Goal: Task Accomplishment & Management: Use online tool/utility

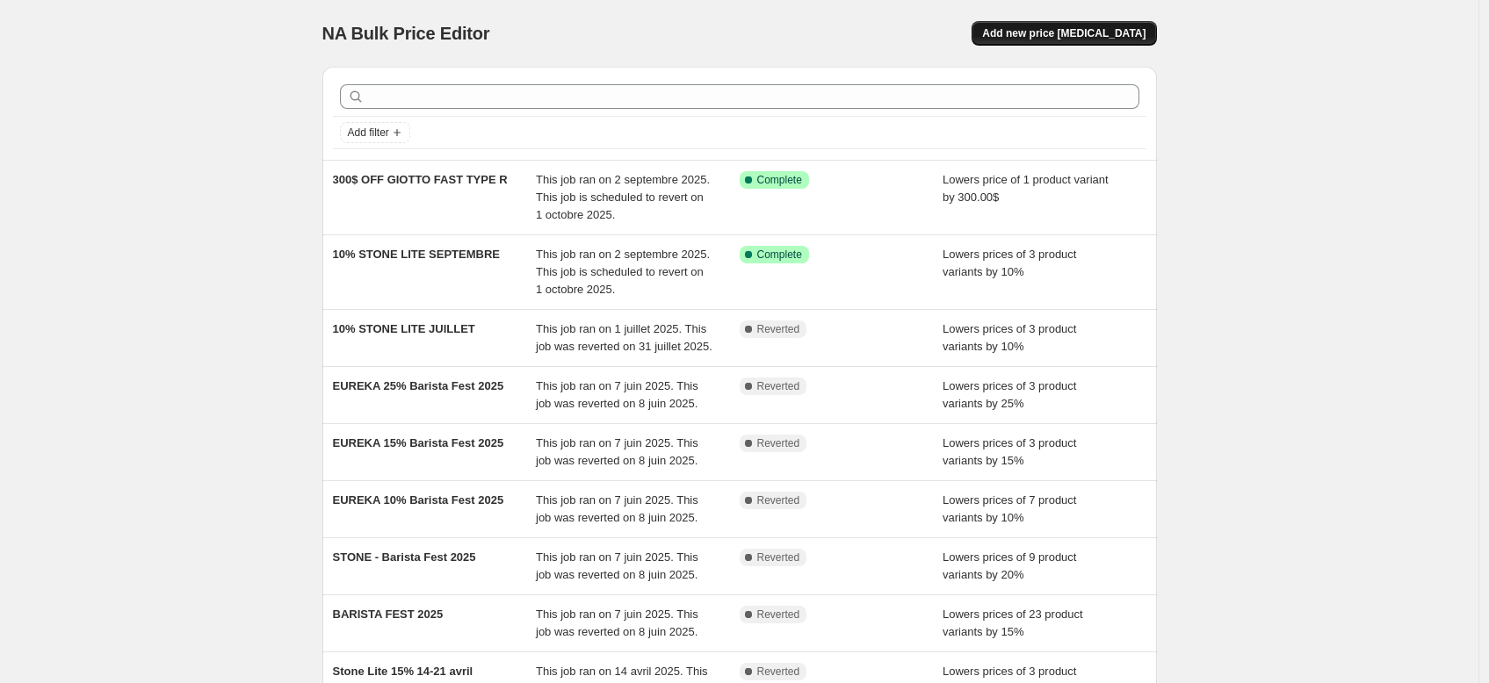
click at [1017, 41] on button "Add new price [MEDICAL_DATA]" at bounding box center [1063, 33] width 184 height 25
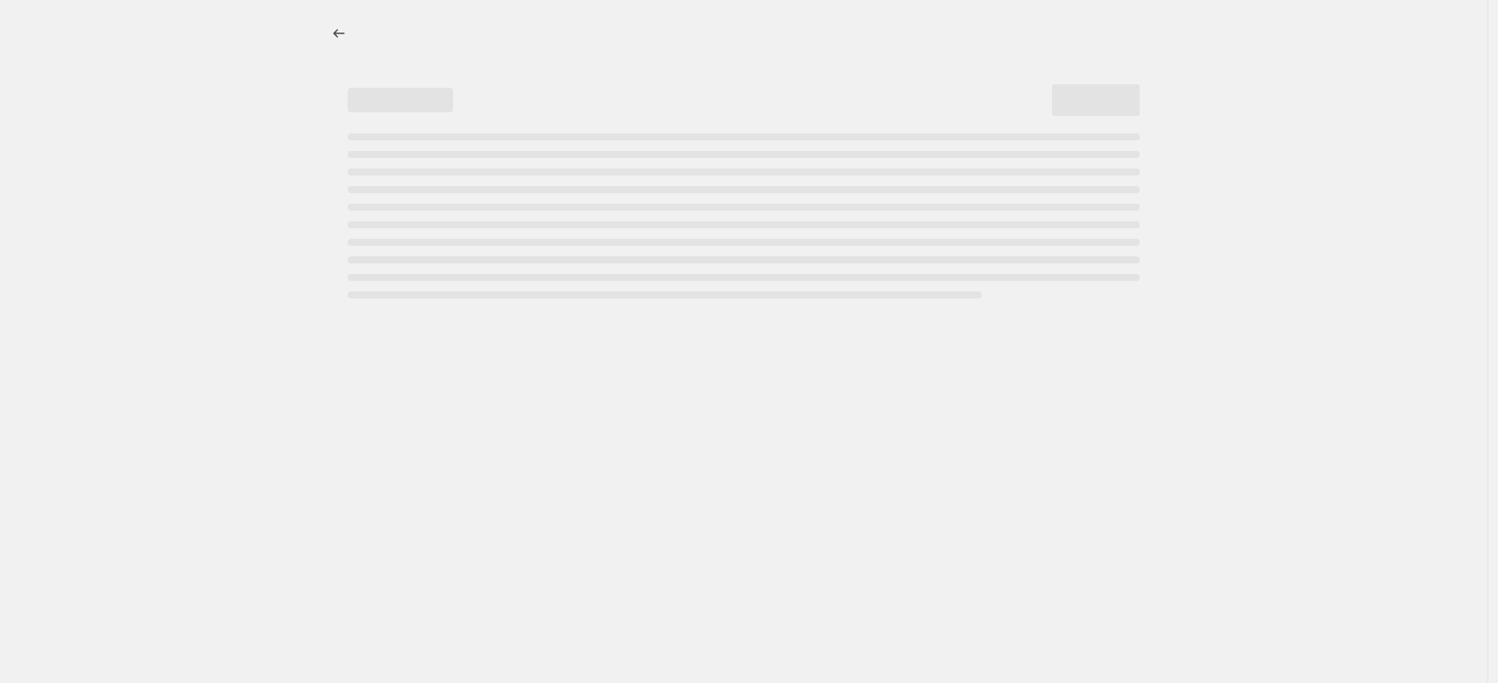
select select "percentage"
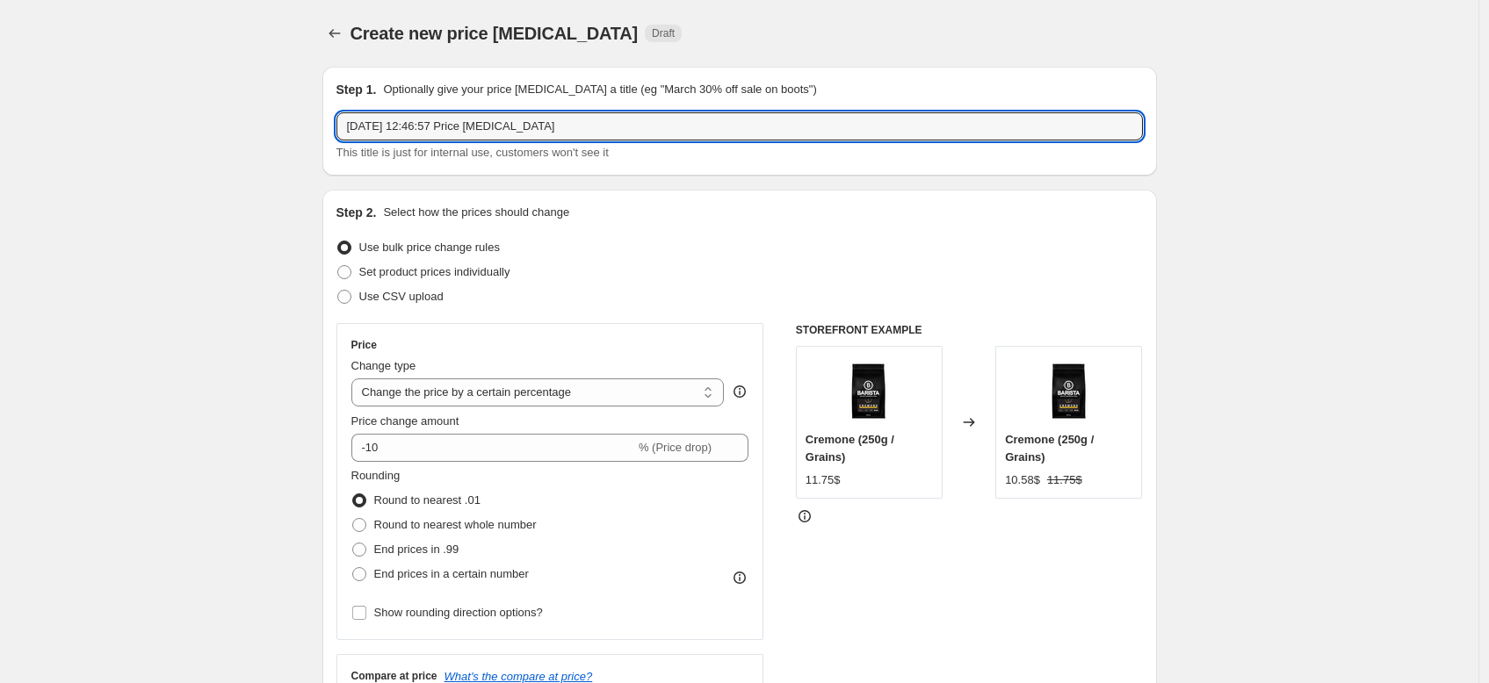
drag, startPoint x: 655, startPoint y: 133, endPoint x: 299, endPoint y: 84, distance: 359.9
type input "N"
type input "n"
type input "Nouveaux prix Mozzafiatto"
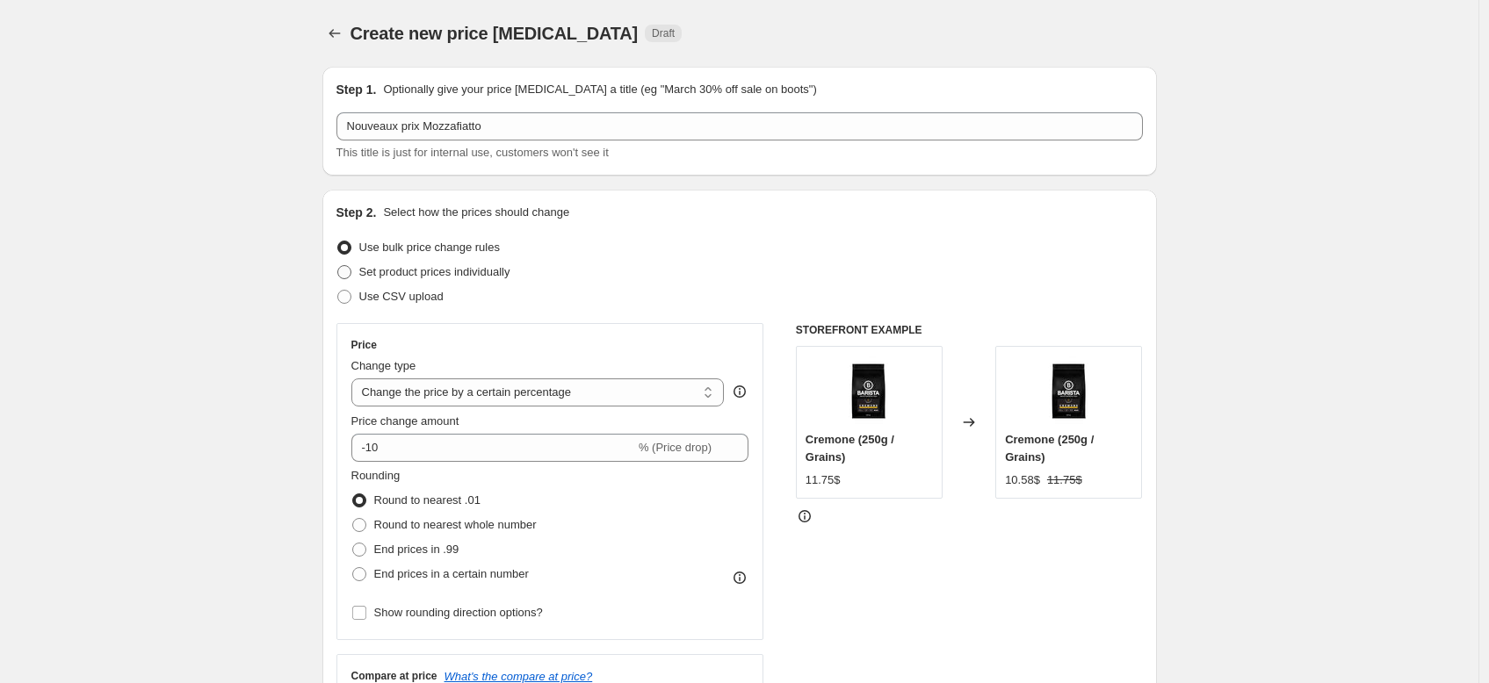
click at [463, 276] on span "Set product prices individually" at bounding box center [434, 271] width 151 height 13
click at [338, 266] on input "Set product prices individually" at bounding box center [337, 265] width 1 height 1
radio input "true"
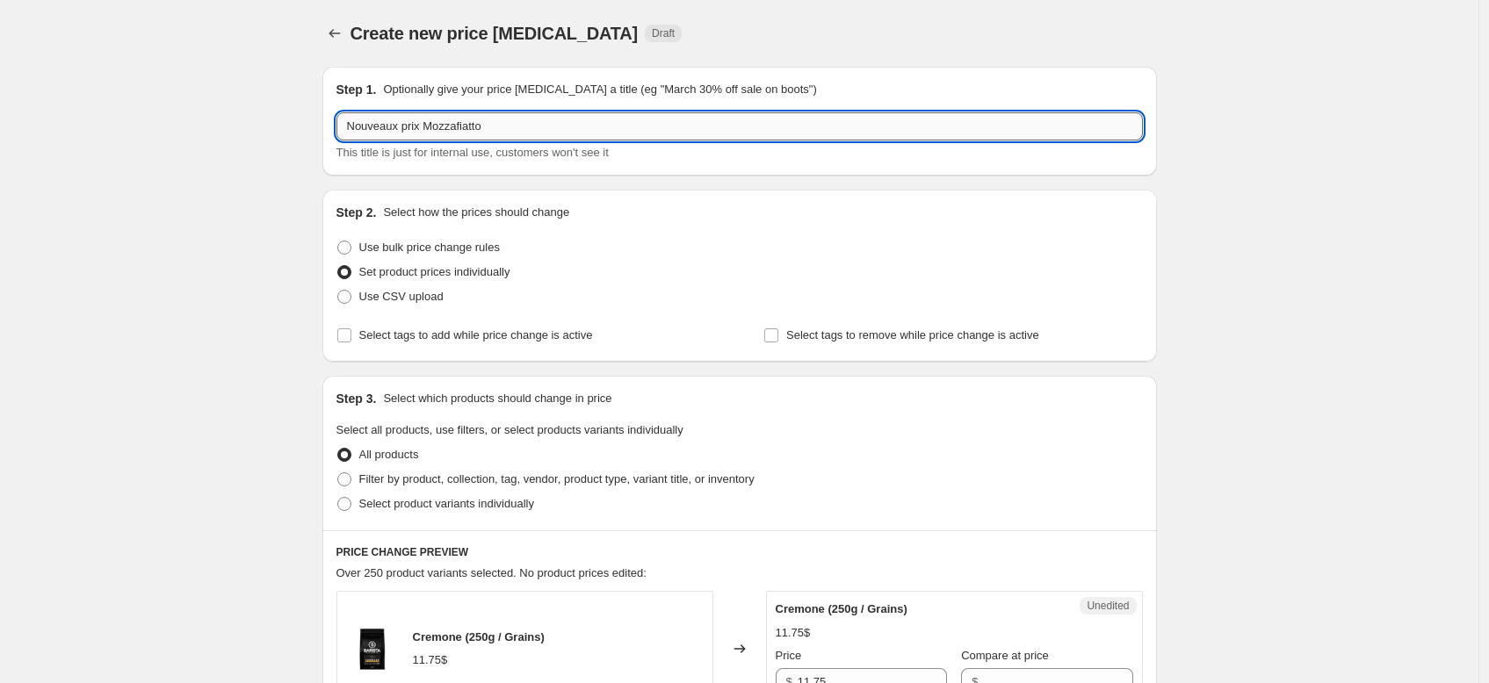
click at [541, 130] on input "Nouveaux prix Mozzafiatto" at bounding box center [739, 126] width 806 height 28
drag, startPoint x: 541, startPoint y: 130, endPoint x: 440, endPoint y: 122, distance: 101.3
click at [440, 122] on input "Nouveaux prix Mozzafiatto" at bounding box center [739, 126] width 806 height 28
click at [438, 128] on input "Nouveaux prix costco Rocket" at bounding box center [739, 126] width 806 height 28
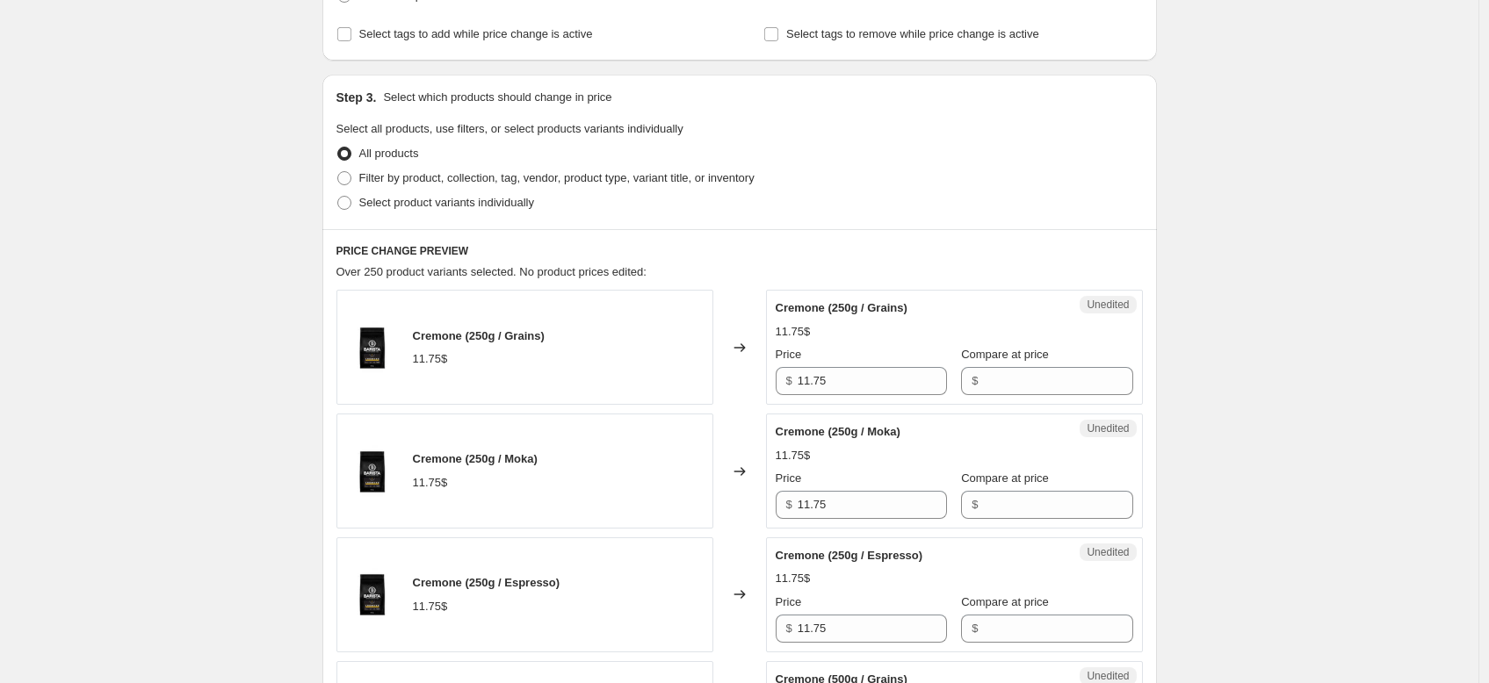
scroll to position [304, 0]
type input "Nouveaux prix Costco Rocket"
click at [393, 199] on span "Select product variants individually" at bounding box center [446, 199] width 175 height 13
click at [338, 194] on input "Select product variants individually" at bounding box center [337, 193] width 1 height 1
radio input "true"
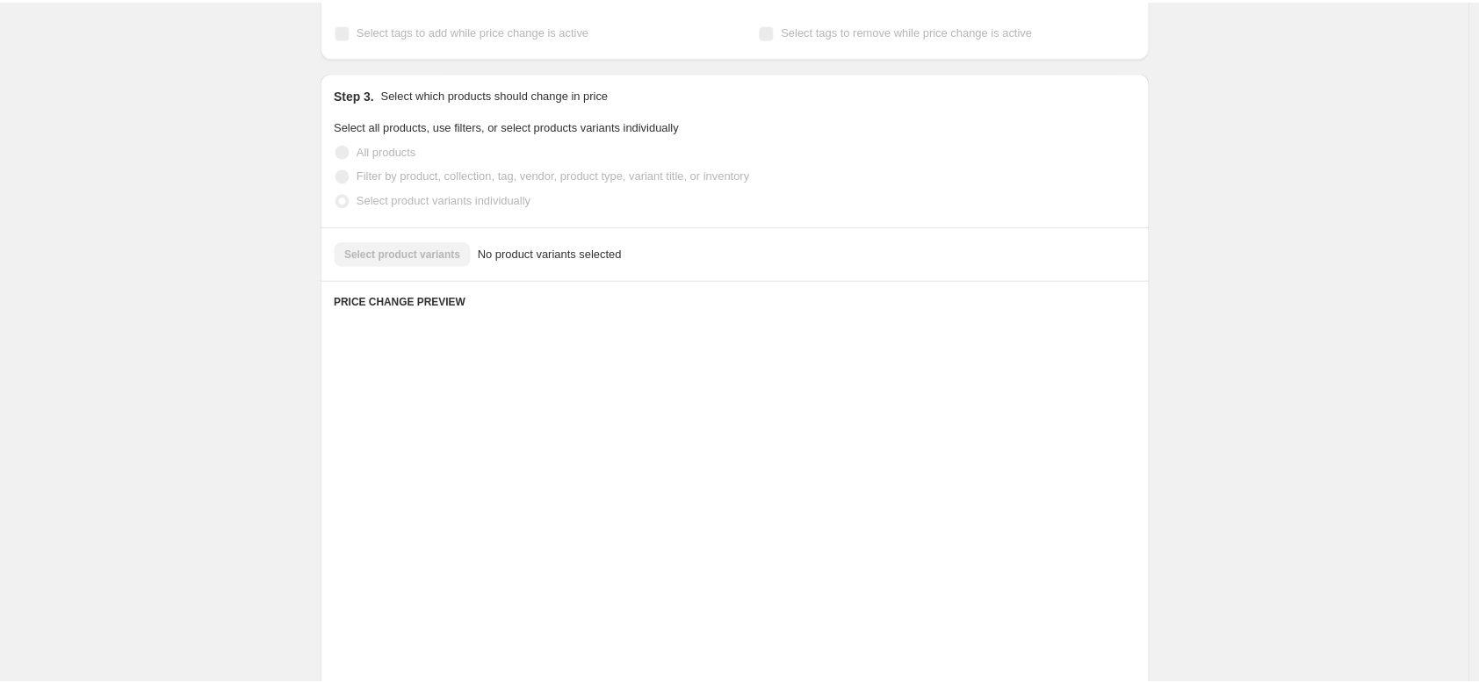
scroll to position [239, 0]
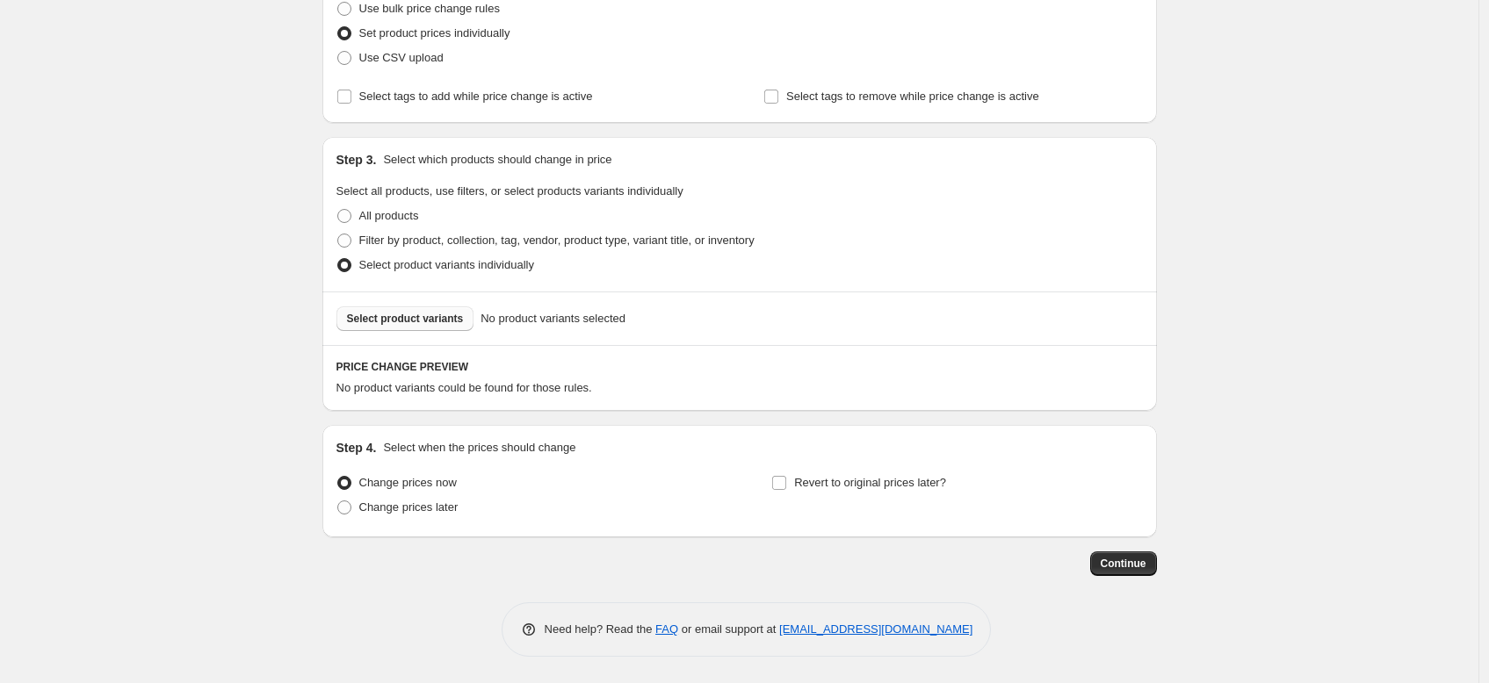
click at [446, 321] on span "Select product variants" at bounding box center [405, 319] width 117 height 14
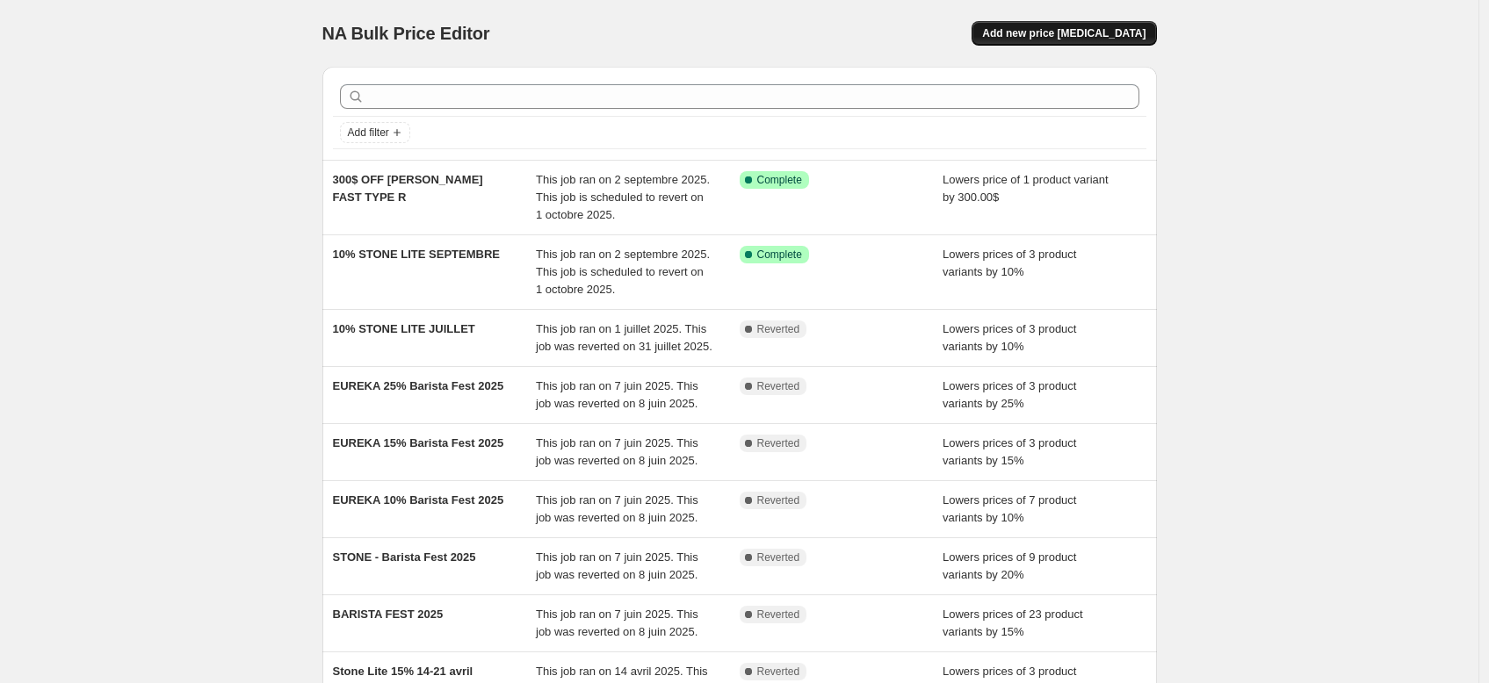
click at [1044, 35] on span "Add new price [MEDICAL_DATA]" at bounding box center [1063, 33] width 163 height 14
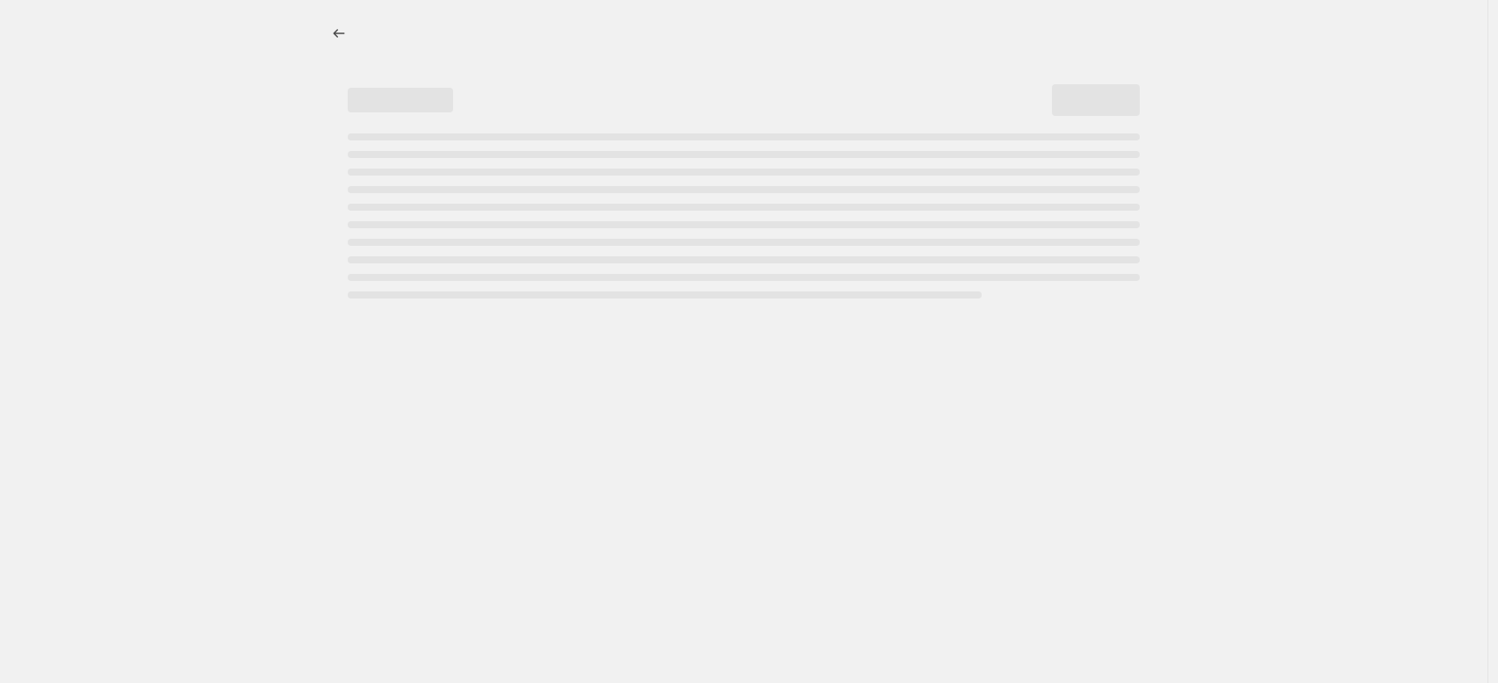
select select "percentage"
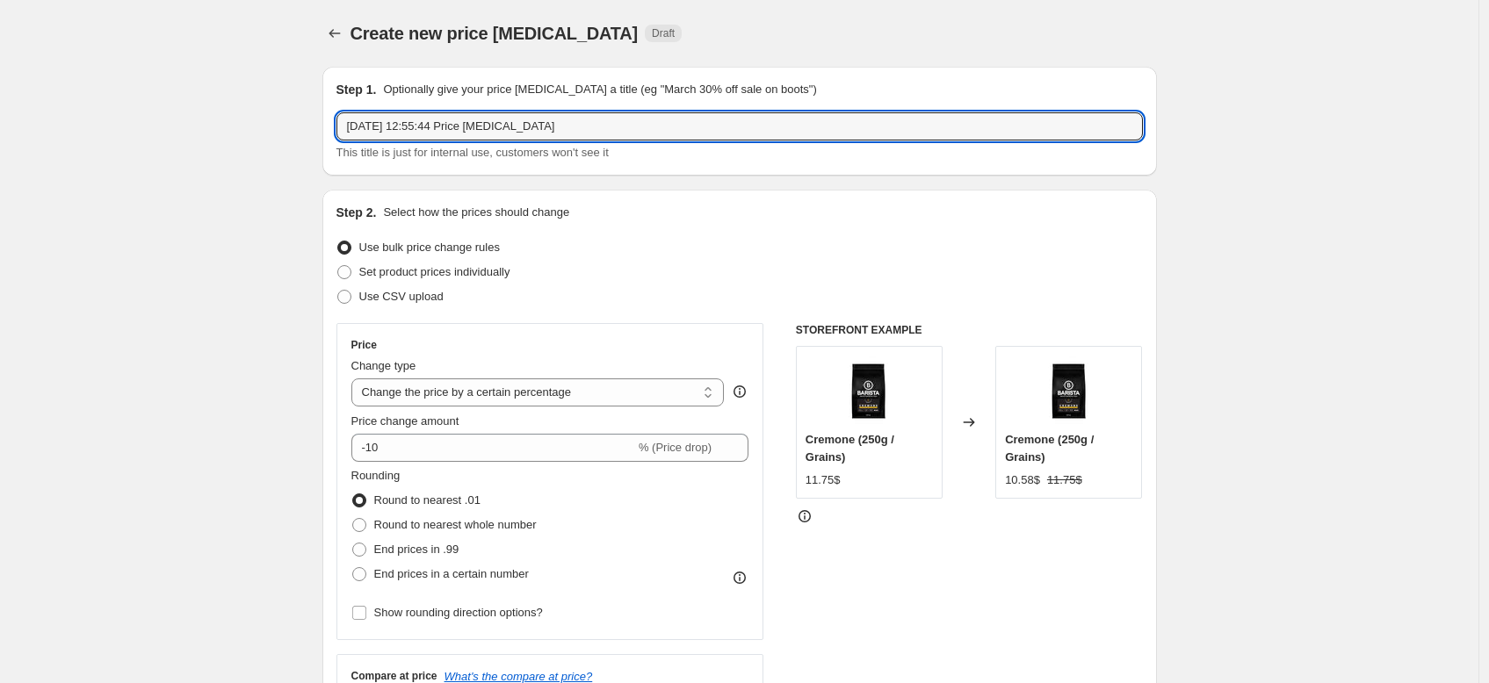
drag, startPoint x: 563, startPoint y: 133, endPoint x: 252, endPoint y: 122, distance: 311.1
click at [343, 284] on label "Set product prices individually" at bounding box center [423, 272] width 174 height 25
click at [338, 266] on input "Set product prices individually" at bounding box center [337, 265] width 1 height 1
radio input "true"
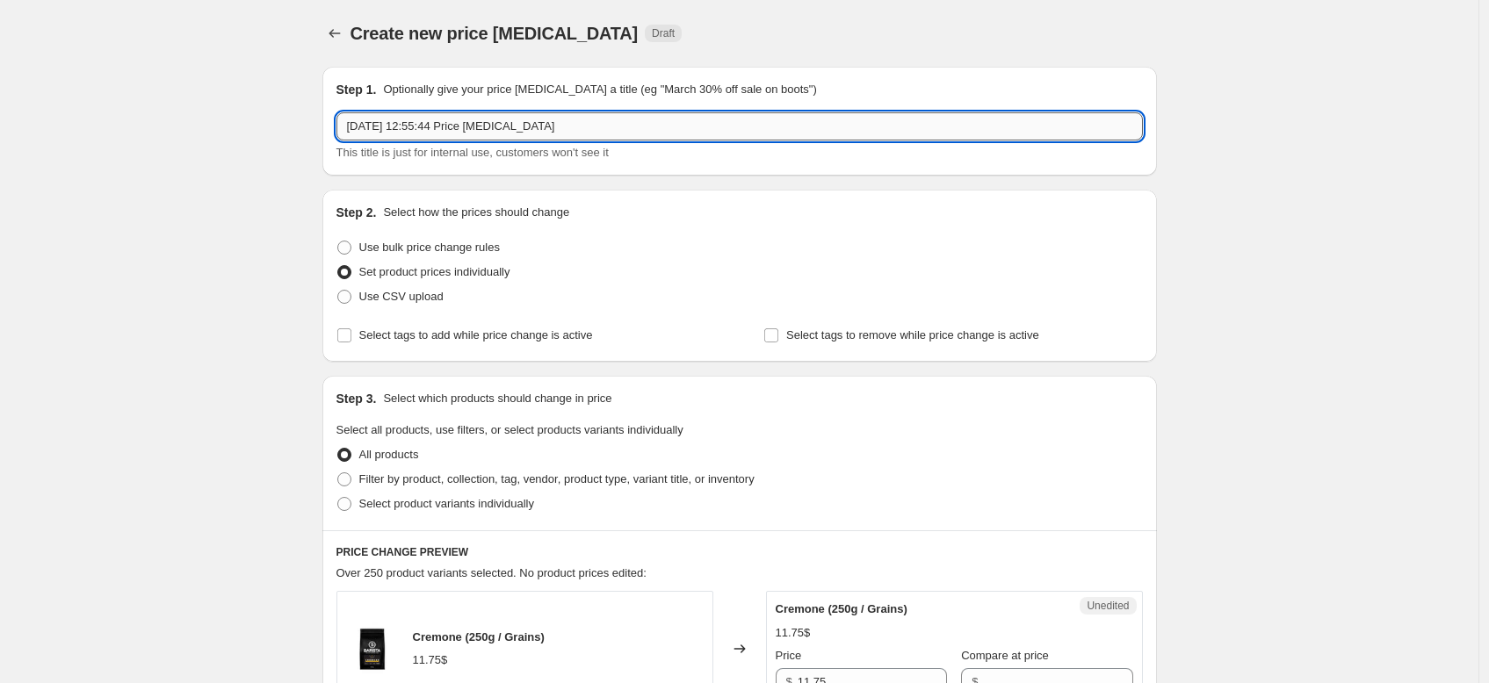
drag, startPoint x: 581, startPoint y: 113, endPoint x: 685, endPoint y: 134, distance: 106.5
click at [684, 134] on input "11 sept. 2025, 12:55:44 Price change job" at bounding box center [739, 126] width 806 height 28
type input "N"
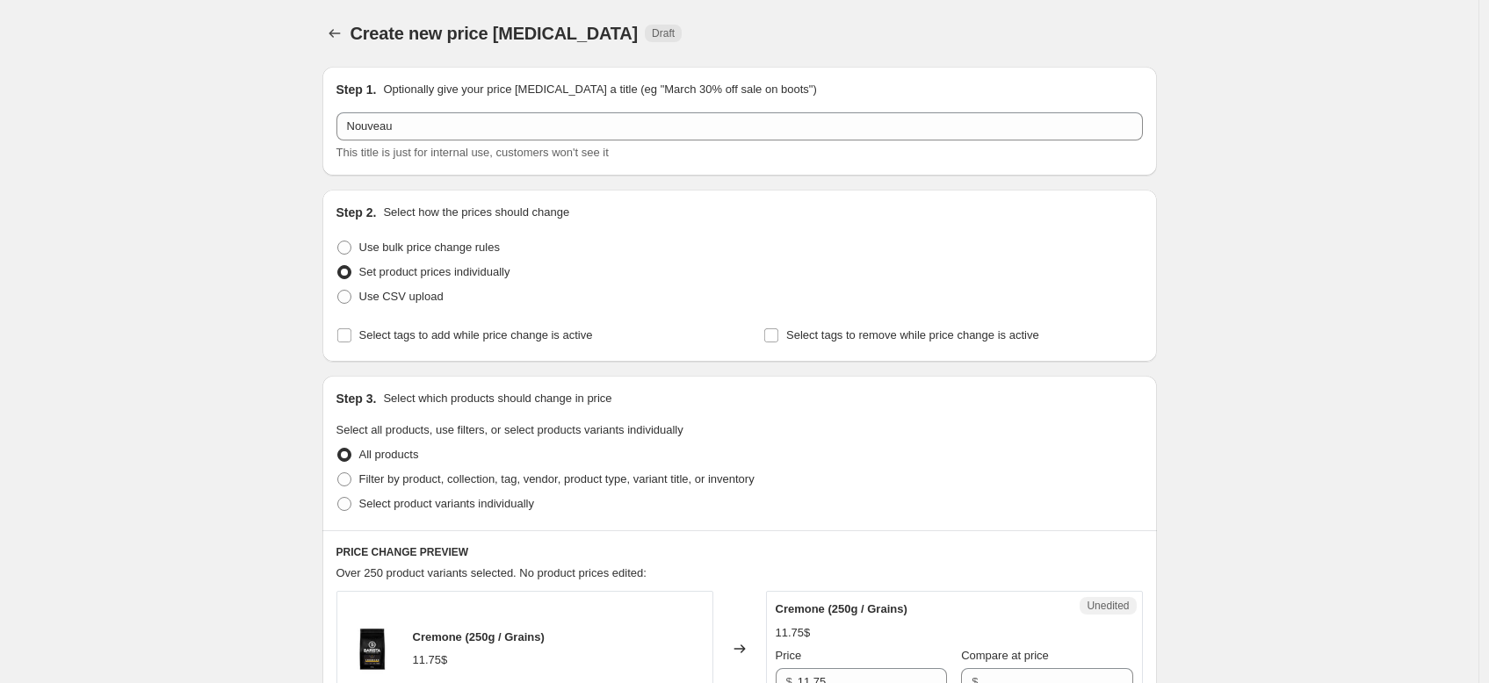
click at [704, 253] on div "Use bulk price change rules" at bounding box center [739, 247] width 806 height 25
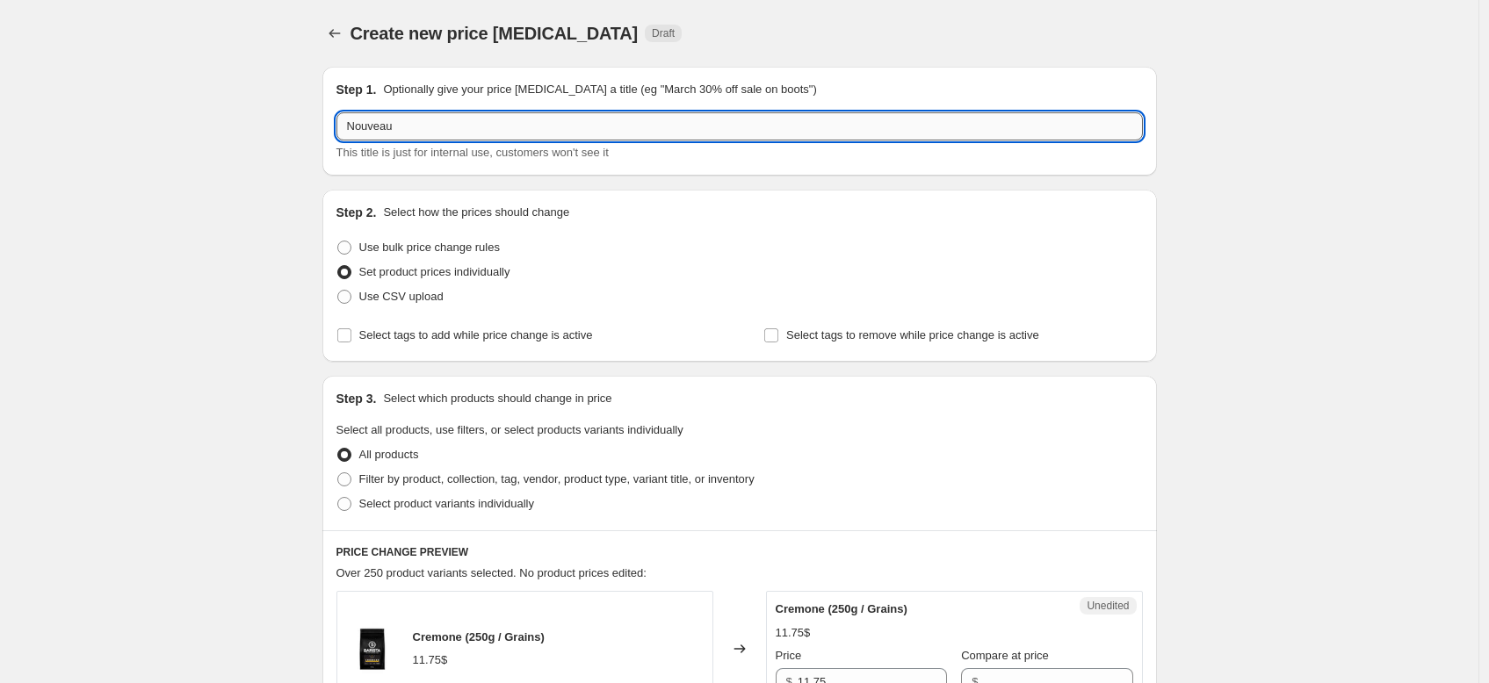
click at [519, 136] on input "Nouveau" at bounding box center [739, 126] width 806 height 28
type input "N"
click at [441, 127] on input "Nouveaux prix costco Rocket" at bounding box center [739, 126] width 806 height 28
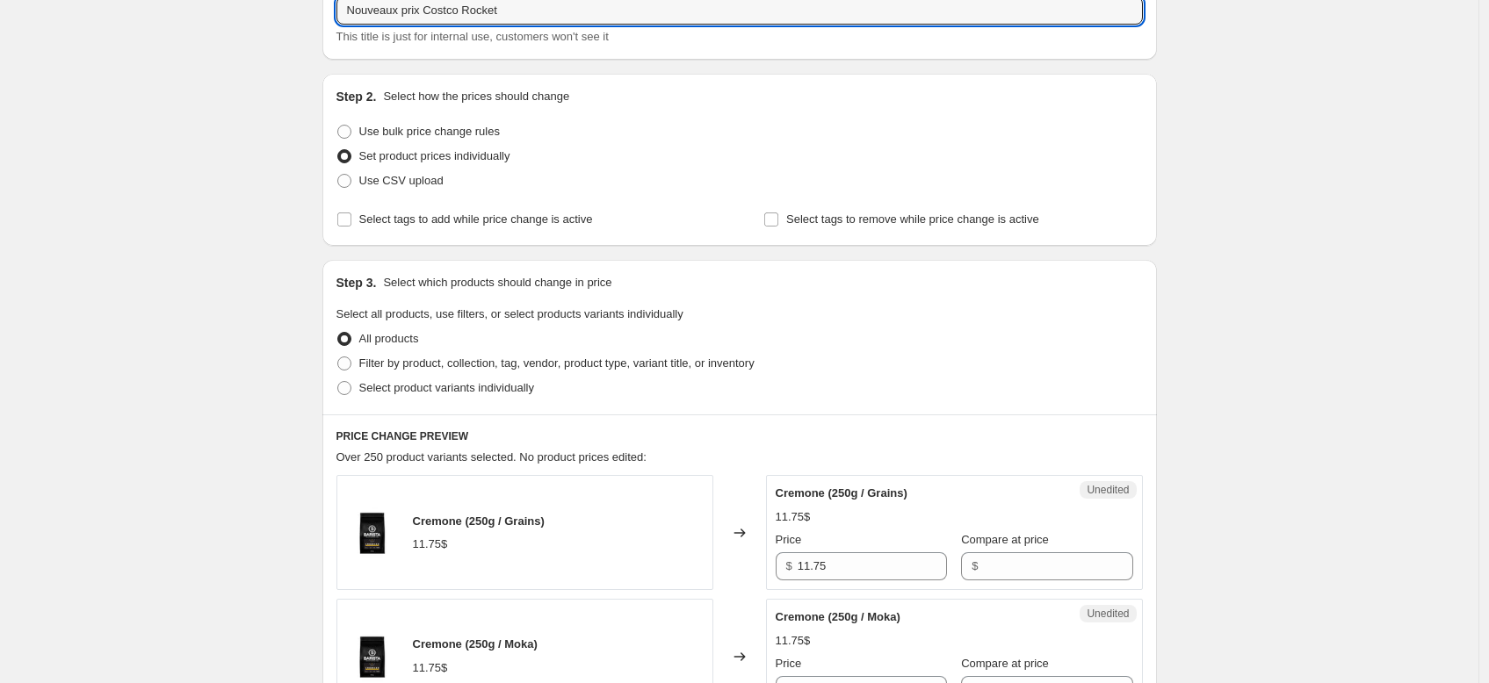
scroll to position [149, 0]
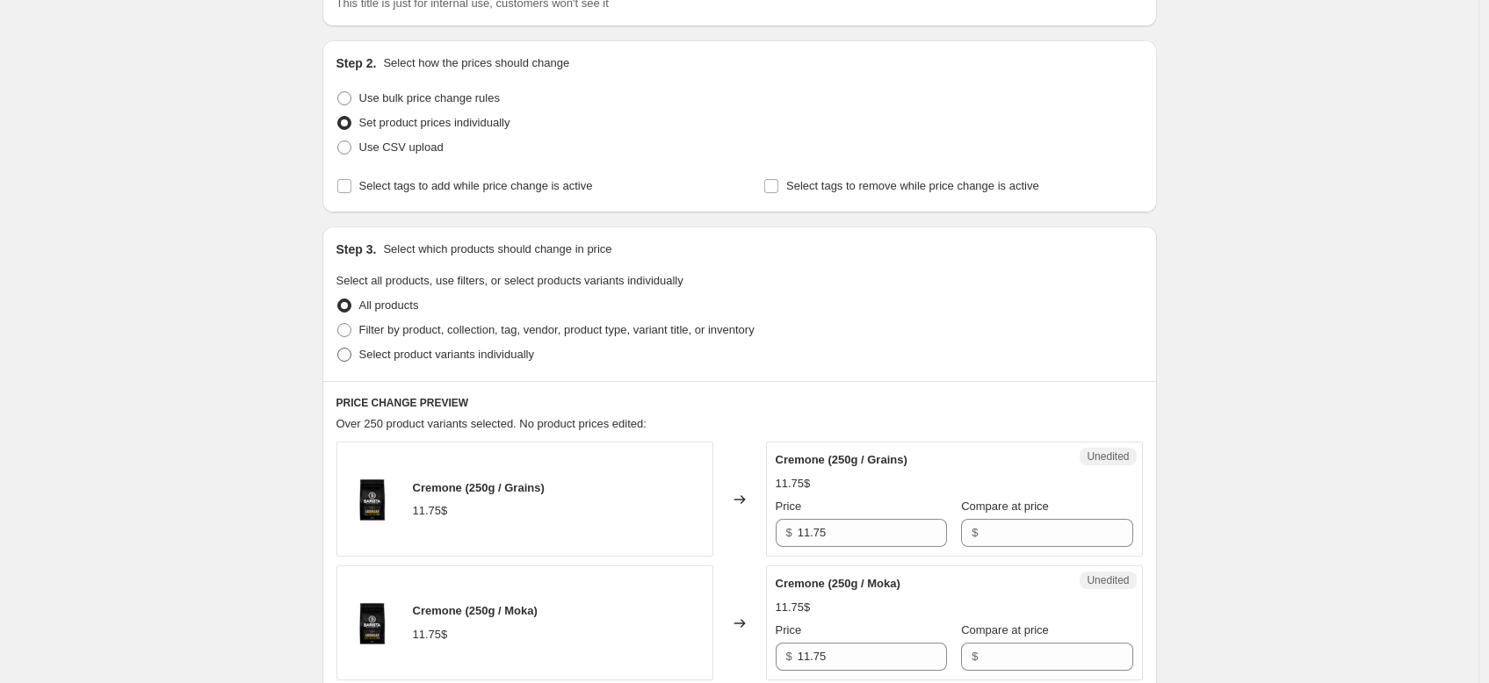
type input "Nouveaux prix Costco Rocket"
click at [343, 352] on span at bounding box center [344, 355] width 14 height 14
click at [338, 349] on input "Select product variants individually" at bounding box center [337, 348] width 1 height 1
radio input "true"
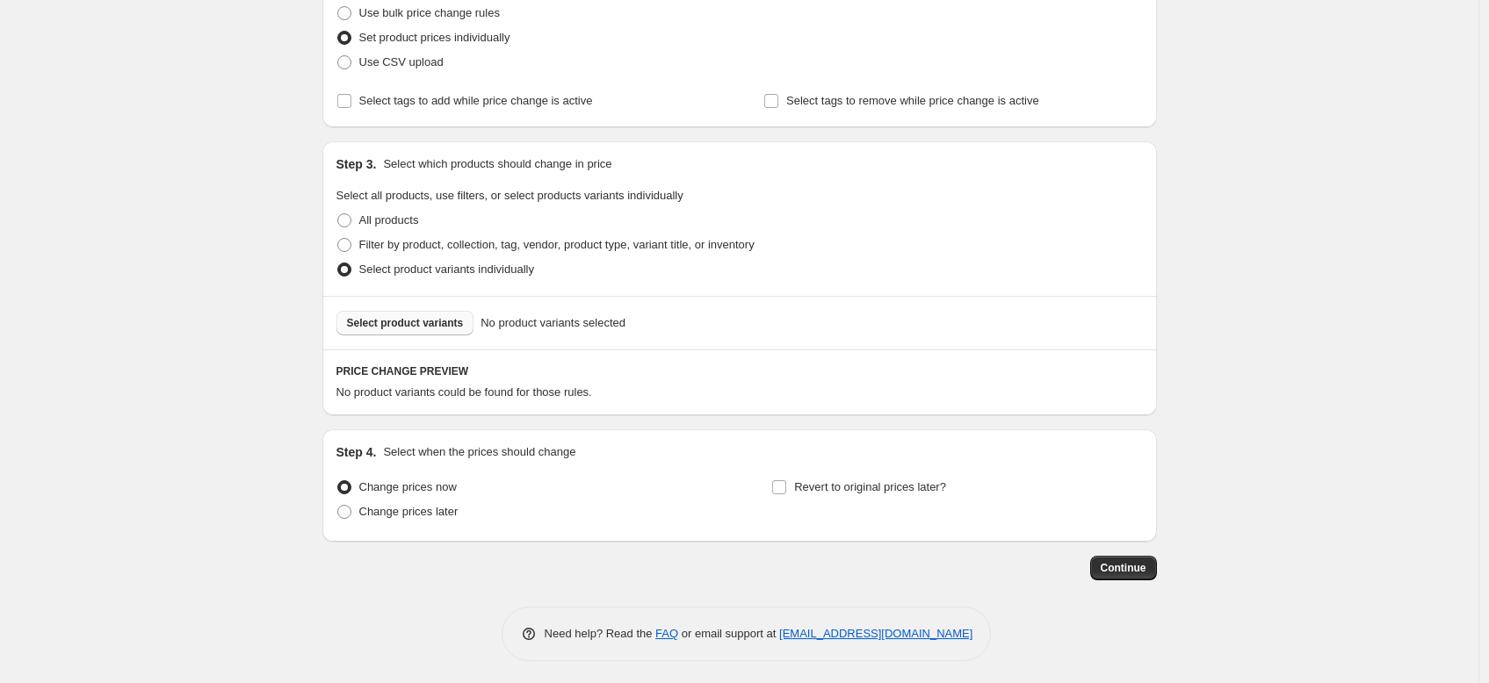
scroll to position [239, 0]
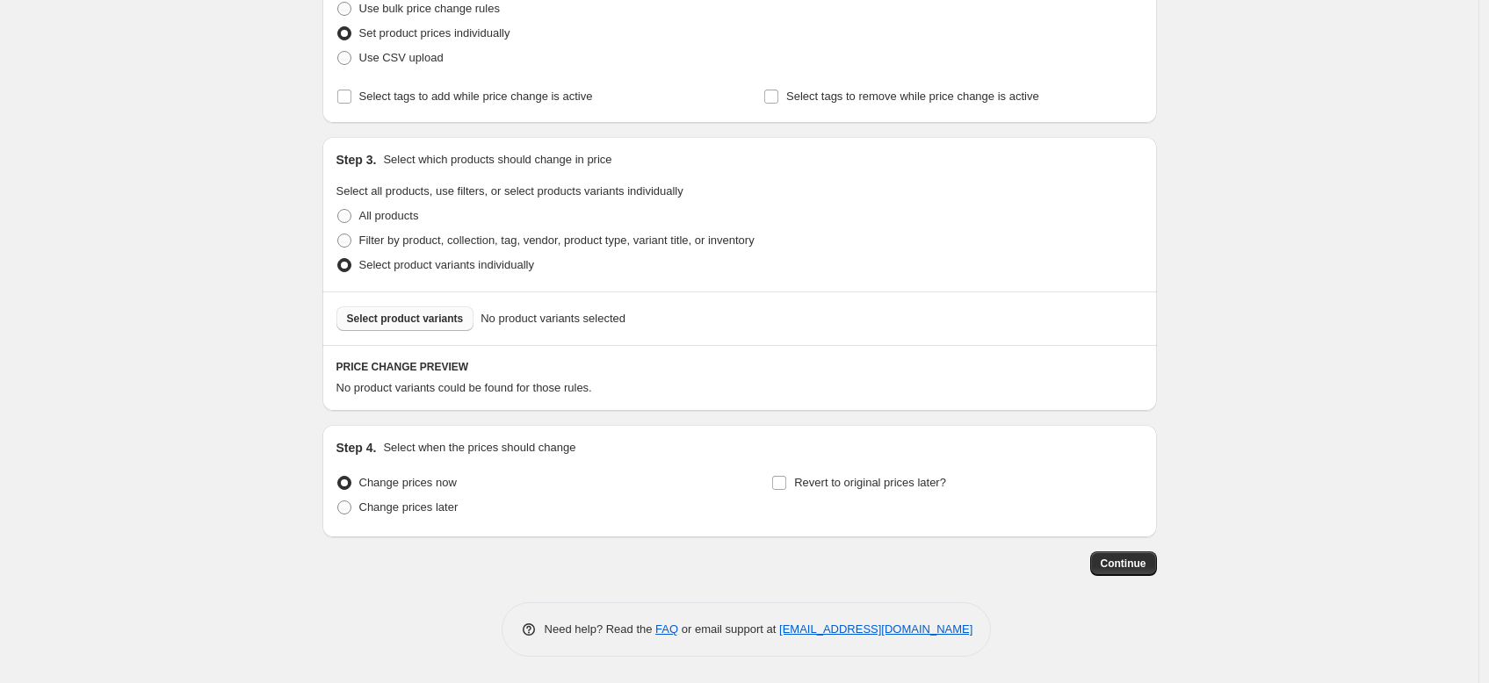
click at [400, 313] on span "Select product variants" at bounding box center [405, 319] width 117 height 14
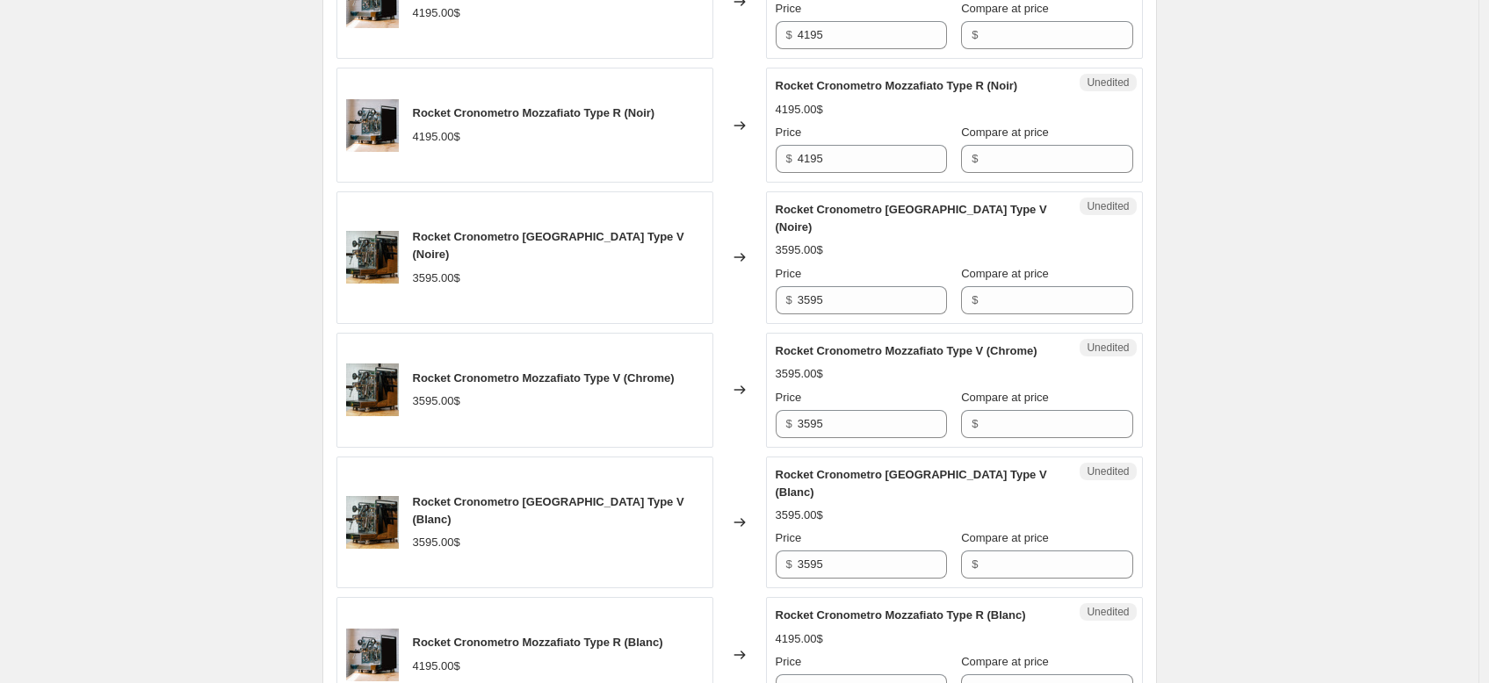
scroll to position [609, 0]
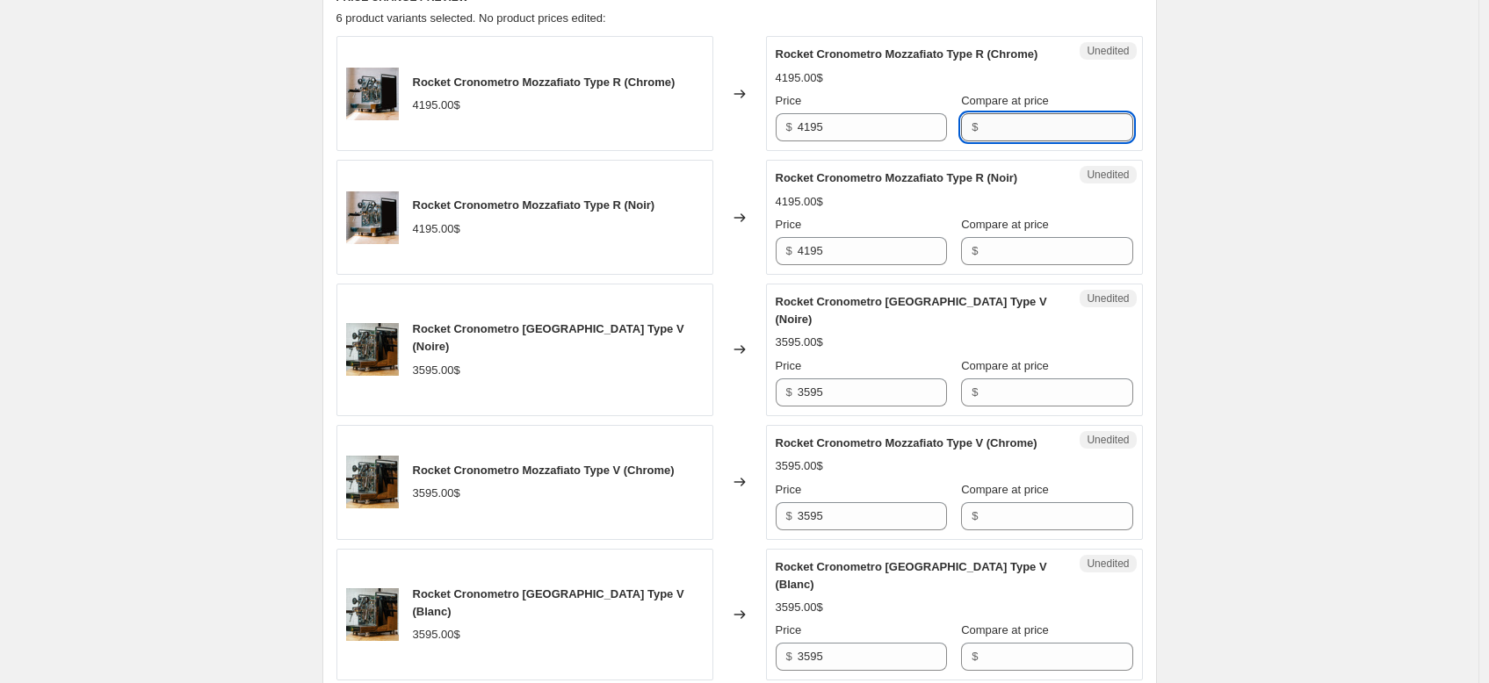
click at [1000, 136] on input "Compare at price" at bounding box center [1057, 127] width 149 height 28
paste input "3,799.99"
type input "3,799.99"
click at [1041, 234] on div "Compare at price" at bounding box center [1046, 225] width 171 height 18
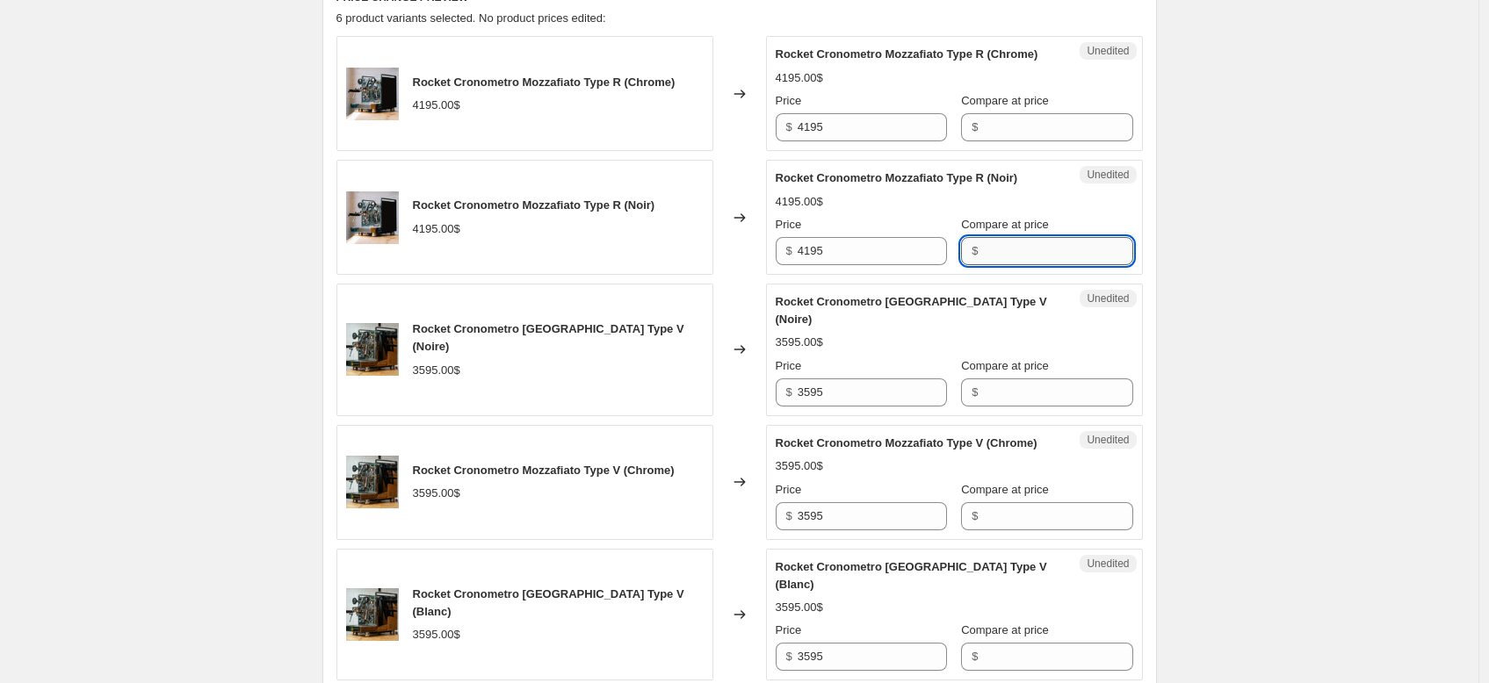
click at [1041, 257] on input "Compare at price" at bounding box center [1057, 251] width 149 height 28
paste input "3,799.99"
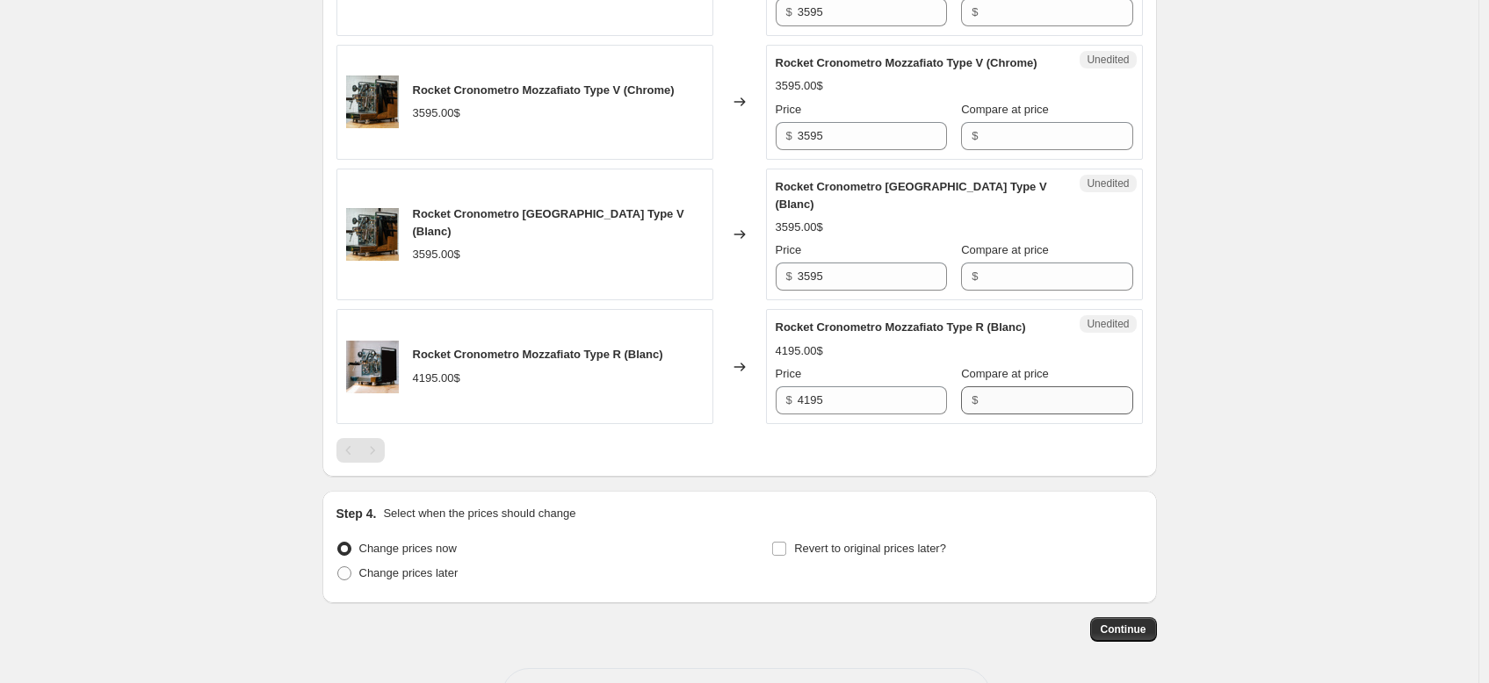
scroll to position [986, 0]
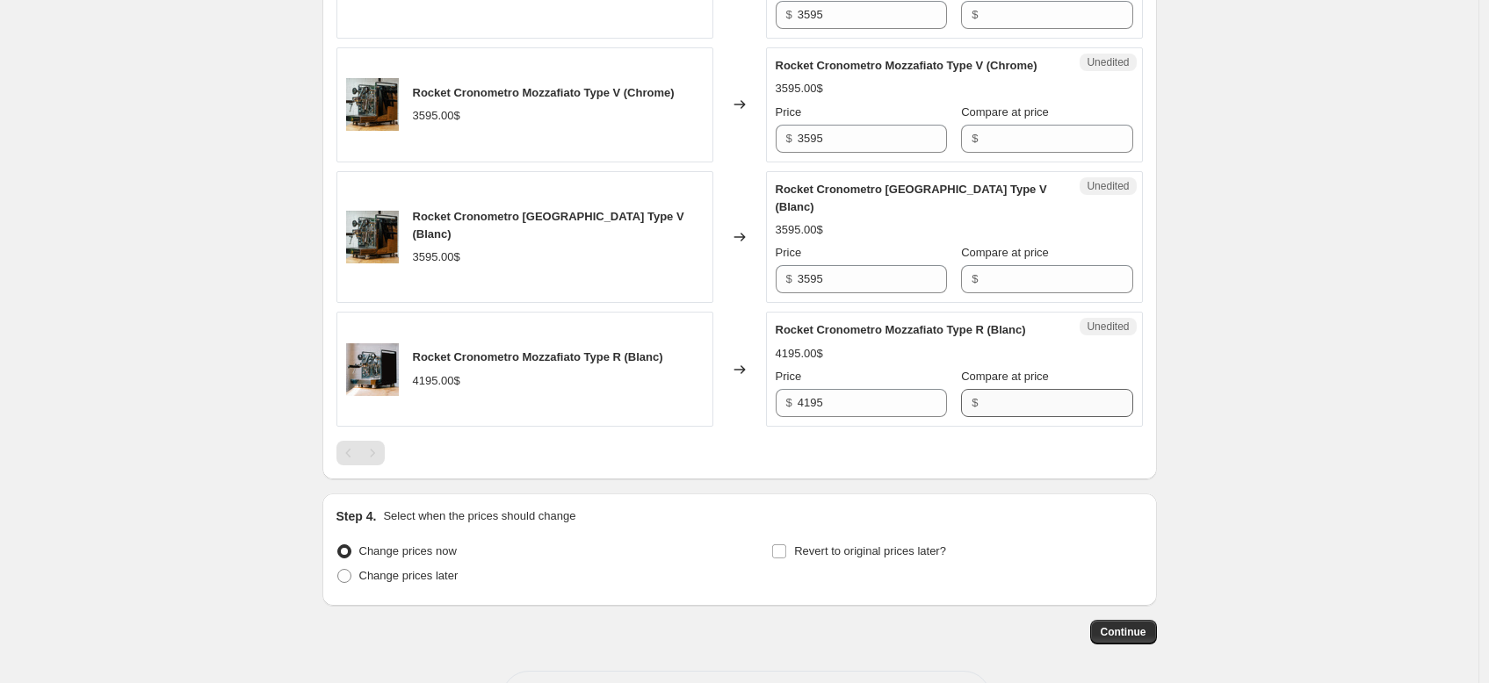
type input "3,799.99"
click at [1053, 417] on input "Compare at price" at bounding box center [1057, 403] width 149 height 28
paste input "3,799.99"
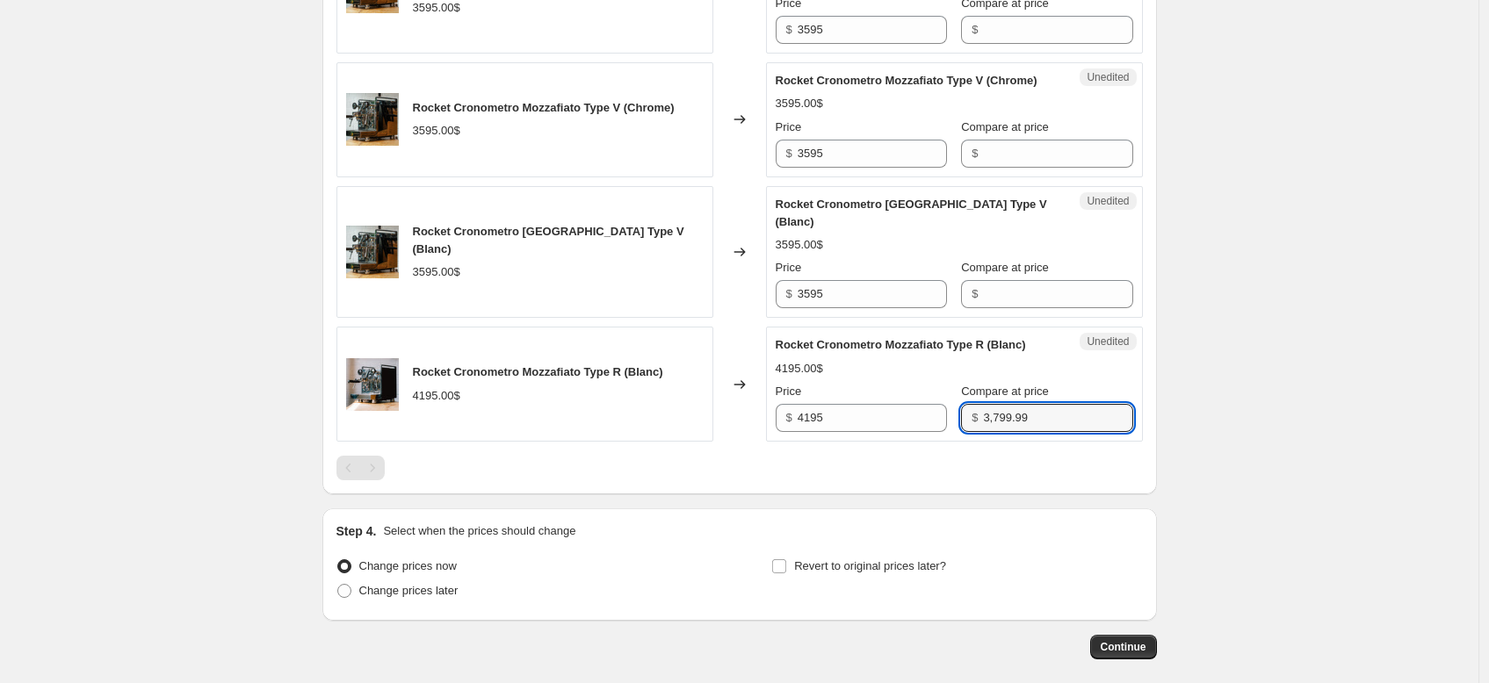
scroll to position [969, 0]
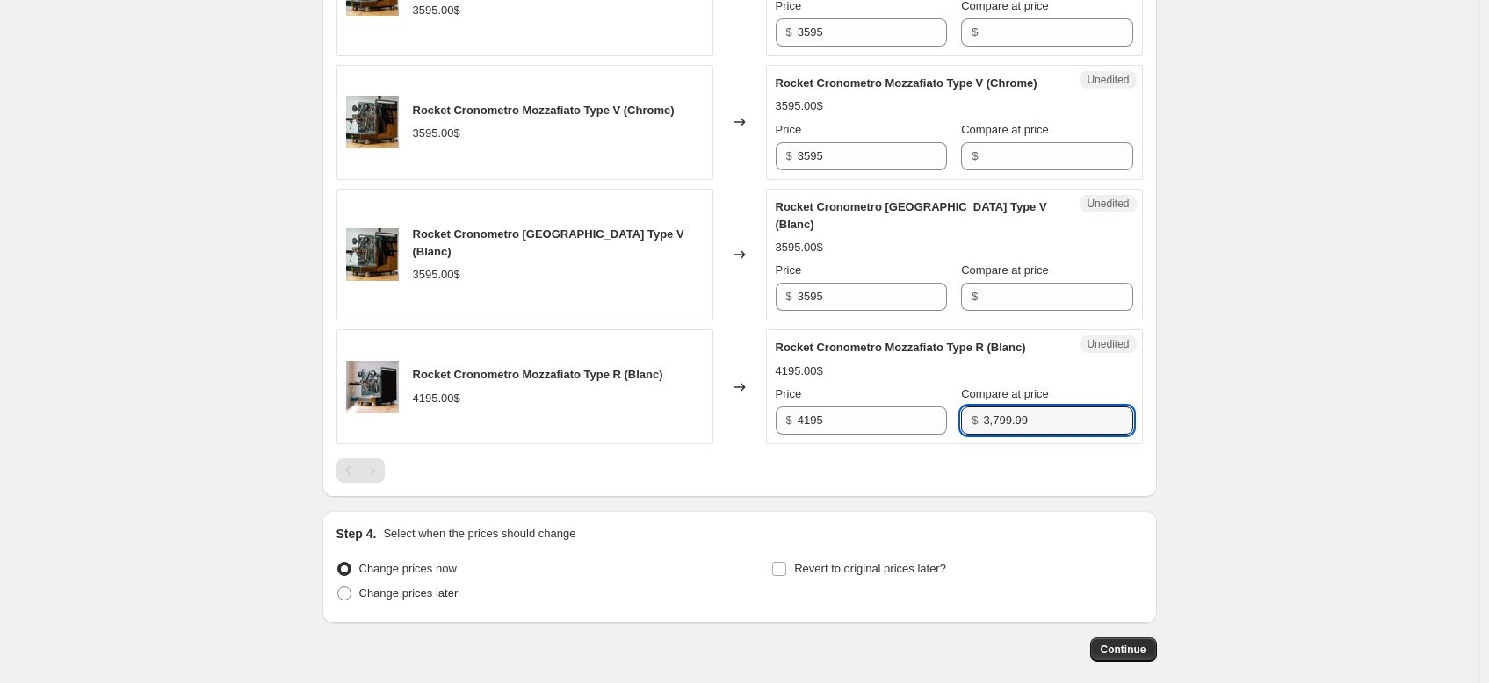
type input "3,799.99"
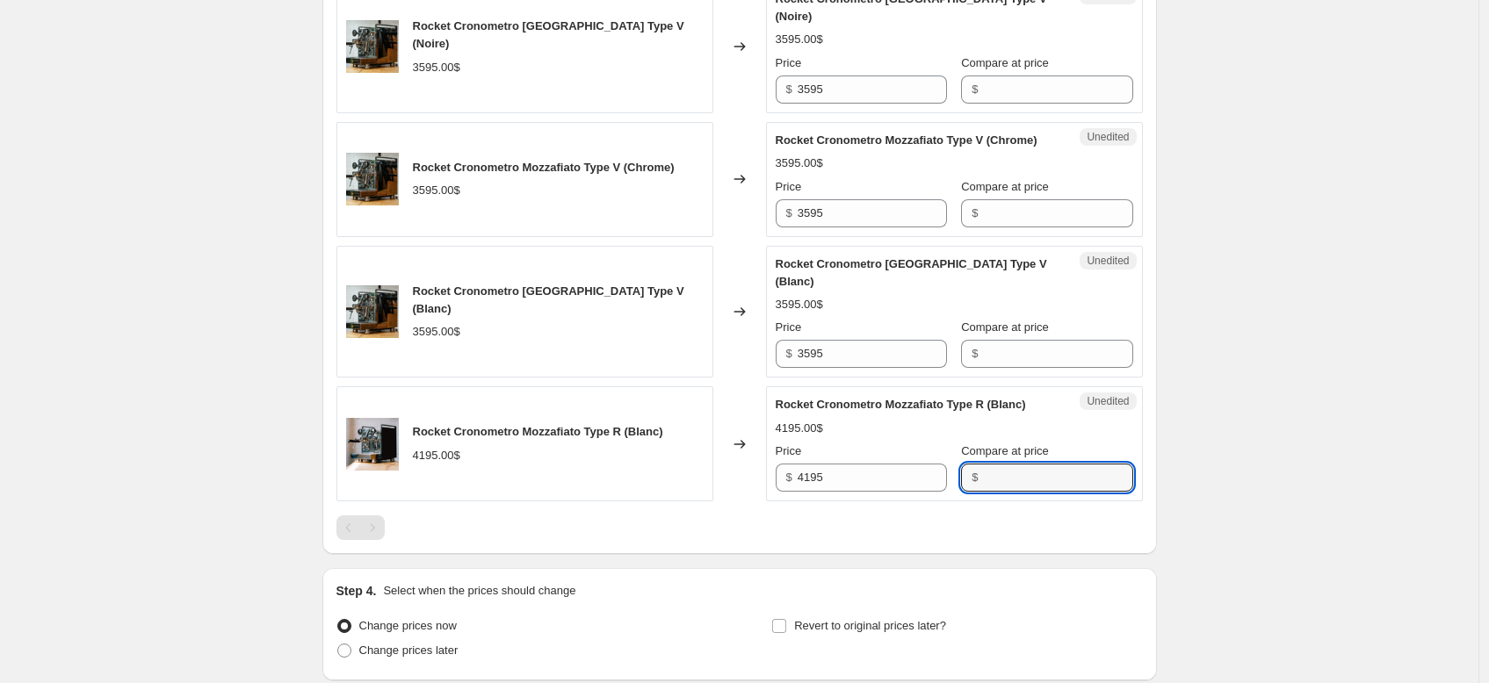
scroll to position [823, 0]
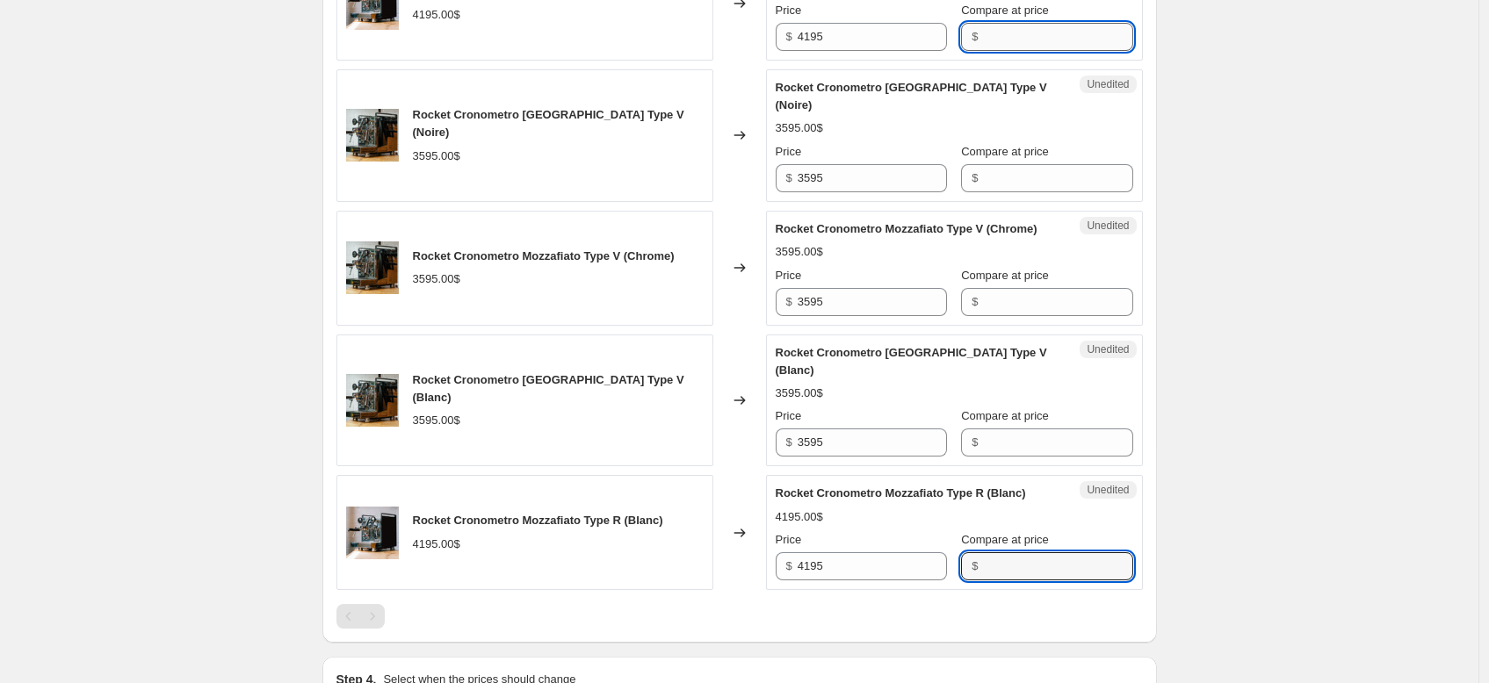
click at [1017, 51] on input "Compare at price" at bounding box center [1057, 37] width 149 height 28
paste input "3,799.99"
type input "3,799.99"
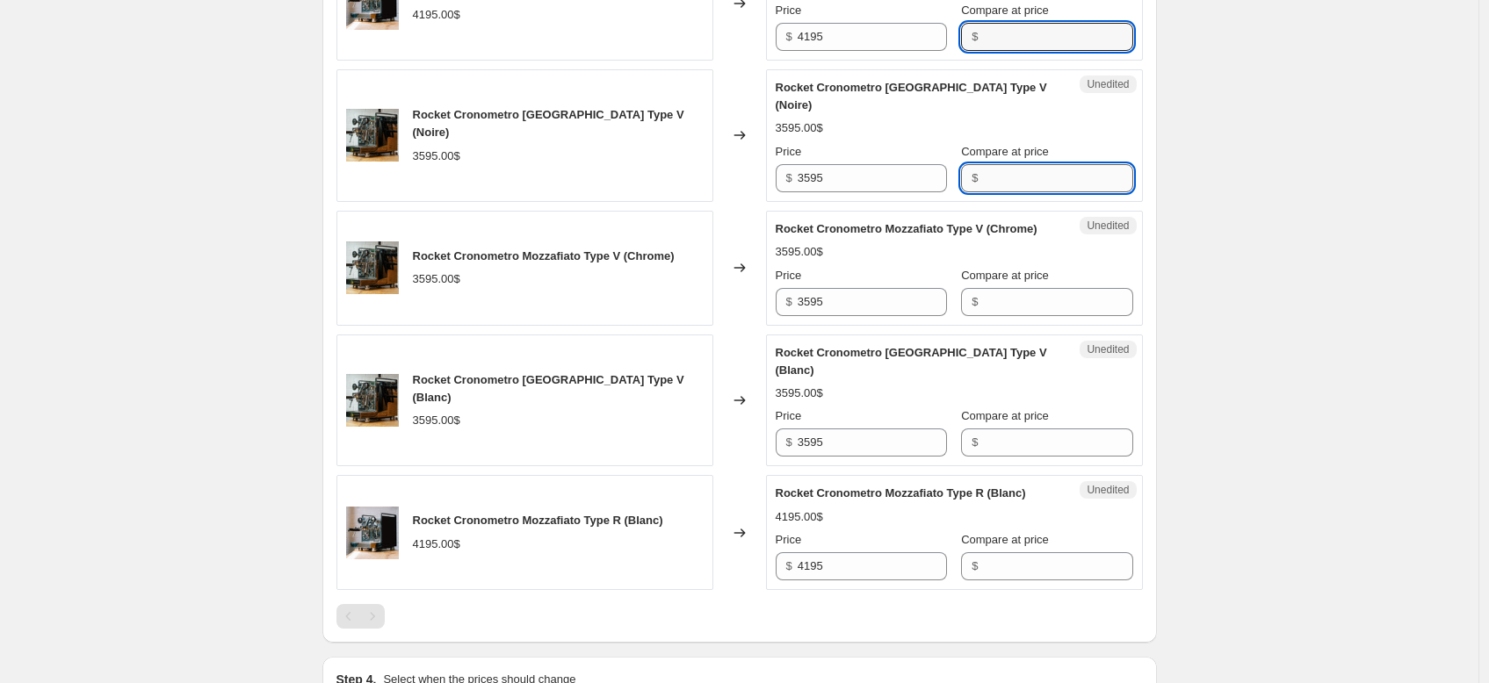
click at [1003, 192] on input "Compare at price" at bounding box center [1057, 178] width 149 height 28
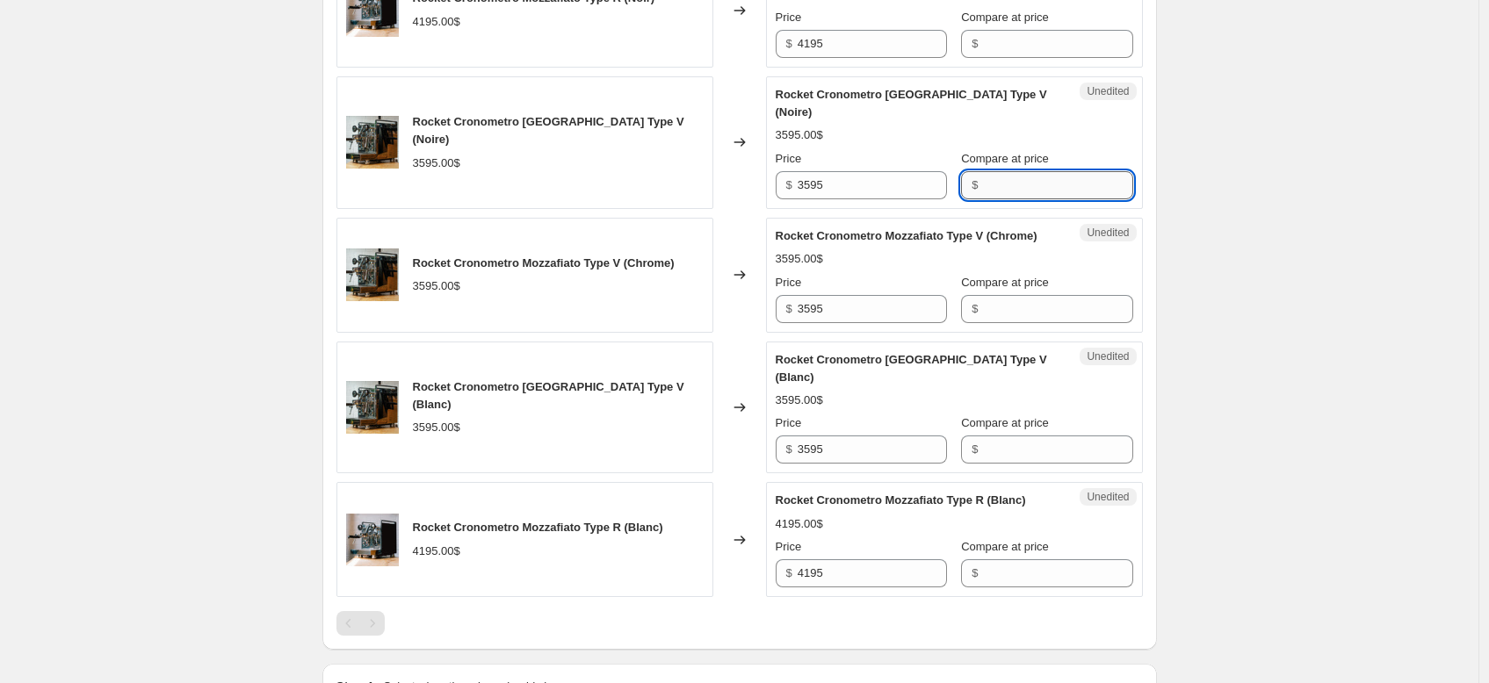
scroll to position [819, 0]
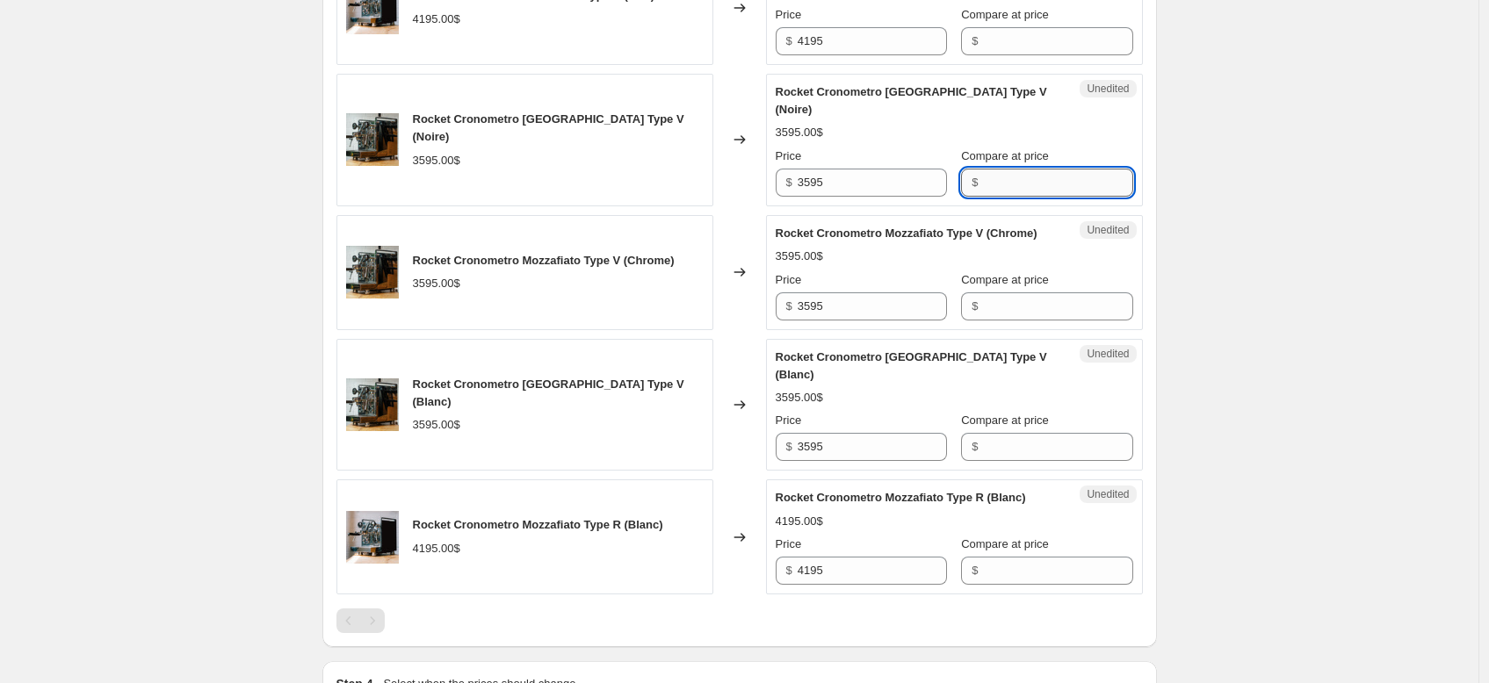
paste input "3,799.99"
type input "3,799.99"
click at [1018, 321] on div "Compare at price $" at bounding box center [1046, 295] width 171 height 49
click at [1014, 197] on input "Compare at price" at bounding box center [1057, 183] width 149 height 28
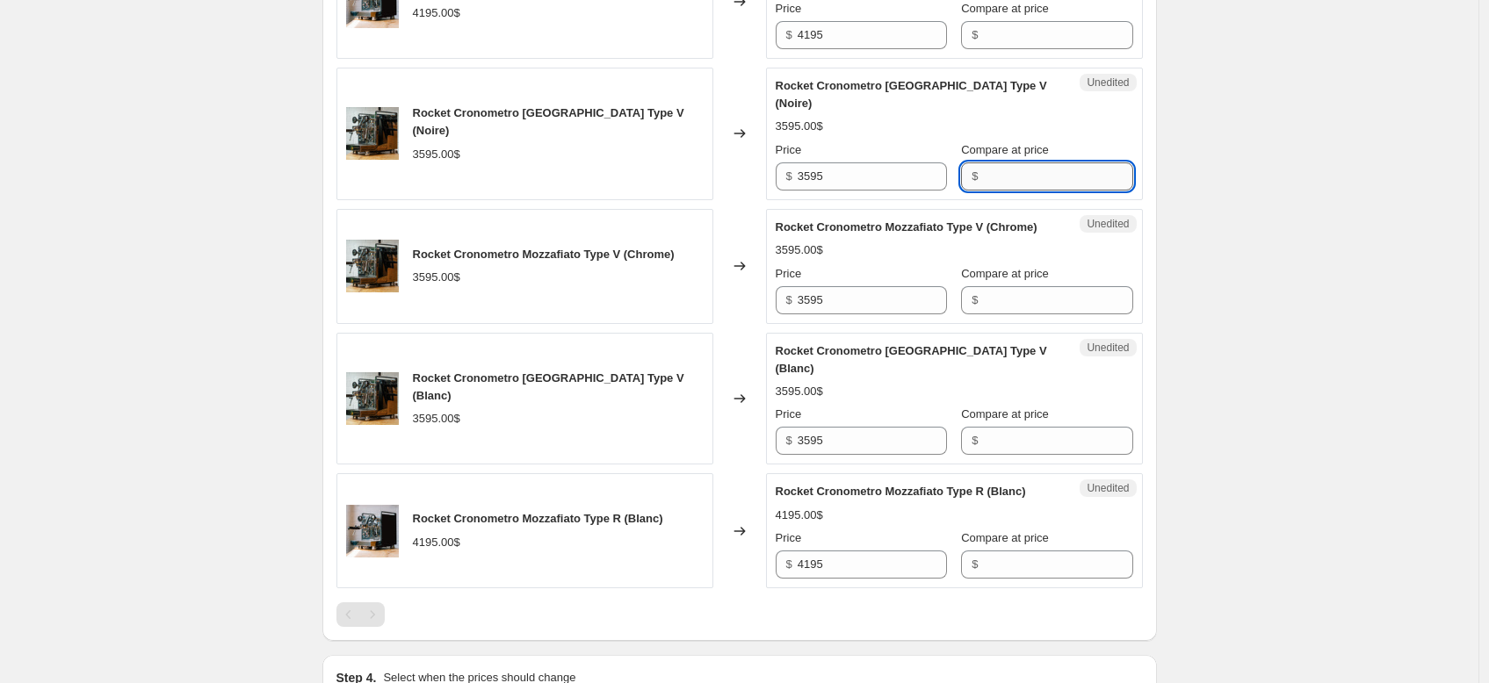
scroll to position [689, 0]
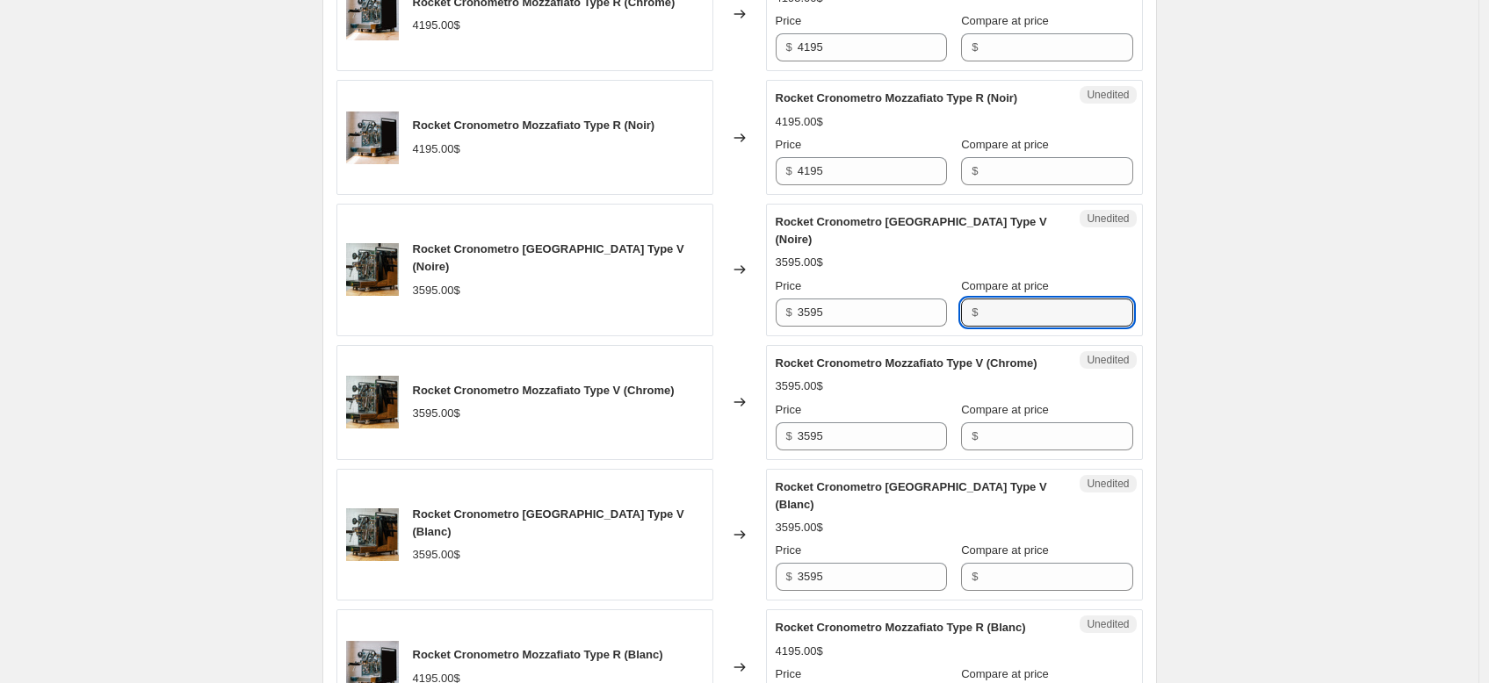
click at [1095, 148] on div "Rocket Cronometro Mozzafiato Type R (Noir) 4195.00$ Price $ 4195 Compare at pri…" at bounding box center [954, 138] width 357 height 96
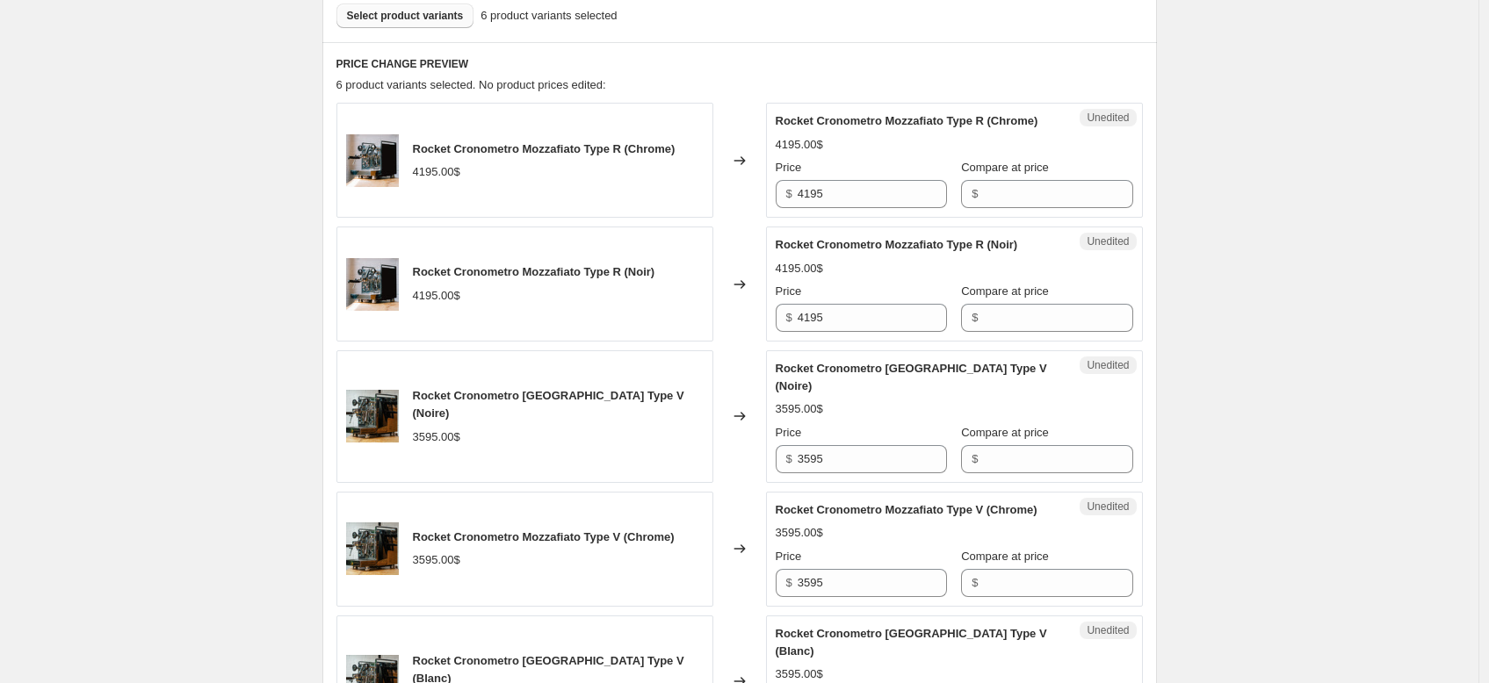
scroll to position [543, 0]
click at [1040, 207] on input "Compare at price" at bounding box center [1057, 193] width 149 height 28
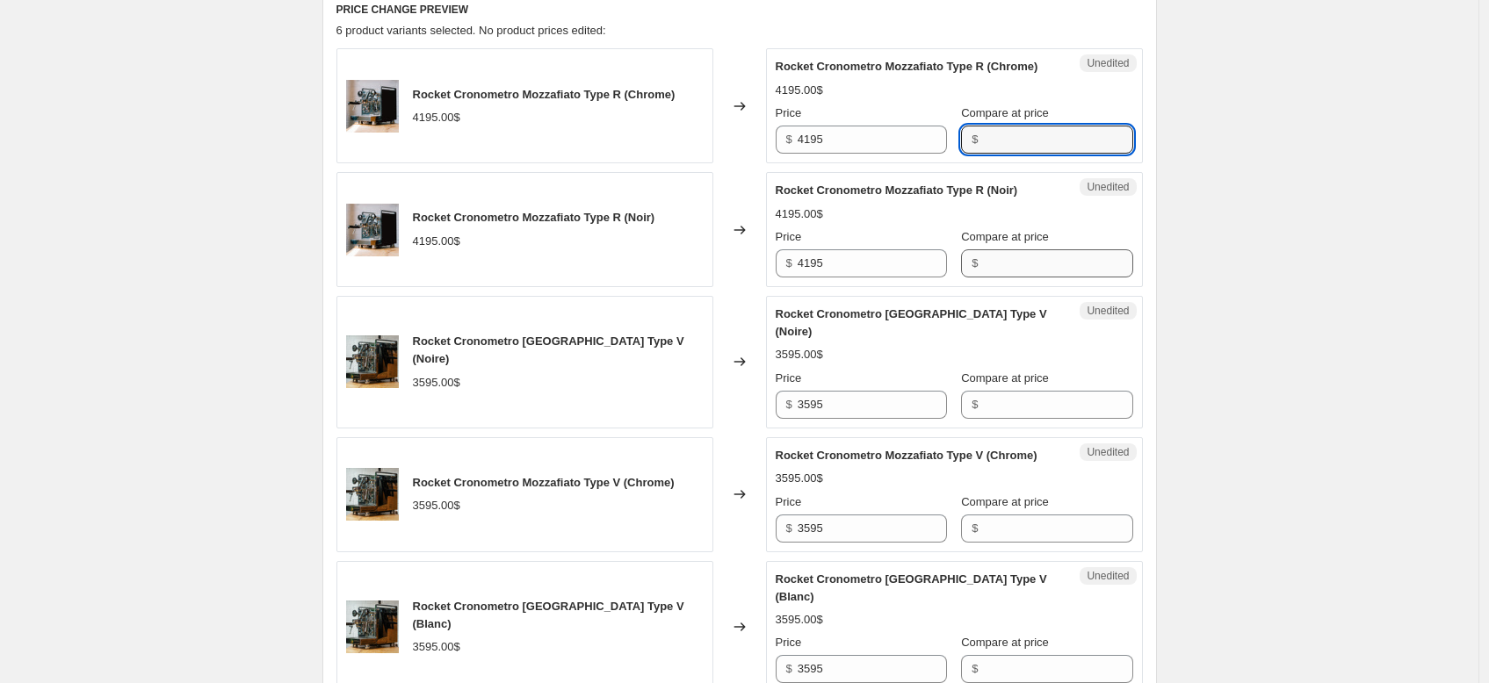
scroll to position [600, 0]
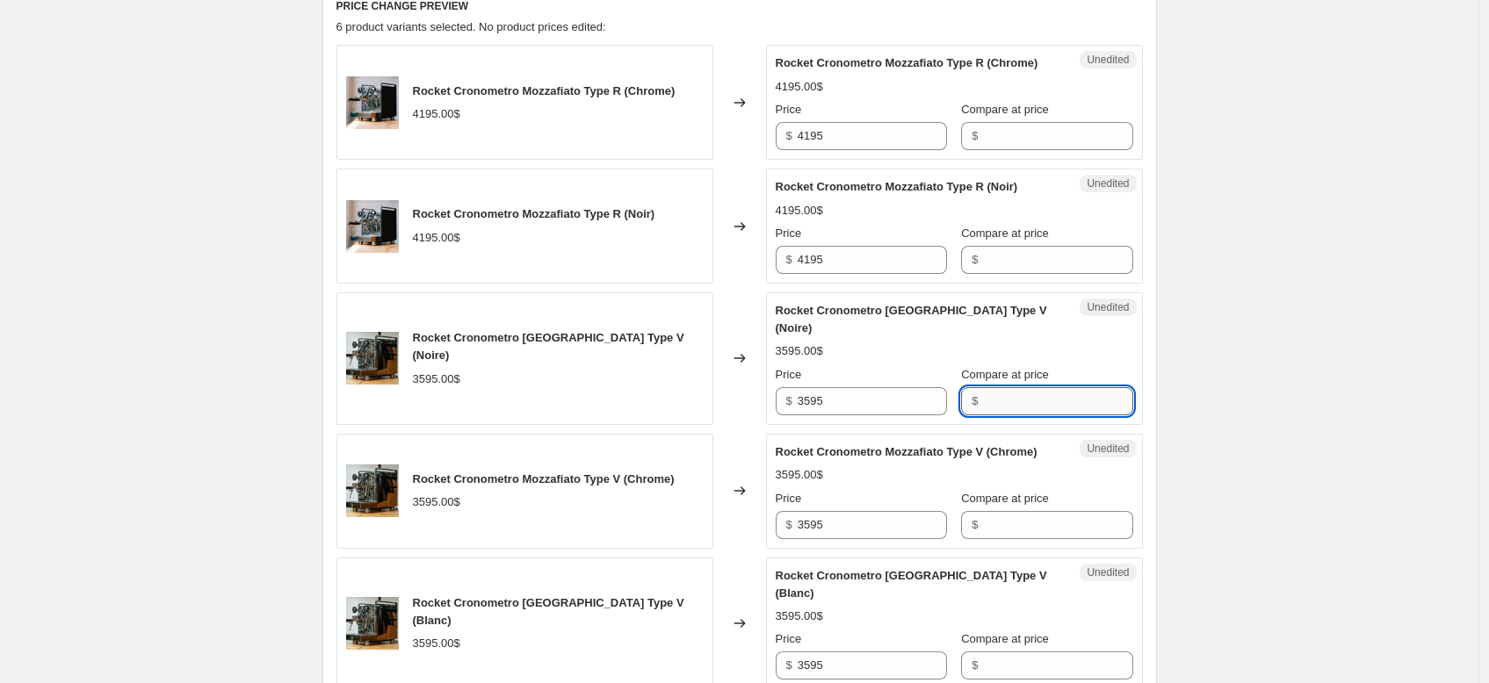
click at [1031, 415] on input "Compare at price" at bounding box center [1057, 401] width 149 height 28
paste input "3,799.99"
type input "3,799.99"
click at [1074, 508] on div "Compare at price" at bounding box center [1046, 499] width 171 height 18
click at [993, 384] on label "Compare at price" at bounding box center [1005, 375] width 88 height 18
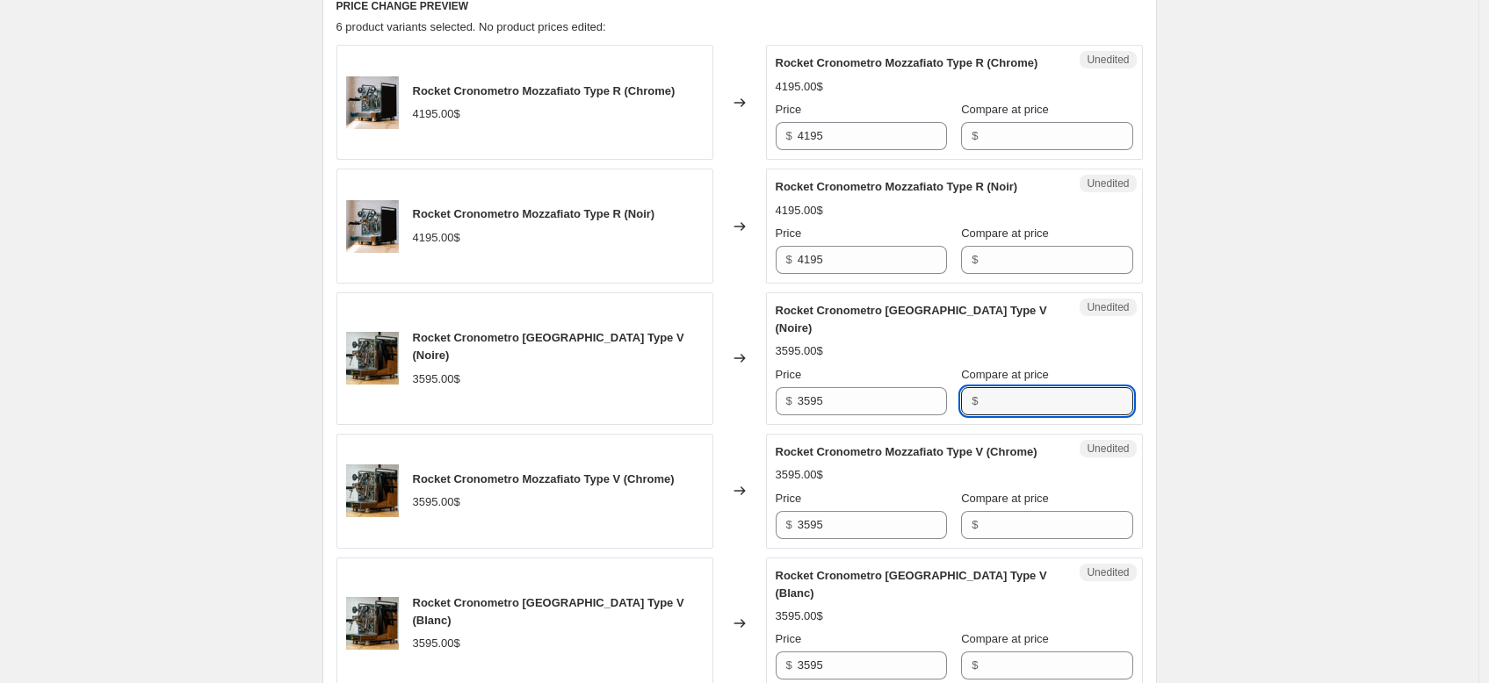
click at [993, 399] on input "Compare at price" at bounding box center [1057, 401] width 149 height 28
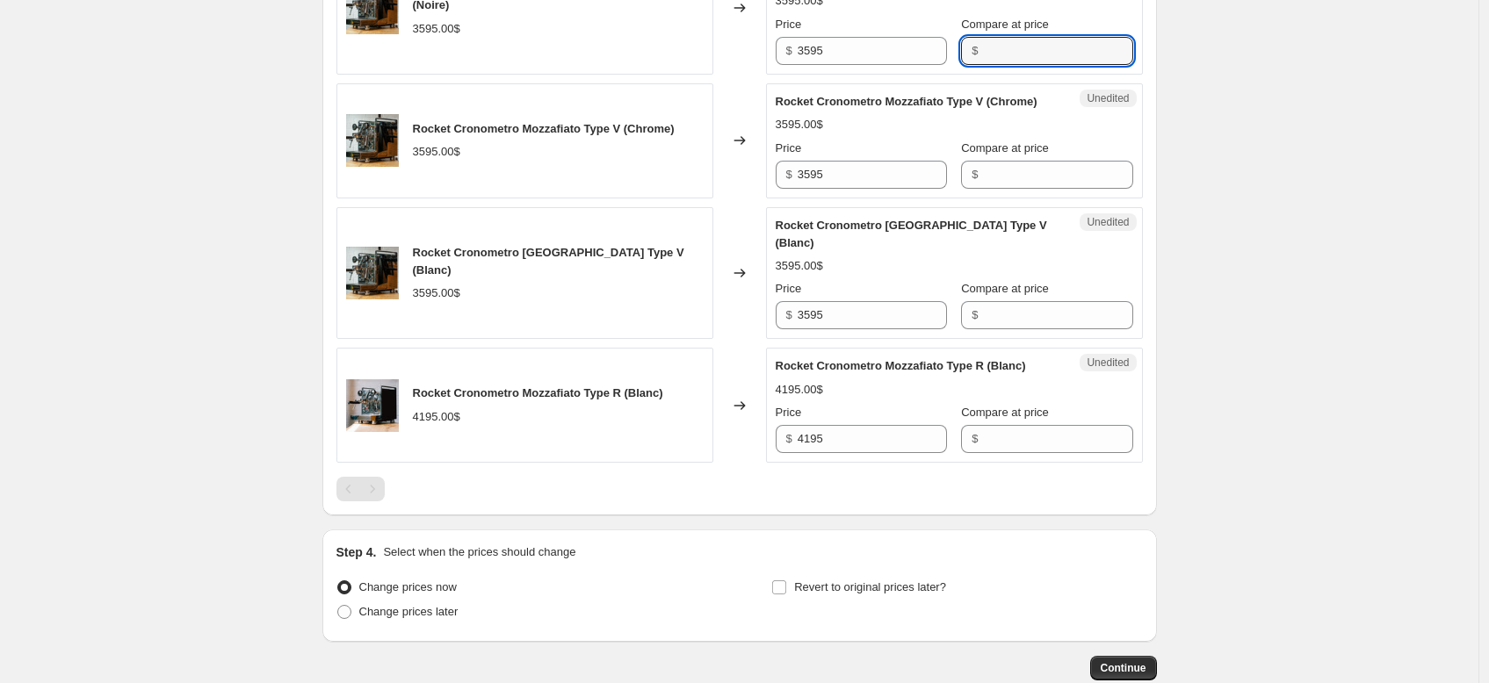
scroll to position [753, 0]
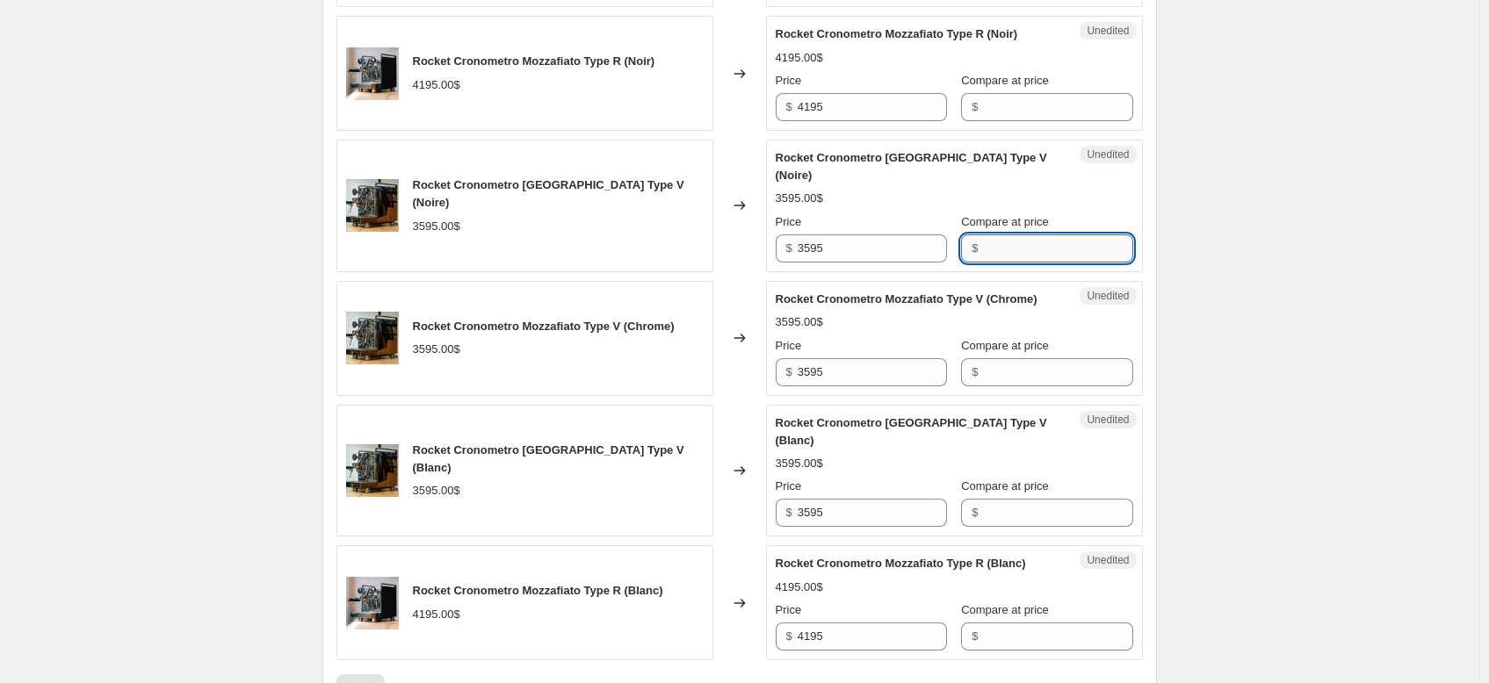
paste input "3,799.99"
type input "3"
type input "3799.99"
click at [983, 386] on input "Compare at price" at bounding box center [1057, 372] width 149 height 28
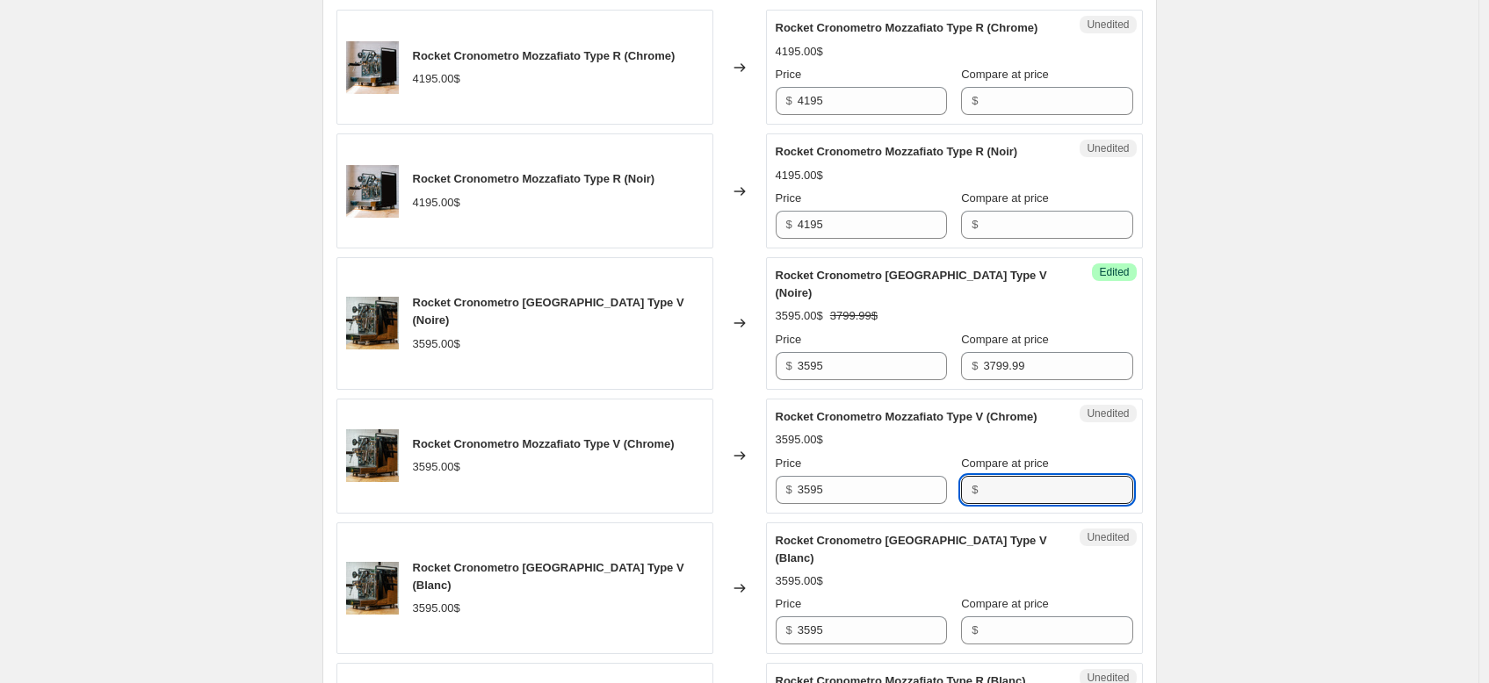
scroll to position [637, 0]
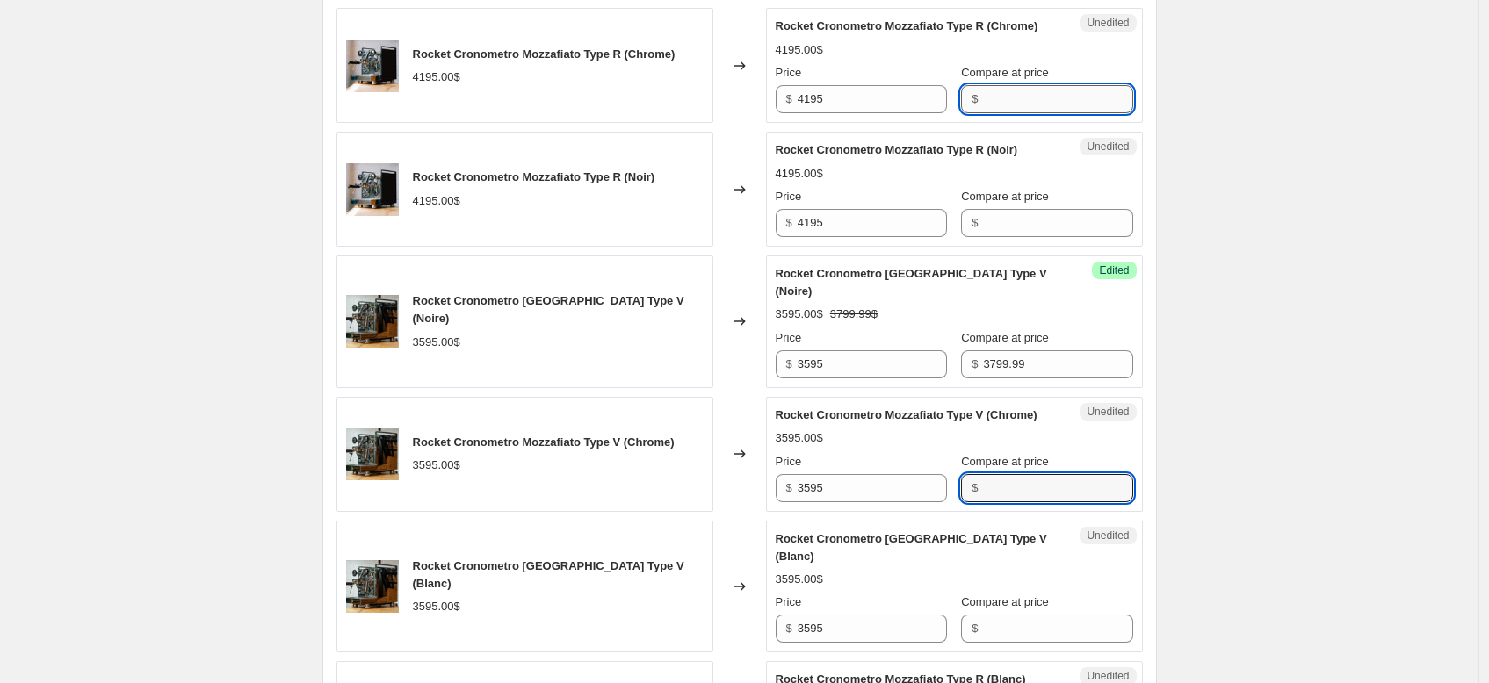
click at [1019, 113] on input "Compare at price" at bounding box center [1057, 99] width 149 height 28
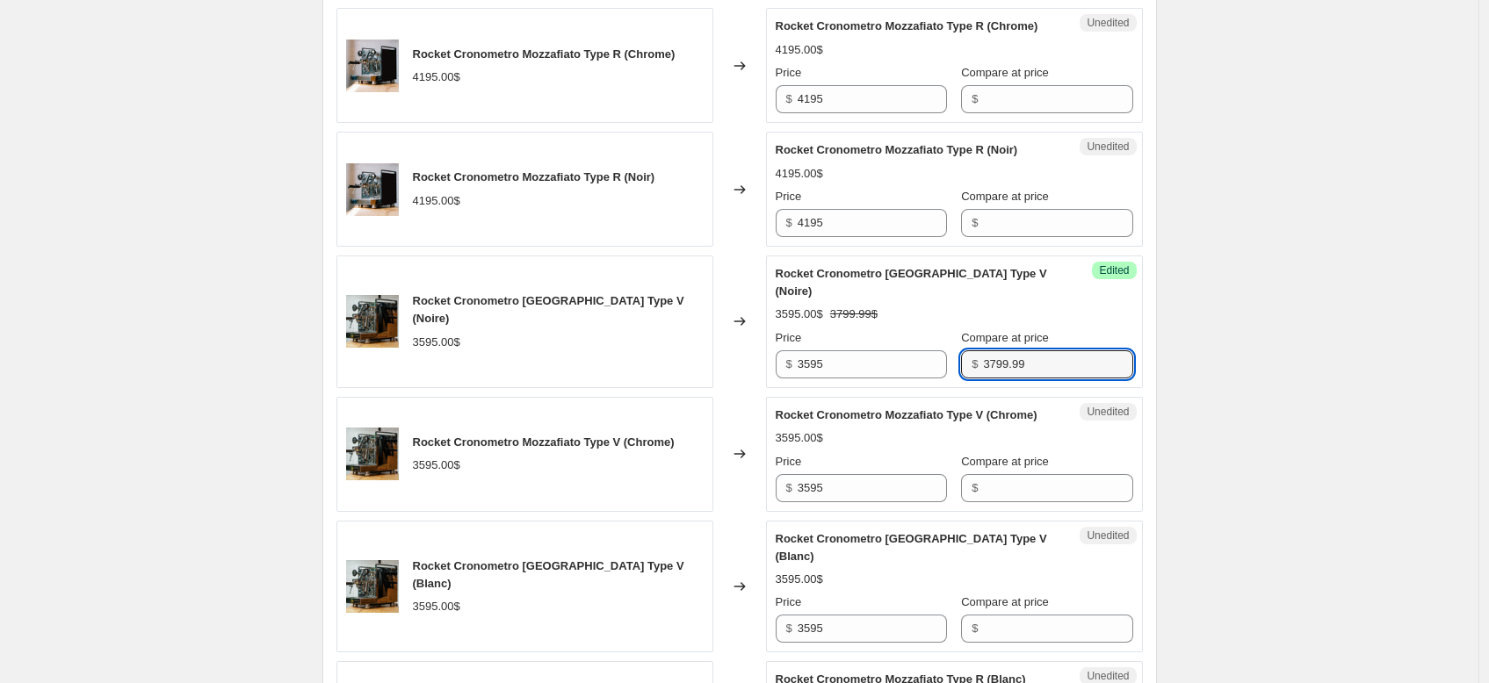
drag, startPoint x: 1032, startPoint y: 387, endPoint x: 954, endPoint y: 387, distance: 78.2
click at [961, 379] on div "$ 3799.99" at bounding box center [1046, 364] width 171 height 28
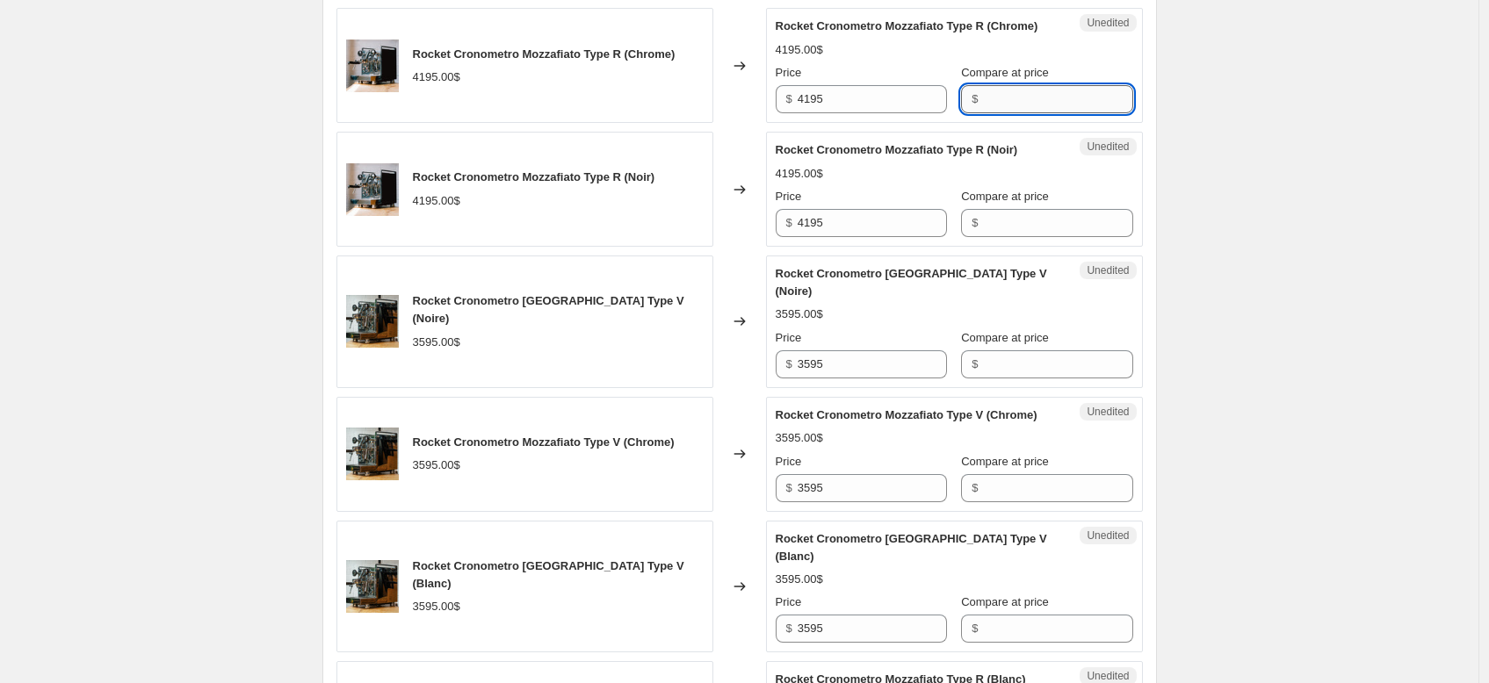
click at [986, 113] on input "Compare at price" at bounding box center [1057, 99] width 149 height 28
type input "3799.99"
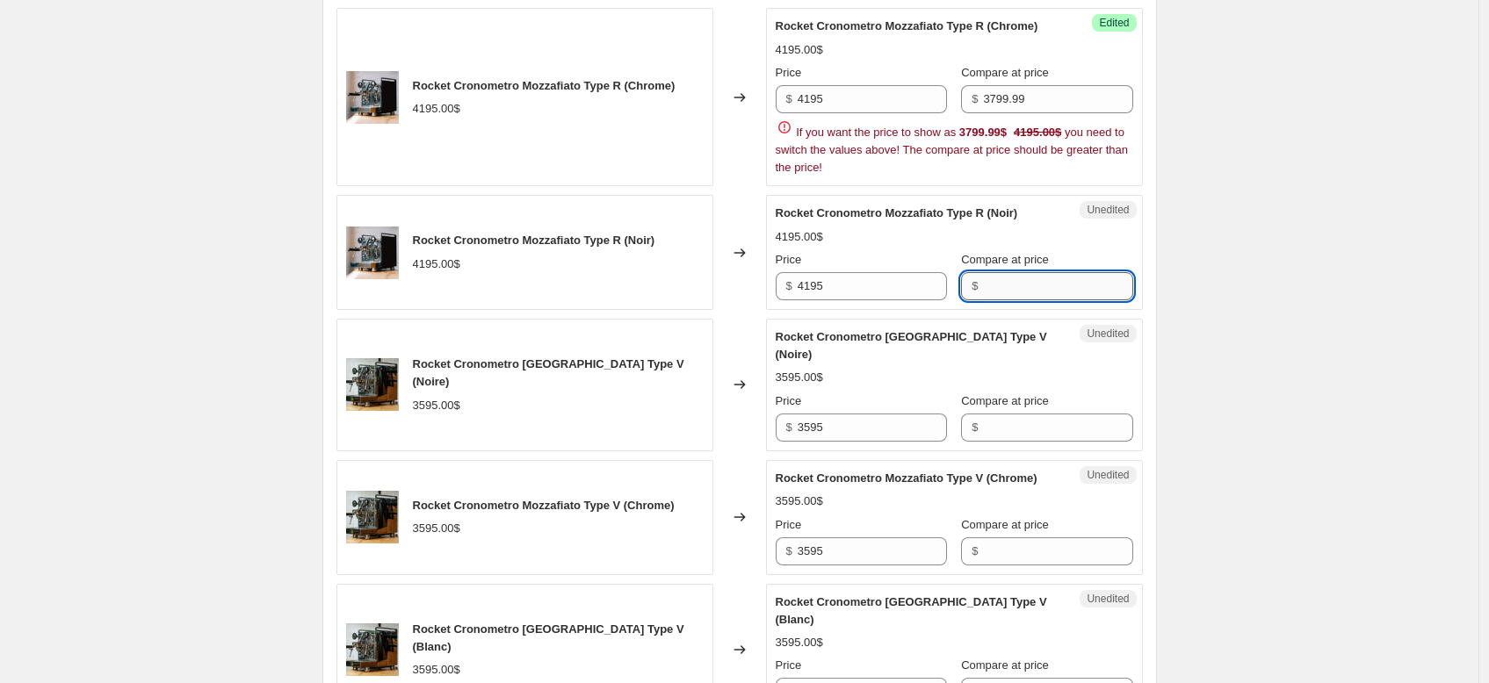
click at [1028, 244] on div "Rocket Cronometro Mozzafiato Type R (Noir) 4195.00$ Price $ 4195 Compare at pri…" at bounding box center [954, 253] width 357 height 96
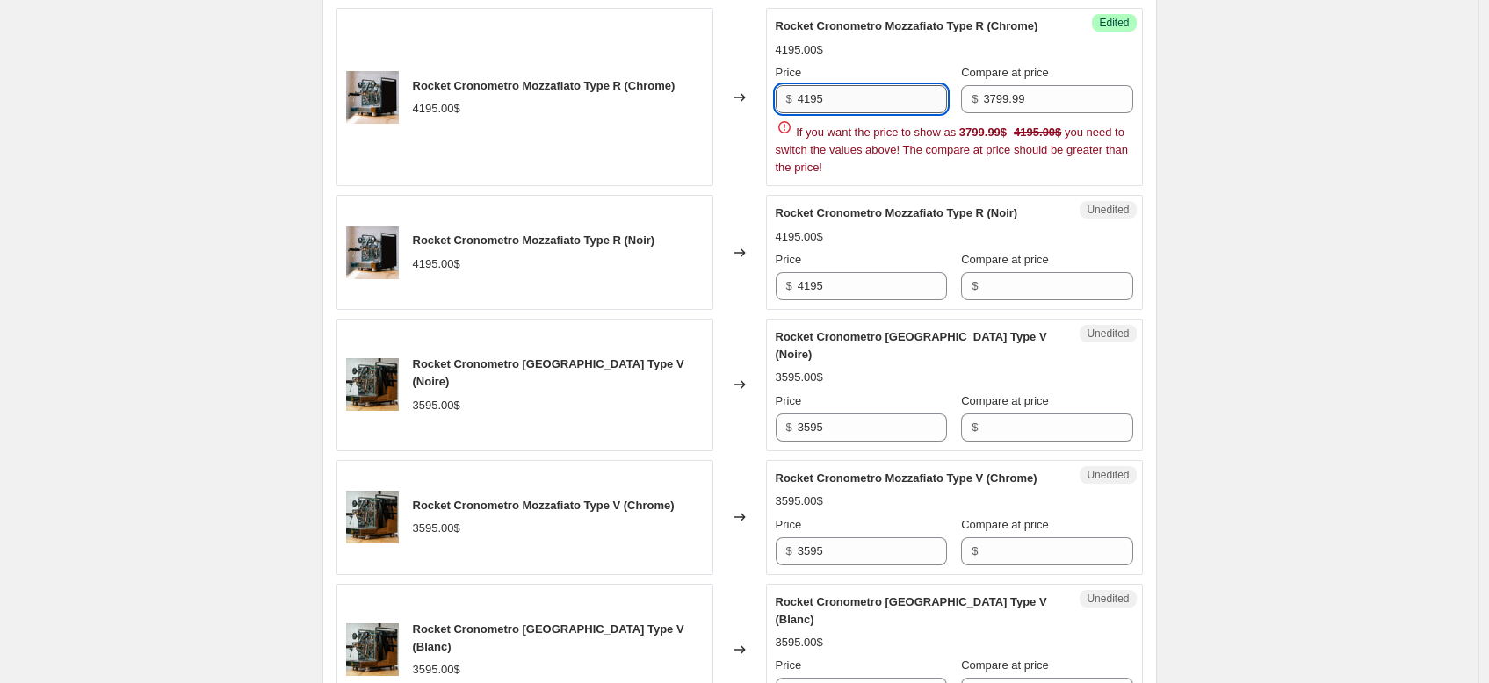
click at [902, 103] on input "4195" at bounding box center [872, 99] width 149 height 28
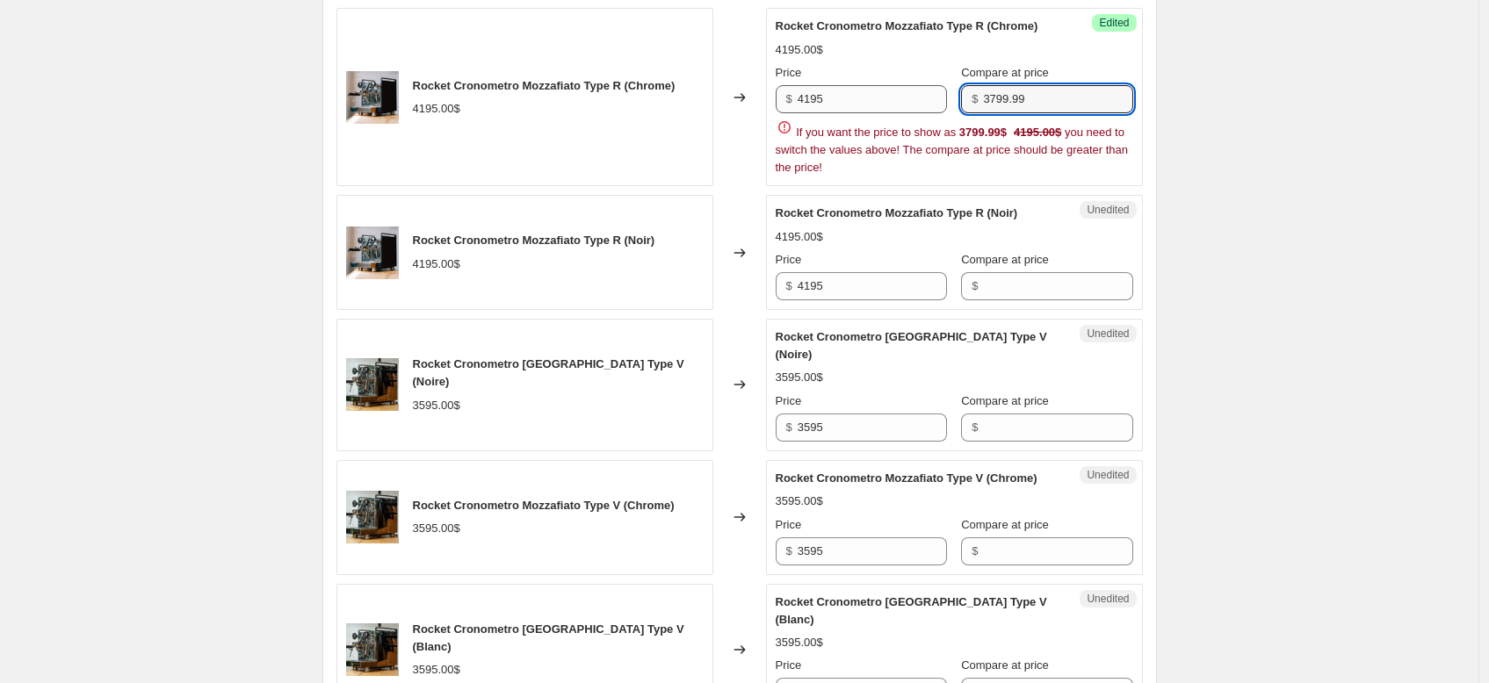
drag, startPoint x: 1034, startPoint y: 101, endPoint x: 949, endPoint y: 88, distance: 85.3
click at [949, 88] on div "Price $ 4195 Compare at price $ 3799.99" at bounding box center [954, 88] width 357 height 49
type input "4195.00"
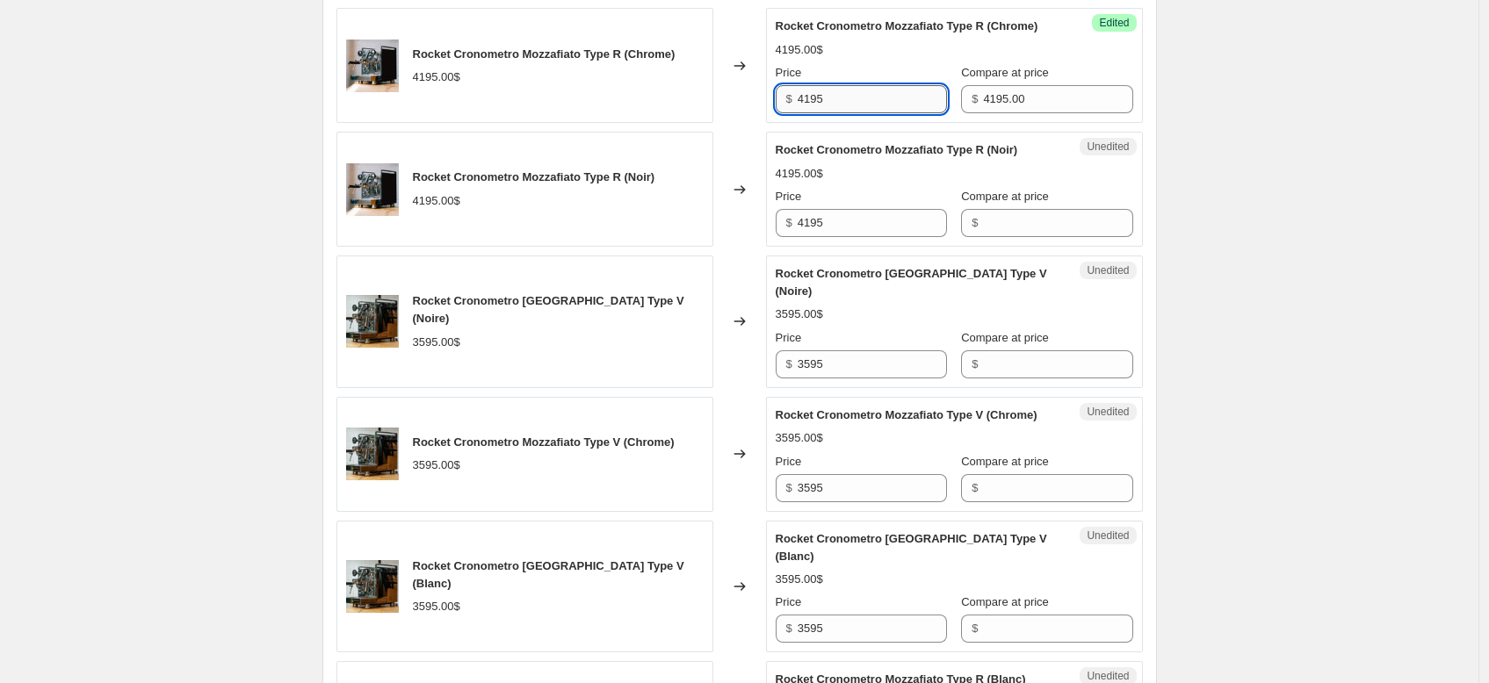
click at [854, 106] on input "4195" at bounding box center [872, 99] width 149 height 28
drag, startPoint x: 840, startPoint y: 128, endPoint x: 787, endPoint y: 122, distance: 53.1
click at [787, 113] on div "$ 4195" at bounding box center [861, 99] width 171 height 28
type input "3799.99"
click at [817, 227] on input "4195" at bounding box center [872, 223] width 149 height 28
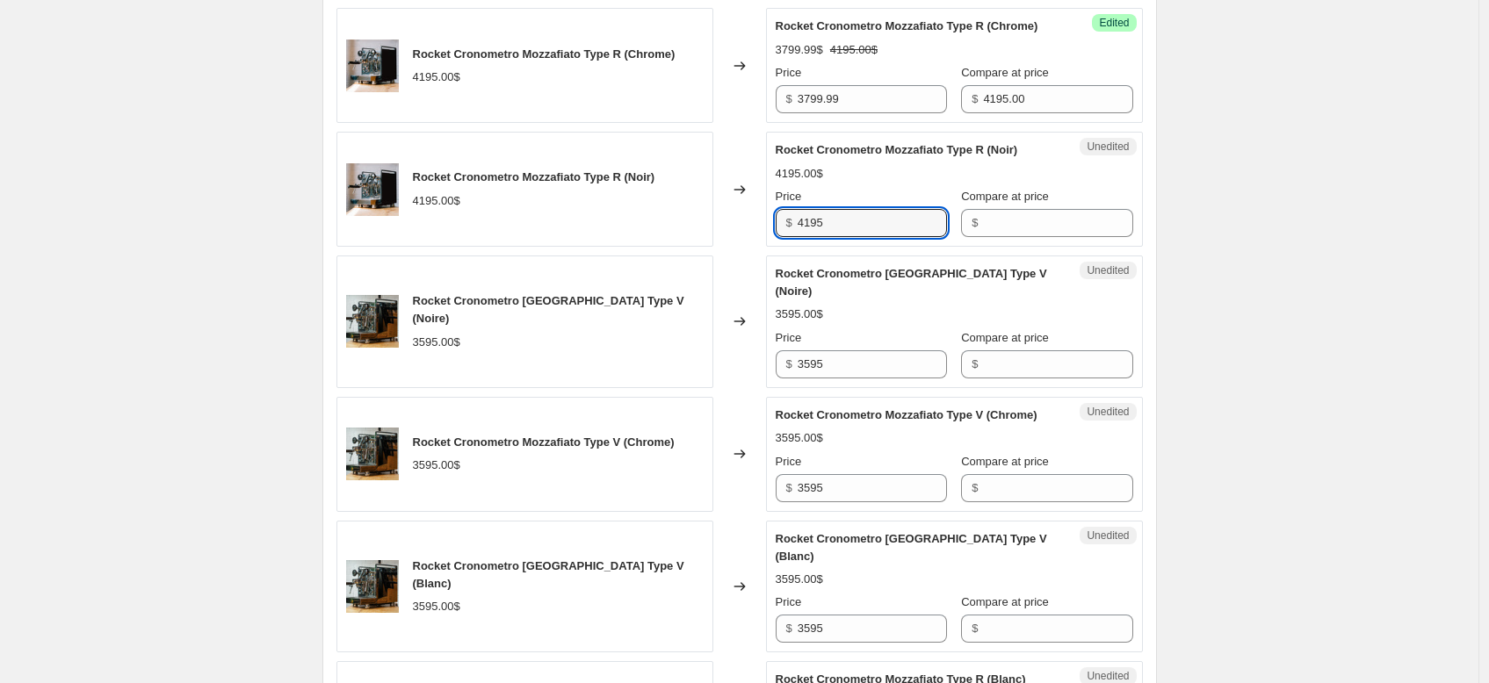
click at [888, 247] on div "Unedited Rocket Cronometro Mozzafiato Type R (Noir) 4195.00$ Price $ 4195 Compa…" at bounding box center [954, 189] width 377 height 115
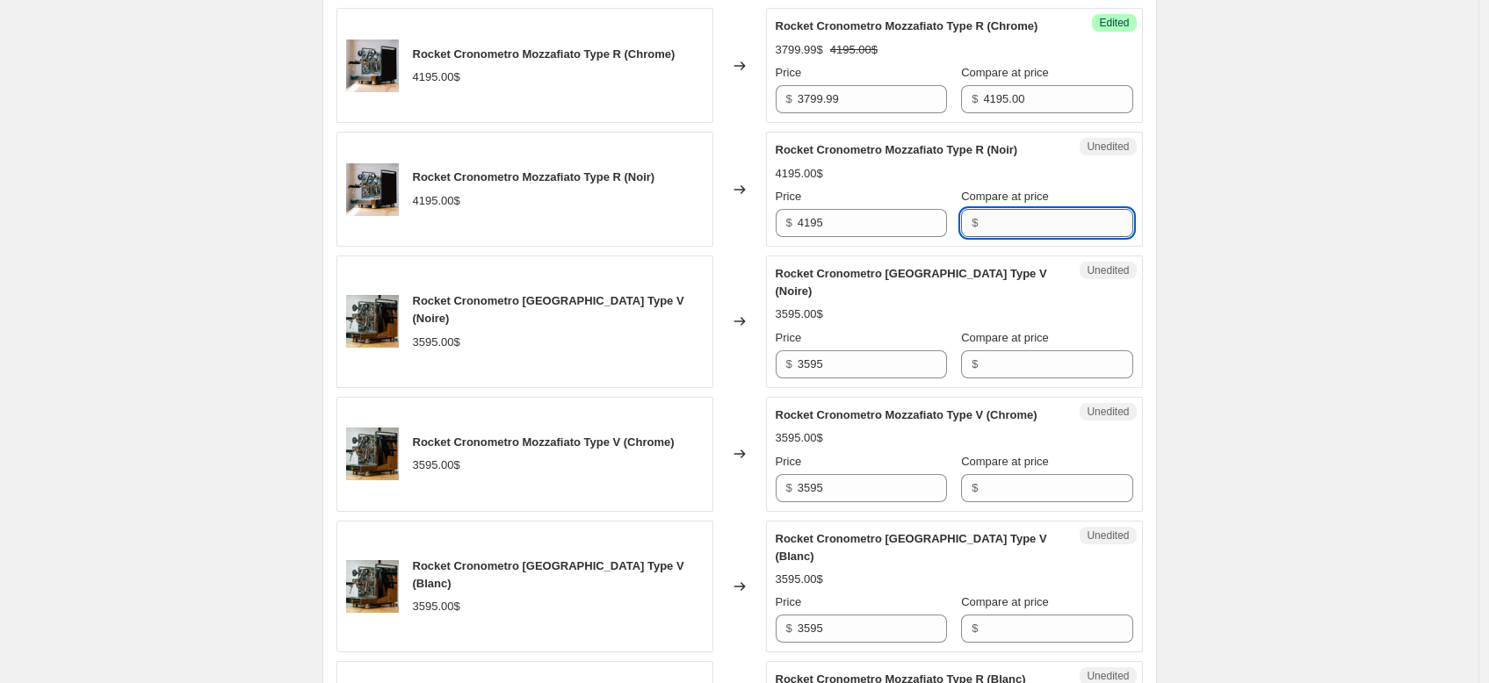
click at [1049, 237] on input "Compare at price" at bounding box center [1057, 223] width 149 height 28
type input "4195.00"
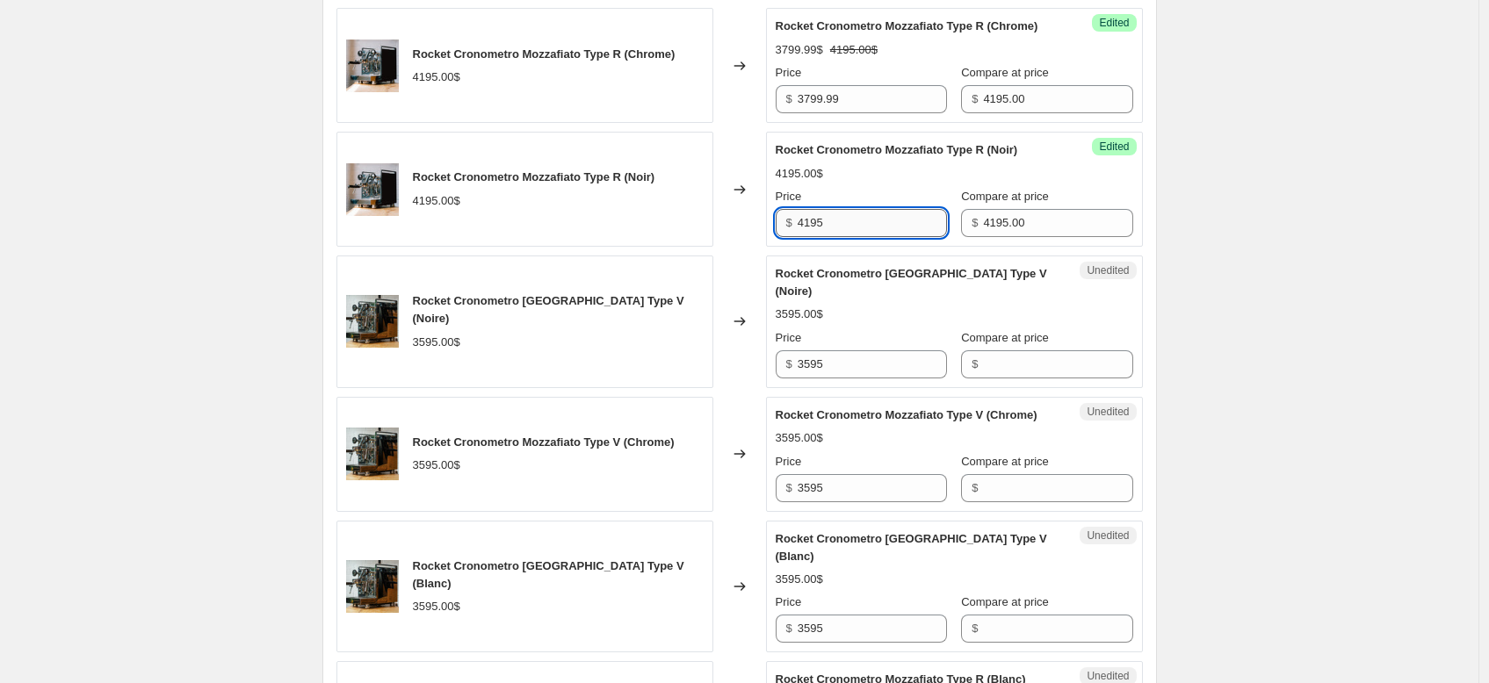
click at [886, 237] on input "4195" at bounding box center [872, 223] width 149 height 28
drag, startPoint x: 855, startPoint y: 243, endPoint x: 769, endPoint y: 241, distance: 86.1
click at [769, 241] on div "Rocket Cronometro Mozzafiato Type R (Noir) 4195.00$ Changed to Success Edited R…" at bounding box center [739, 189] width 806 height 115
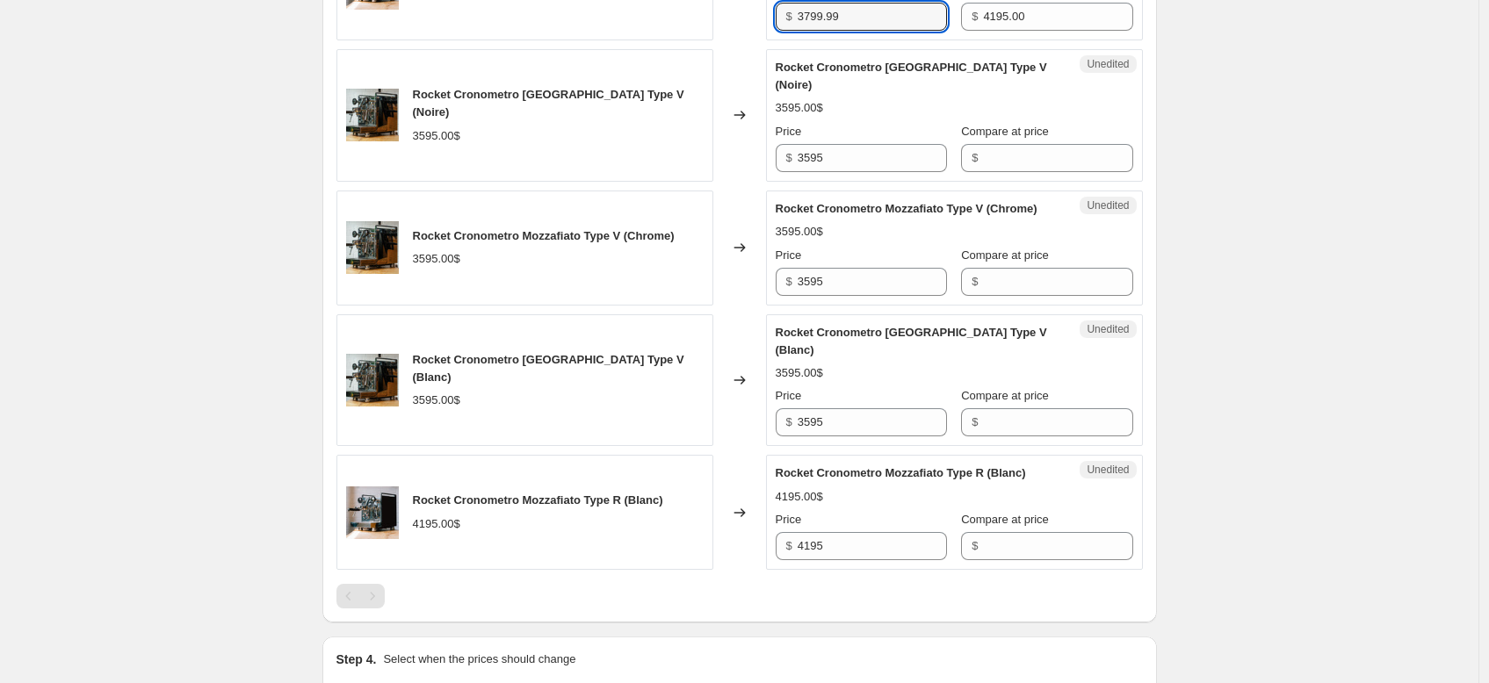
scroll to position [869, 0]
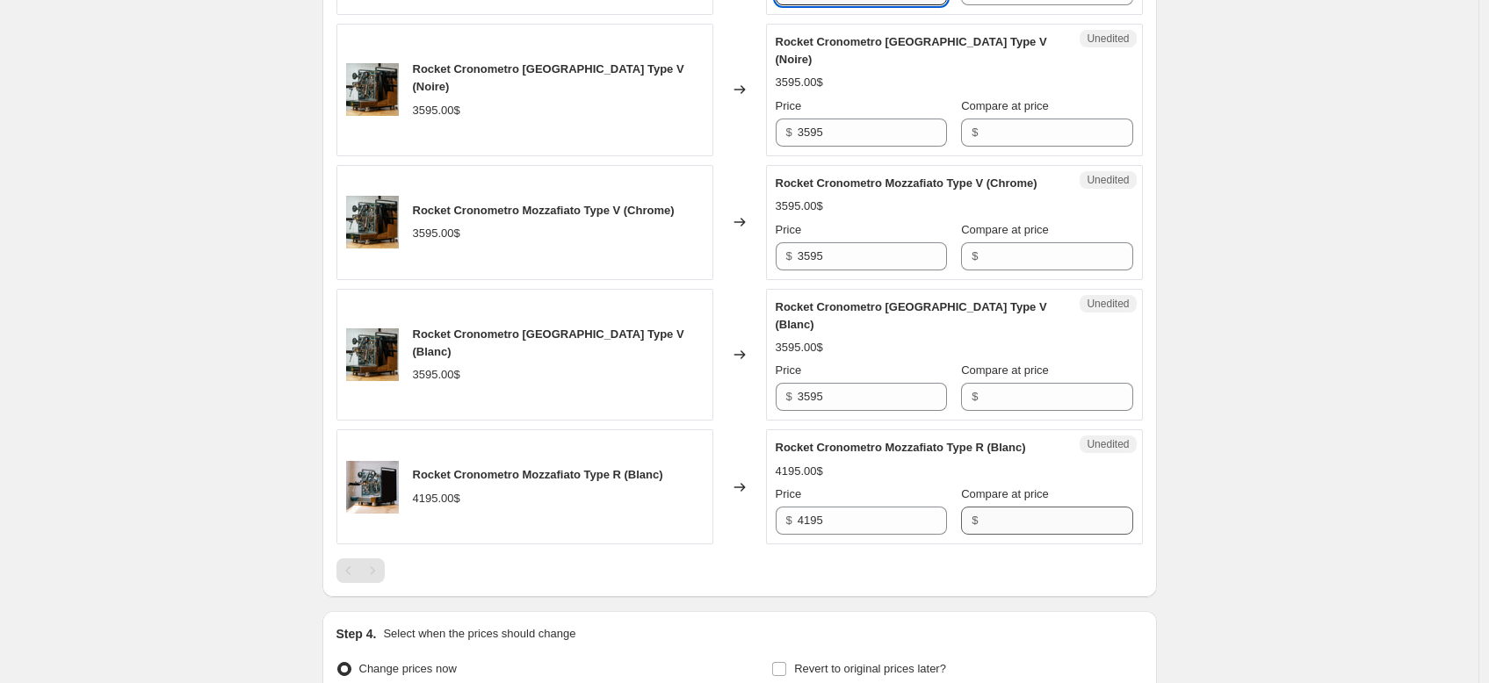
type input "3799.99"
click at [986, 535] on input "Compare at price" at bounding box center [1057, 521] width 149 height 28
type input "1"
type input "4195.00"
drag, startPoint x: 856, startPoint y: 570, endPoint x: 735, endPoint y: 571, distance: 120.3
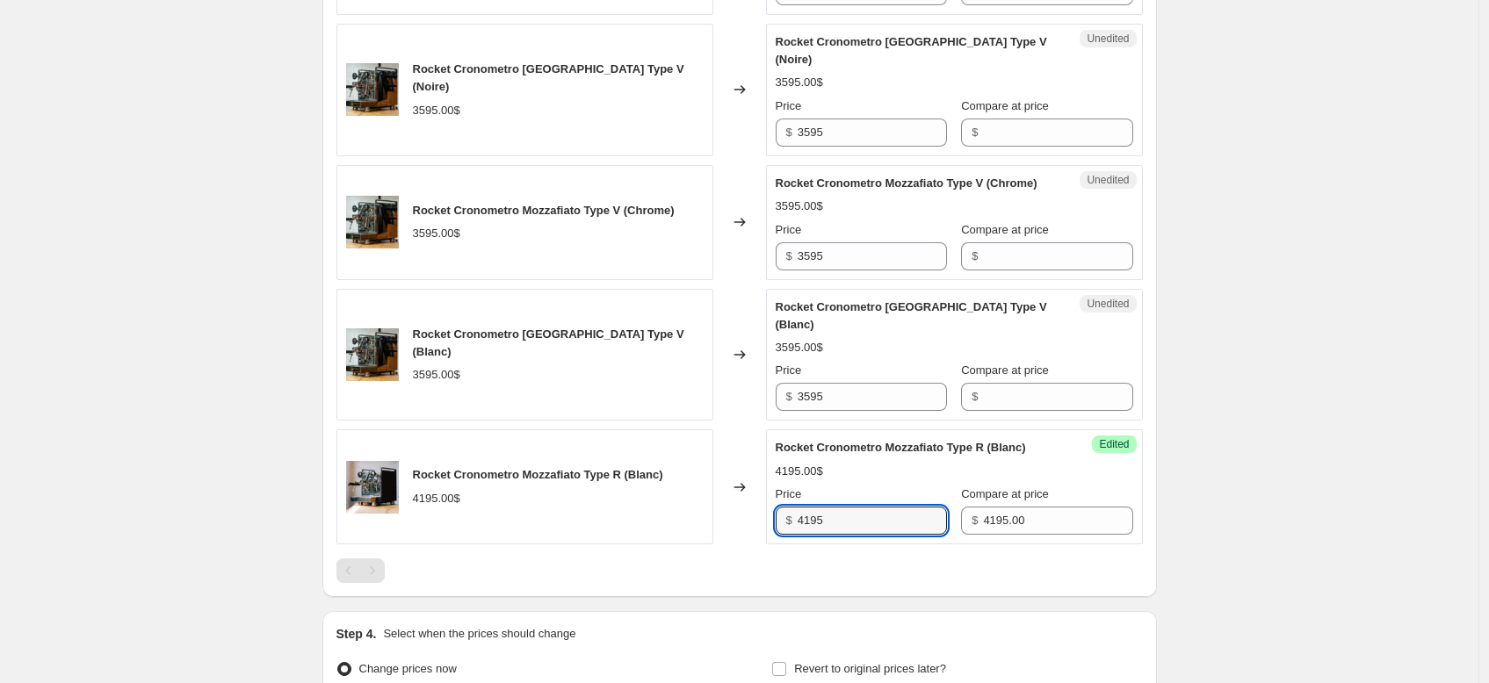
click at [735, 545] on div "Rocket Cronometro Mozzafiato Type R (Blanc) 4195.00$ Changed to Success Edited …" at bounding box center [739, 487] width 806 height 115
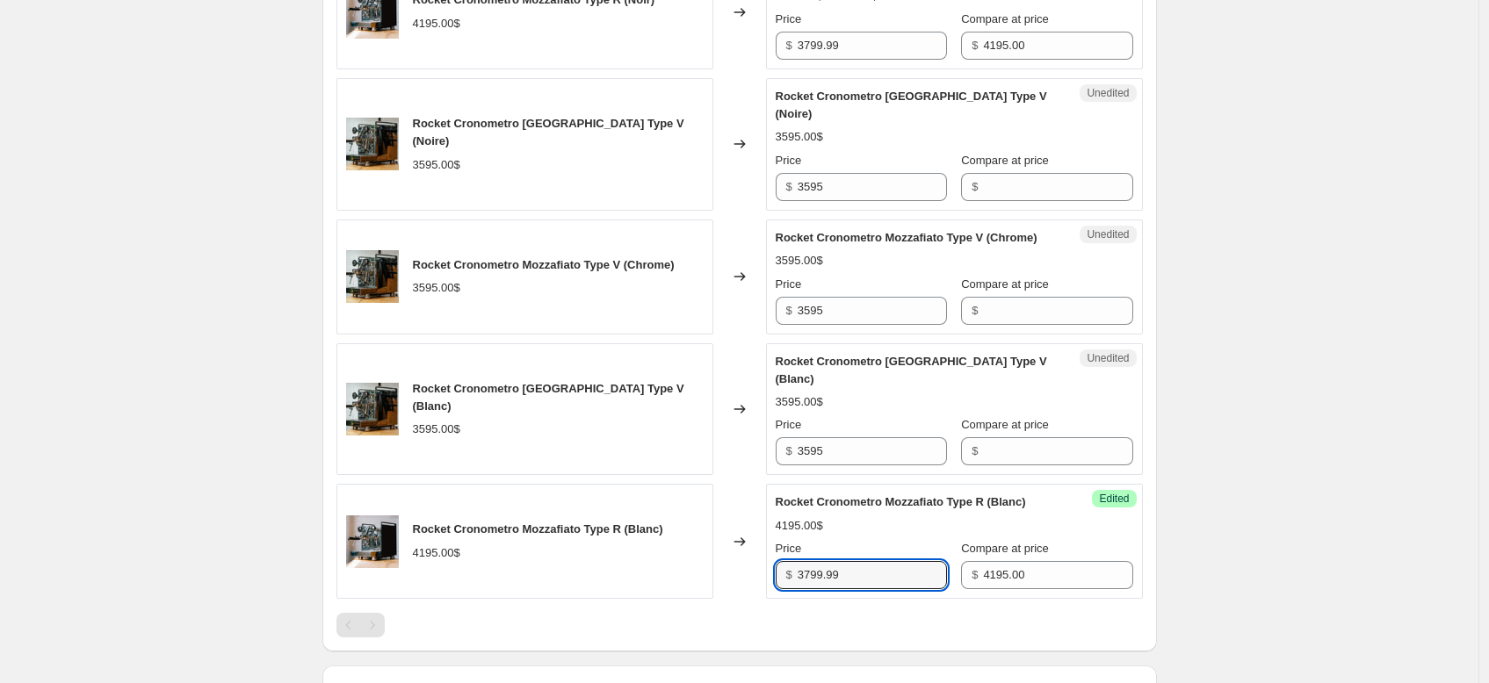
scroll to position [807, 0]
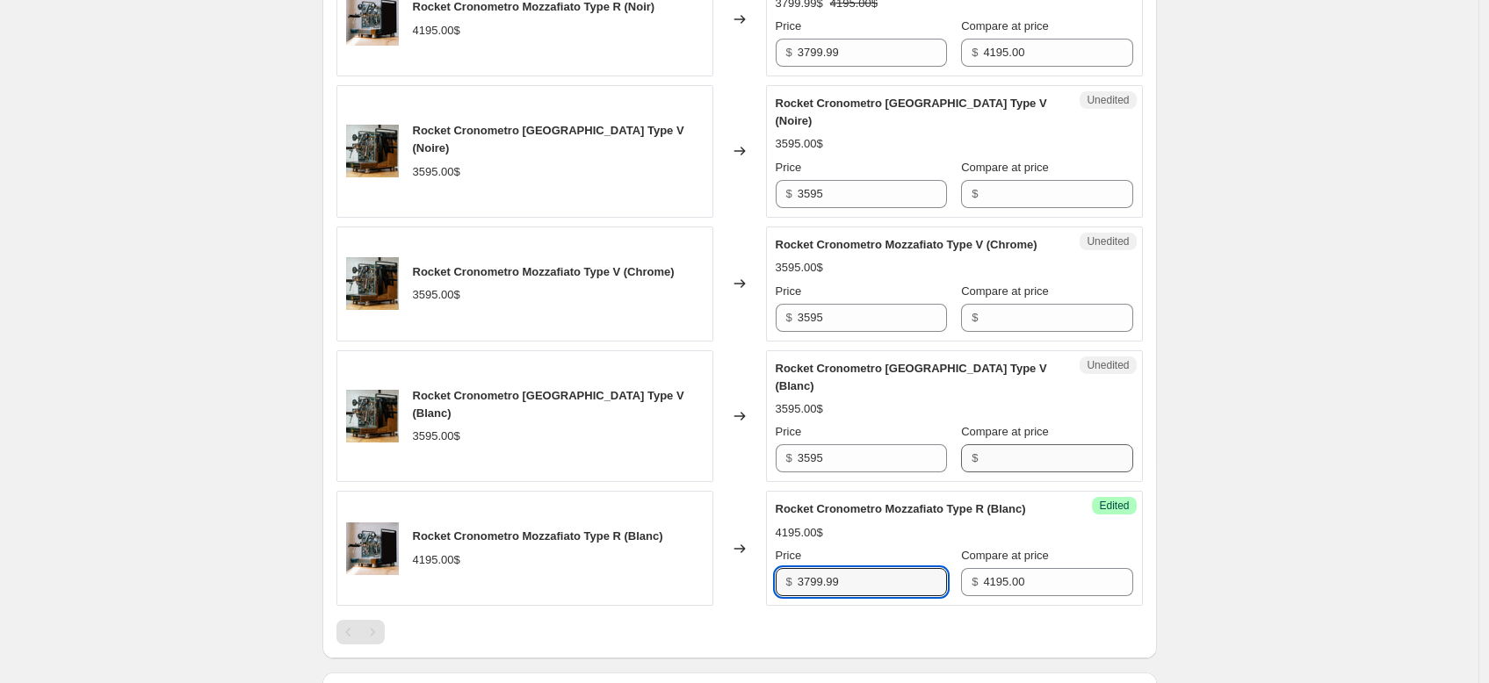
type input "3799.99"
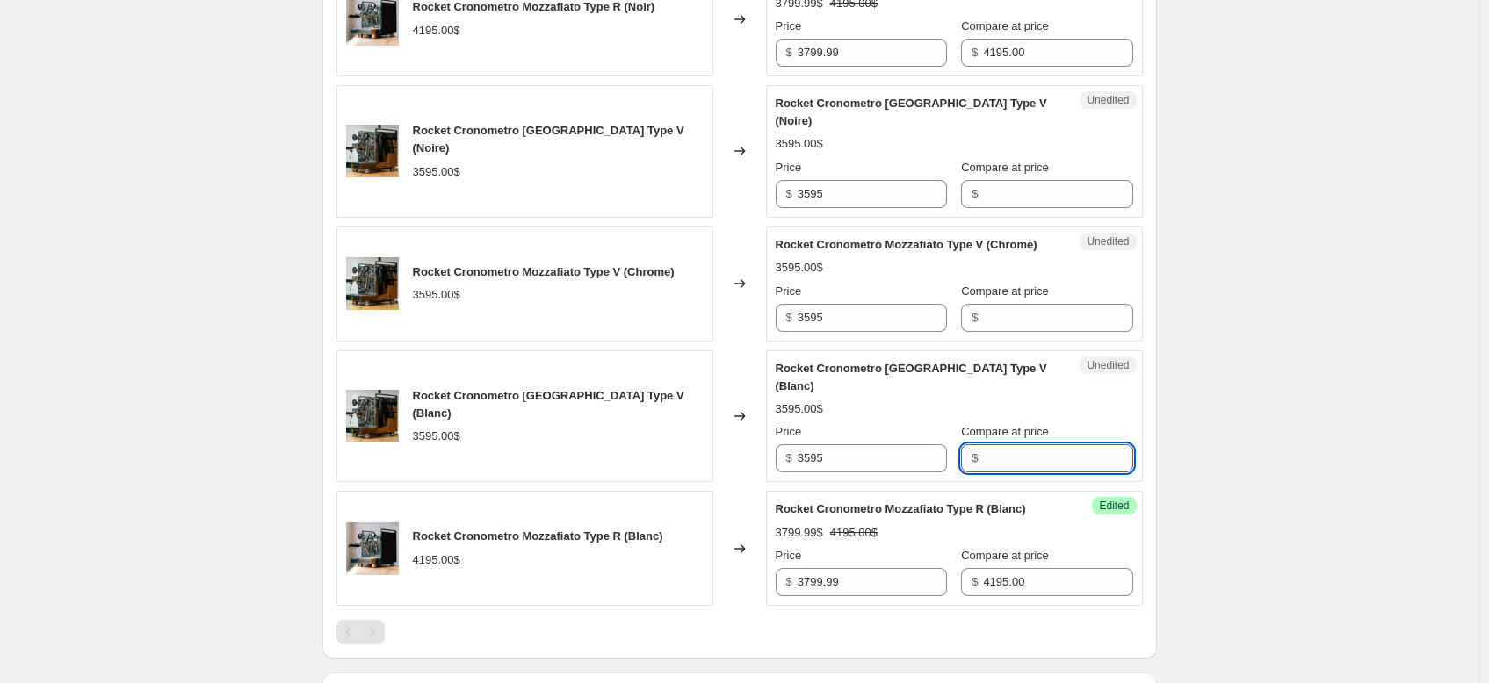
click at [1016, 473] on input "Compare at price" at bounding box center [1057, 458] width 149 height 28
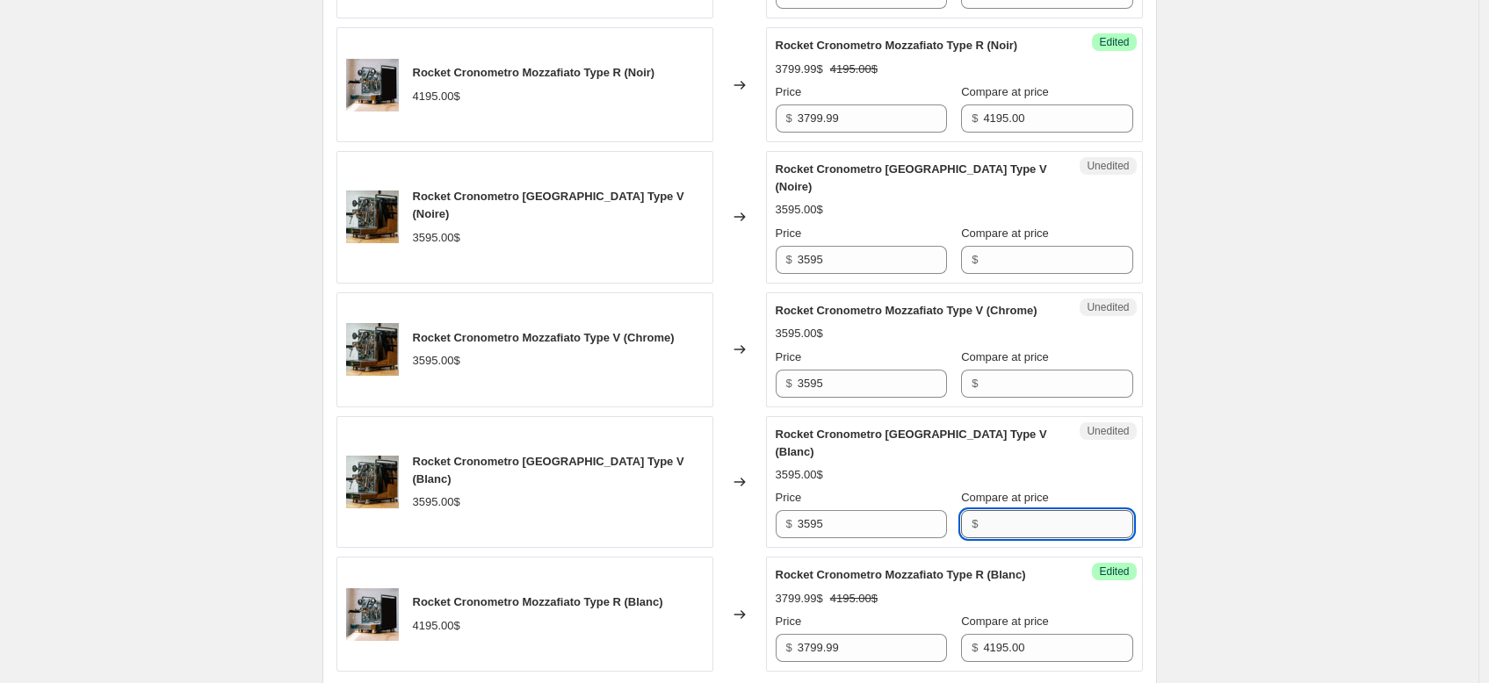
scroll to position [675, 0]
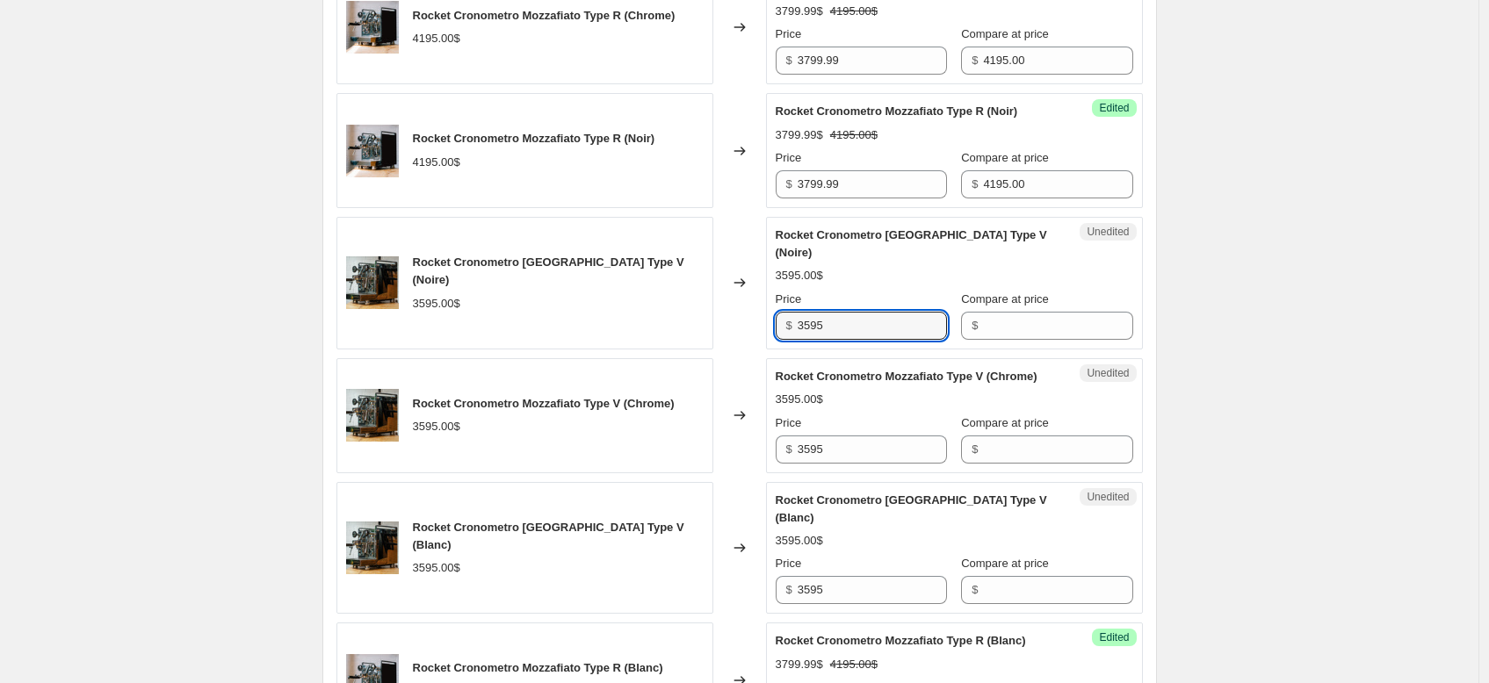
drag, startPoint x: 878, startPoint y: 348, endPoint x: 773, endPoint y: 350, distance: 105.4
click at [773, 350] on div "Unedited Rocket Cronometro Mozzafiato Type V (Noire) 3595.00$ Price $ 3595 Comp…" at bounding box center [954, 283] width 377 height 133
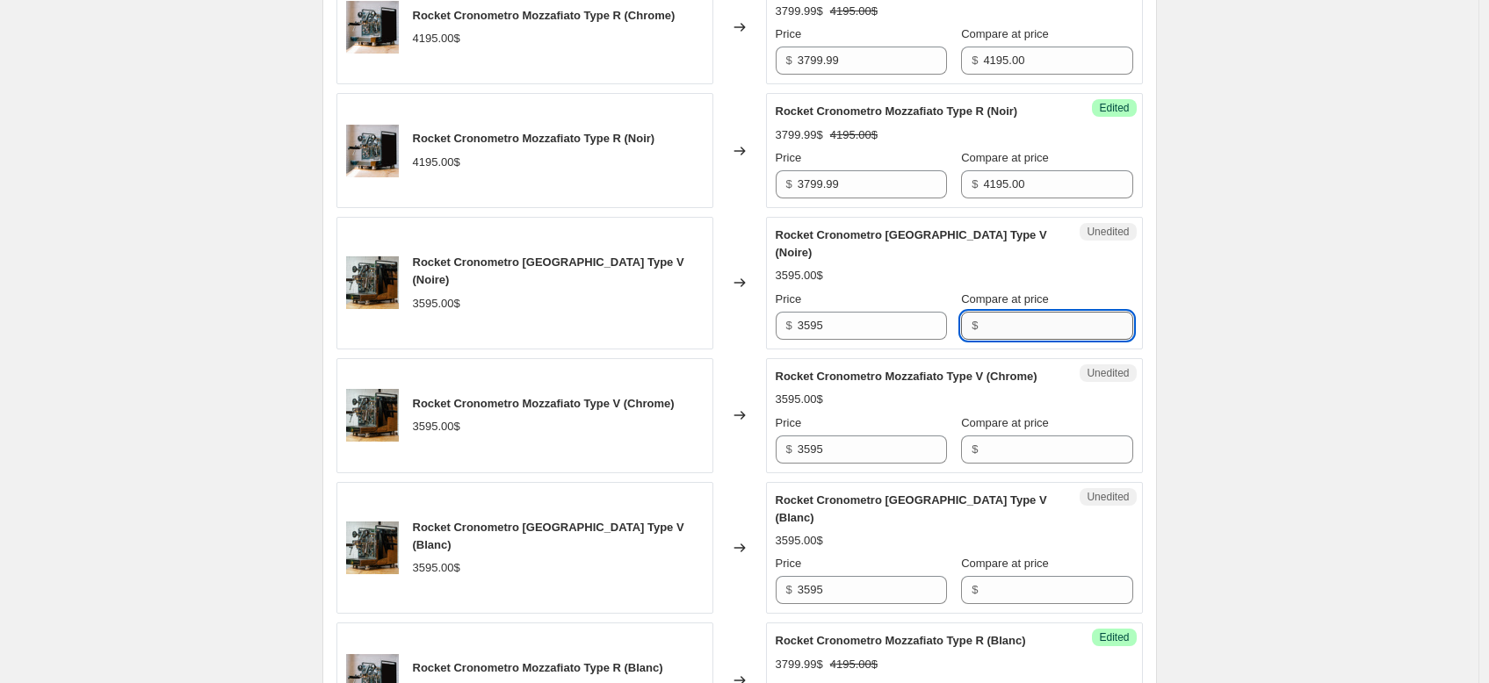
click at [1008, 337] on input "Compare at price" at bounding box center [1057, 326] width 149 height 28
paste input "3595"
type input "3595"
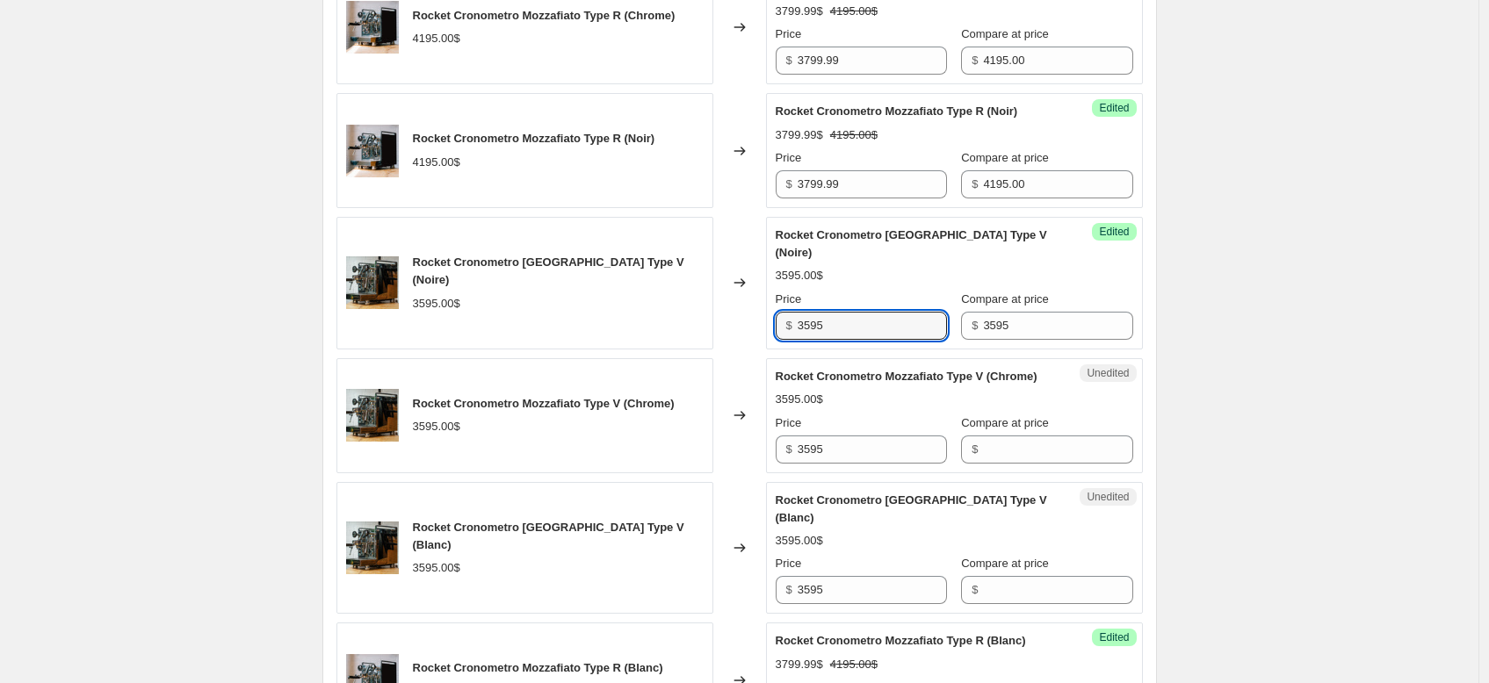
drag, startPoint x: 848, startPoint y: 345, endPoint x: 786, endPoint y: 345, distance: 61.5
click at [786, 340] on div "$ 3595" at bounding box center [861, 326] width 171 height 28
drag, startPoint x: 894, startPoint y: 339, endPoint x: 750, endPoint y: 328, distance: 144.4
click at [750, 328] on div "Rocket Cronometro Mozzafiato Type V (Noire) 3595.00$ Changed to Success Edited …" at bounding box center [739, 283] width 806 height 133
click at [891, 262] on div "Rocket Cronometro Mozzafiato Type V (Noire)" at bounding box center [919, 244] width 287 height 35
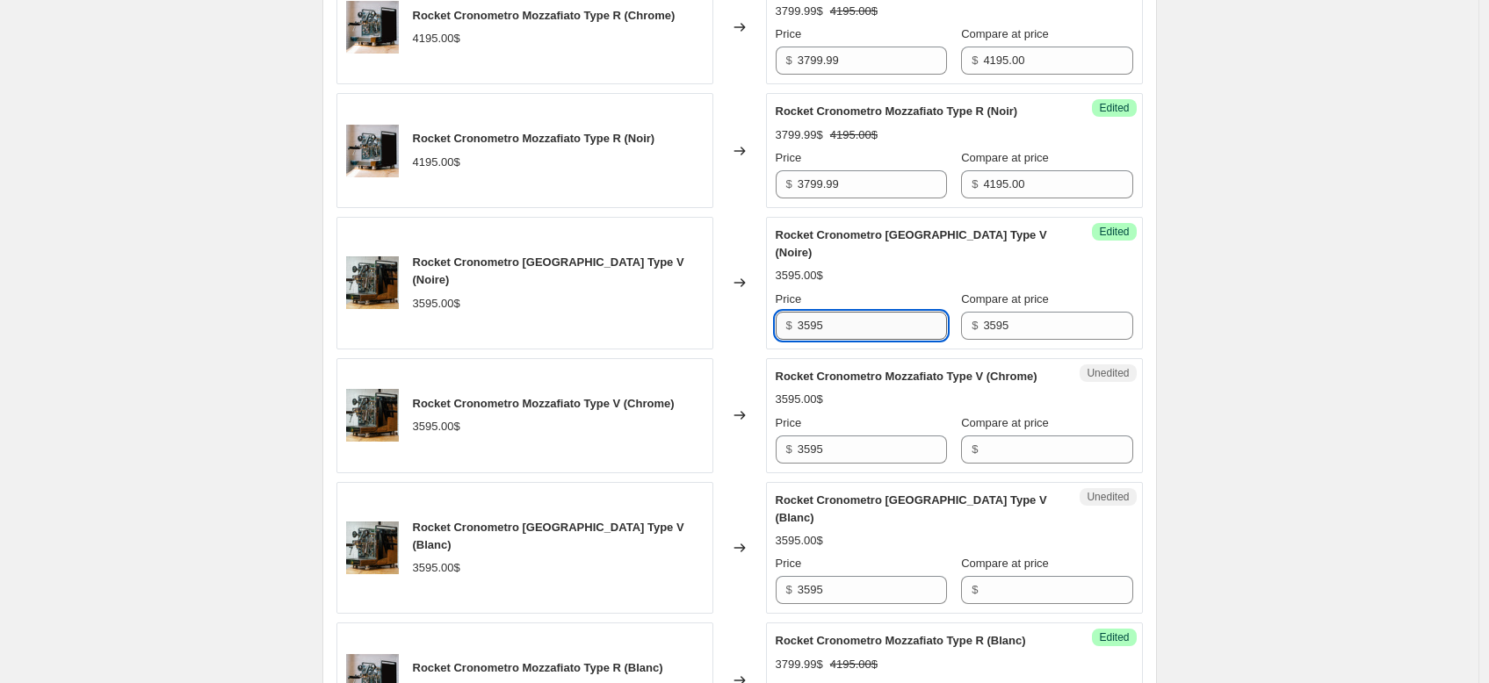
click at [853, 340] on input "3595" at bounding box center [872, 326] width 149 height 28
click at [1007, 340] on input "3595" at bounding box center [1057, 326] width 149 height 28
click at [866, 340] on input "3595" at bounding box center [872, 326] width 149 height 28
type input "3"
paste input "3,299.99"
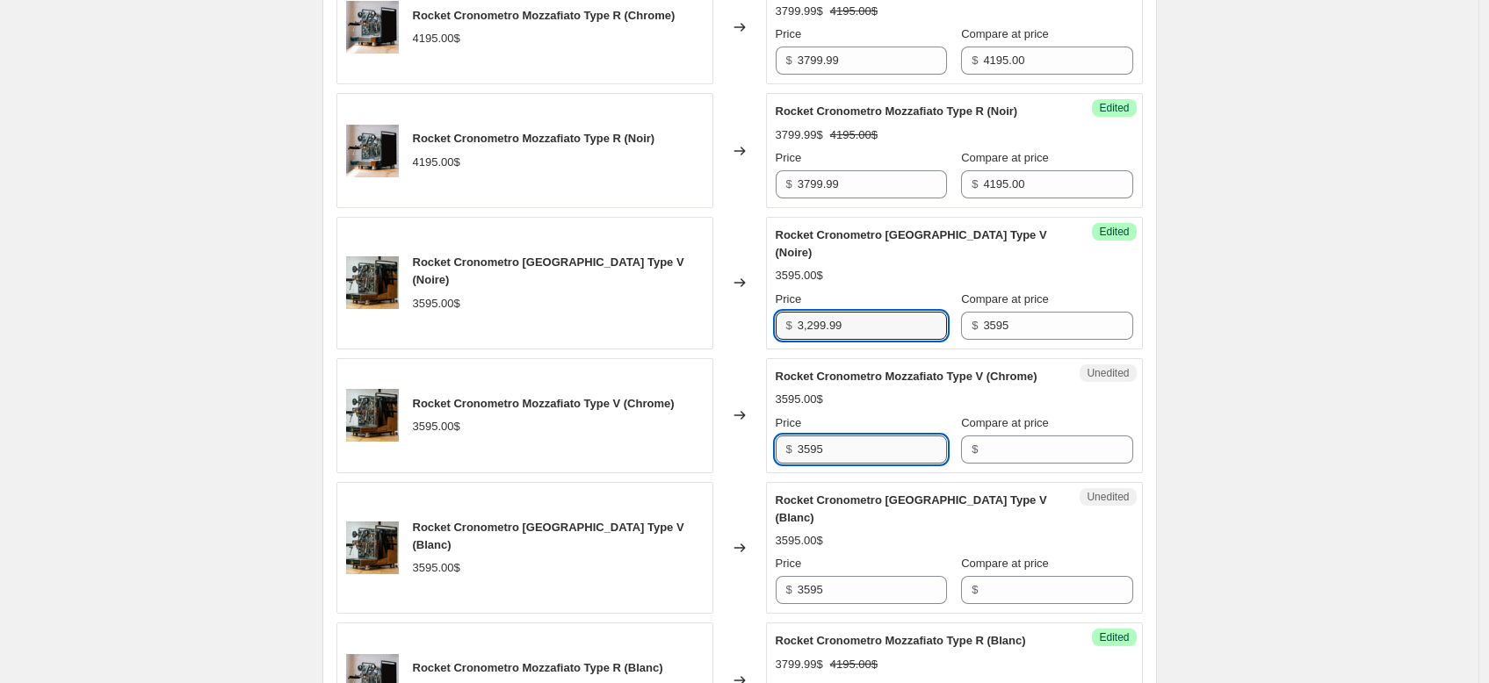
type input "3595"
click at [870, 464] on input "3595" at bounding box center [872, 450] width 149 height 28
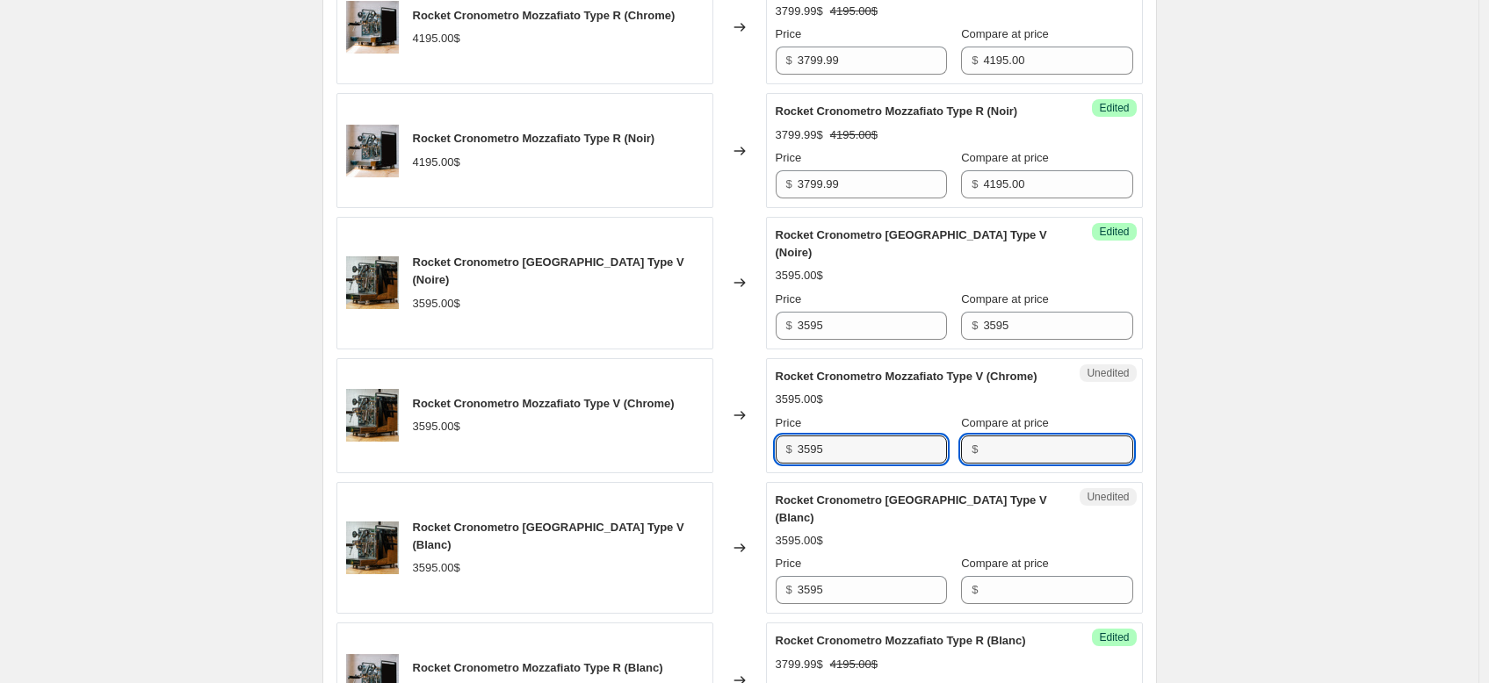
drag, startPoint x: 971, startPoint y: 492, endPoint x: 959, endPoint y: 492, distance: 12.3
click at [967, 464] on div "$" at bounding box center [1046, 450] width 171 height 28
drag, startPoint x: 874, startPoint y: 484, endPoint x: 796, endPoint y: 479, distance: 78.3
click at [796, 464] on div "$ 3595" at bounding box center [861, 450] width 171 height 28
click at [1005, 464] on input "Compare at price" at bounding box center [1057, 450] width 149 height 28
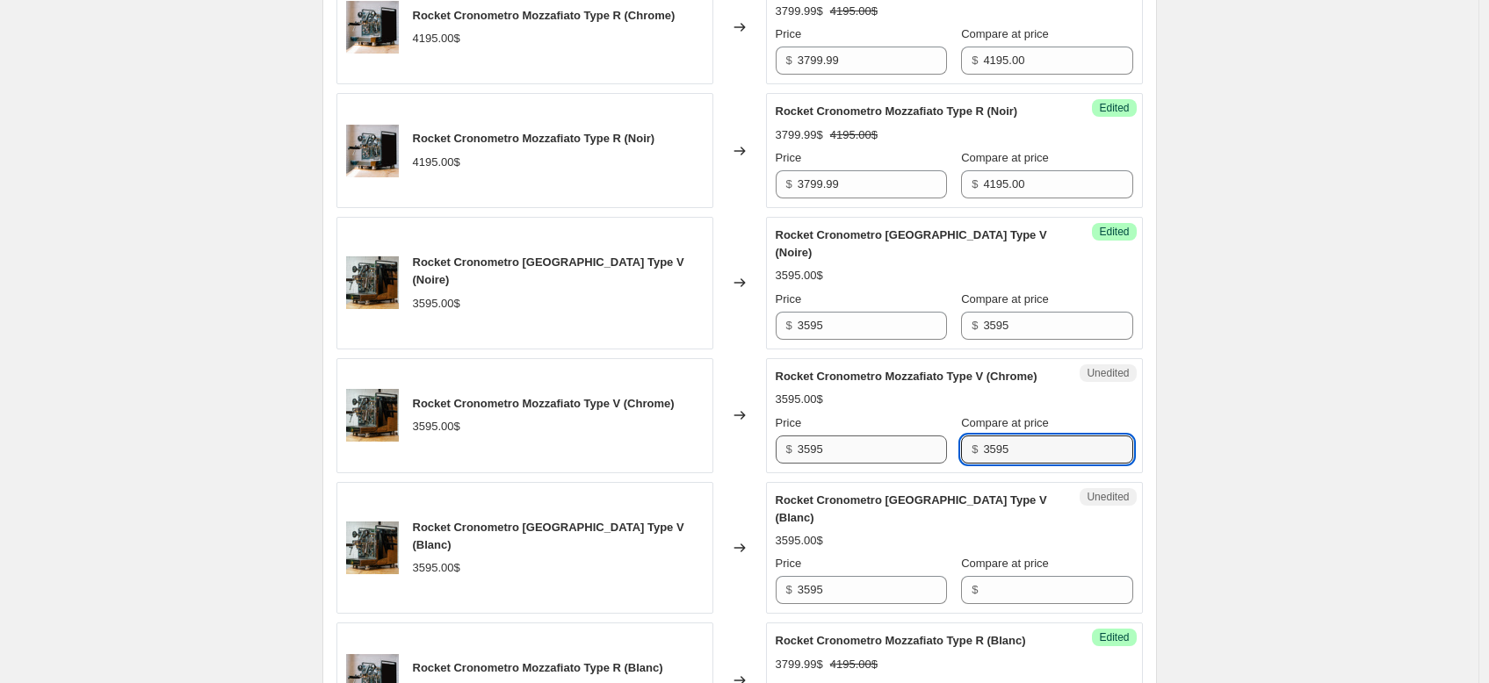
type input "3595"
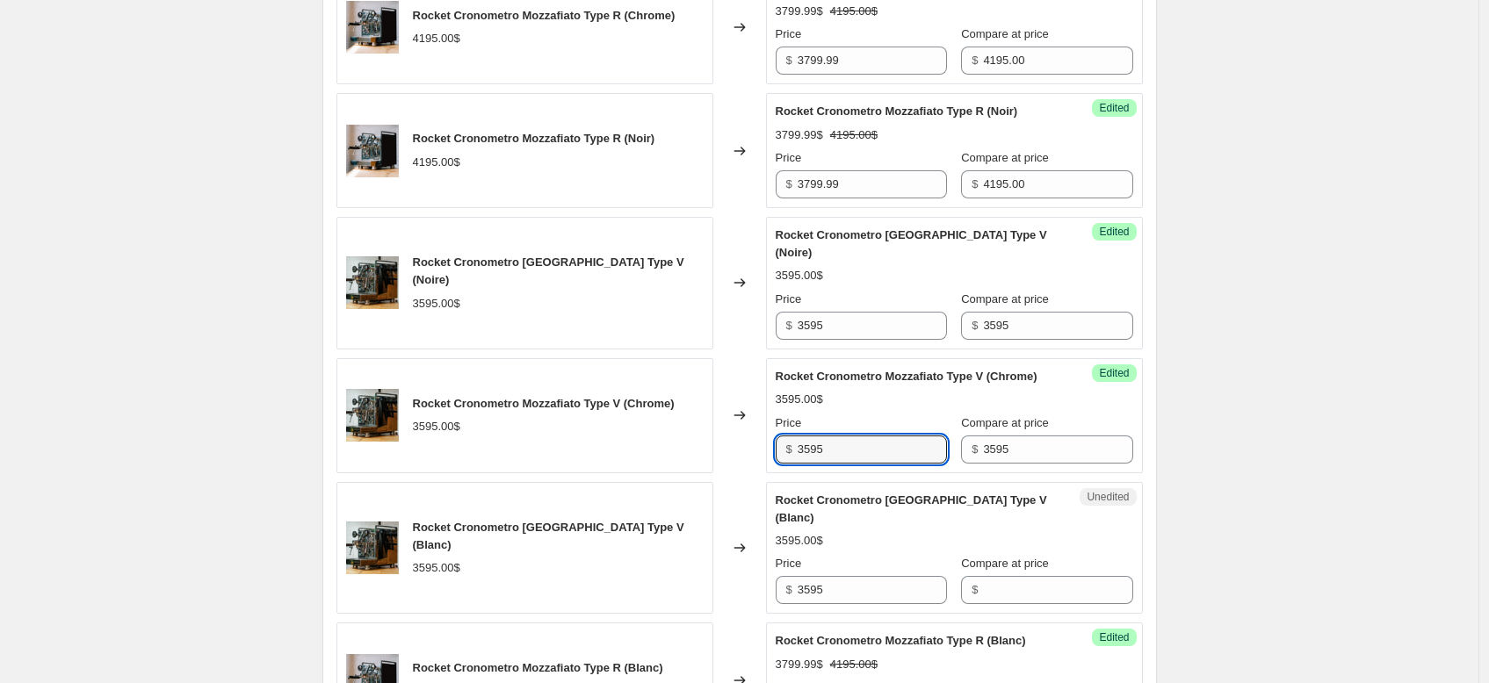
drag, startPoint x: 860, startPoint y: 495, endPoint x: 785, endPoint y: 481, distance: 75.8
click at [785, 464] on div "$ 3595" at bounding box center [861, 450] width 171 height 28
paste input "3,299.99"
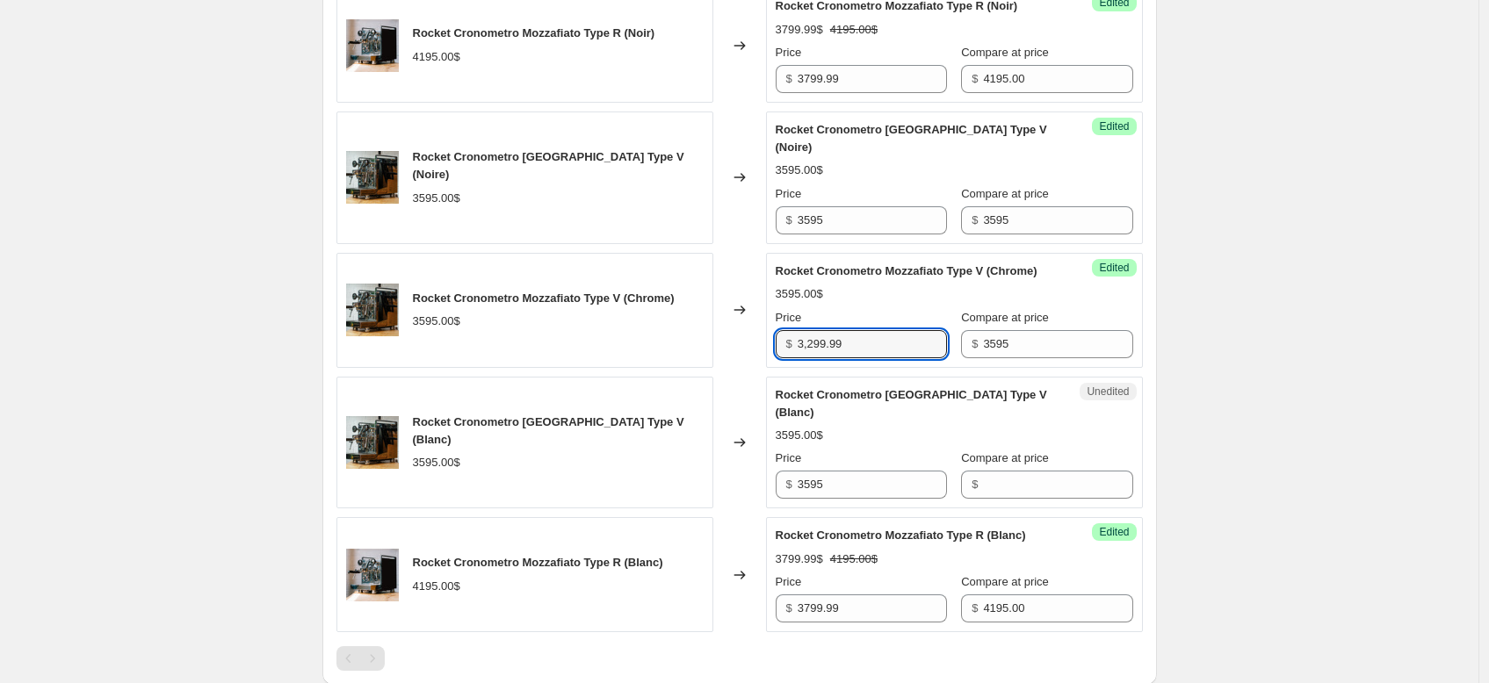
scroll to position [783, 0]
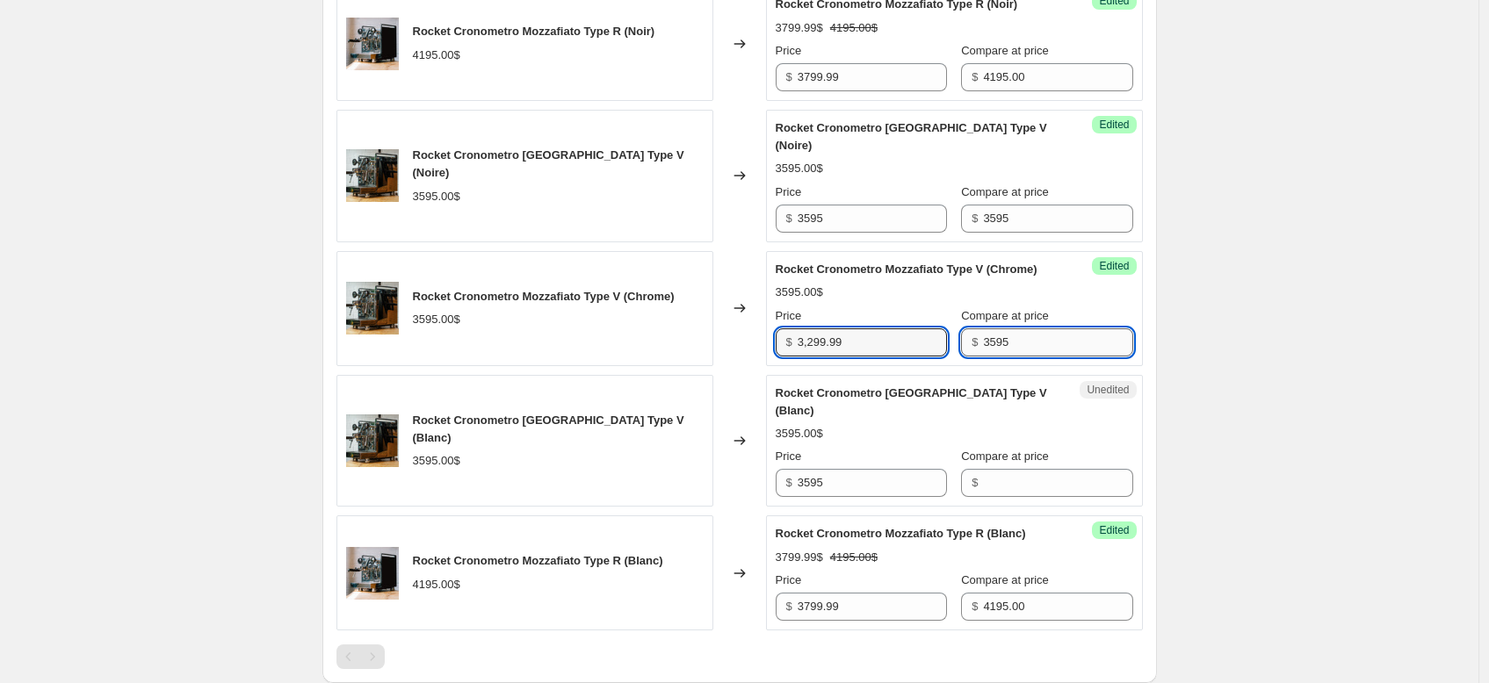
type input "3595"
click at [1023, 357] on input "3595" at bounding box center [1057, 342] width 149 height 28
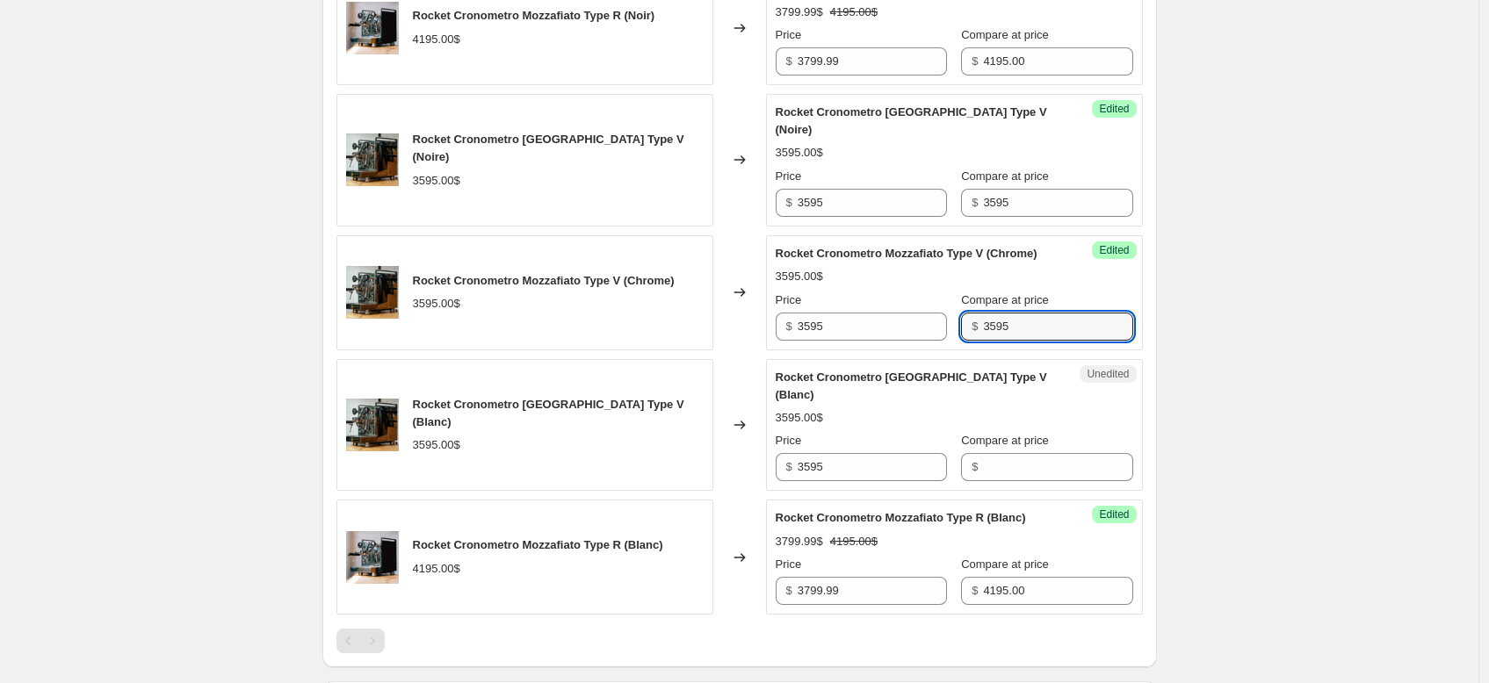
scroll to position [796, 0]
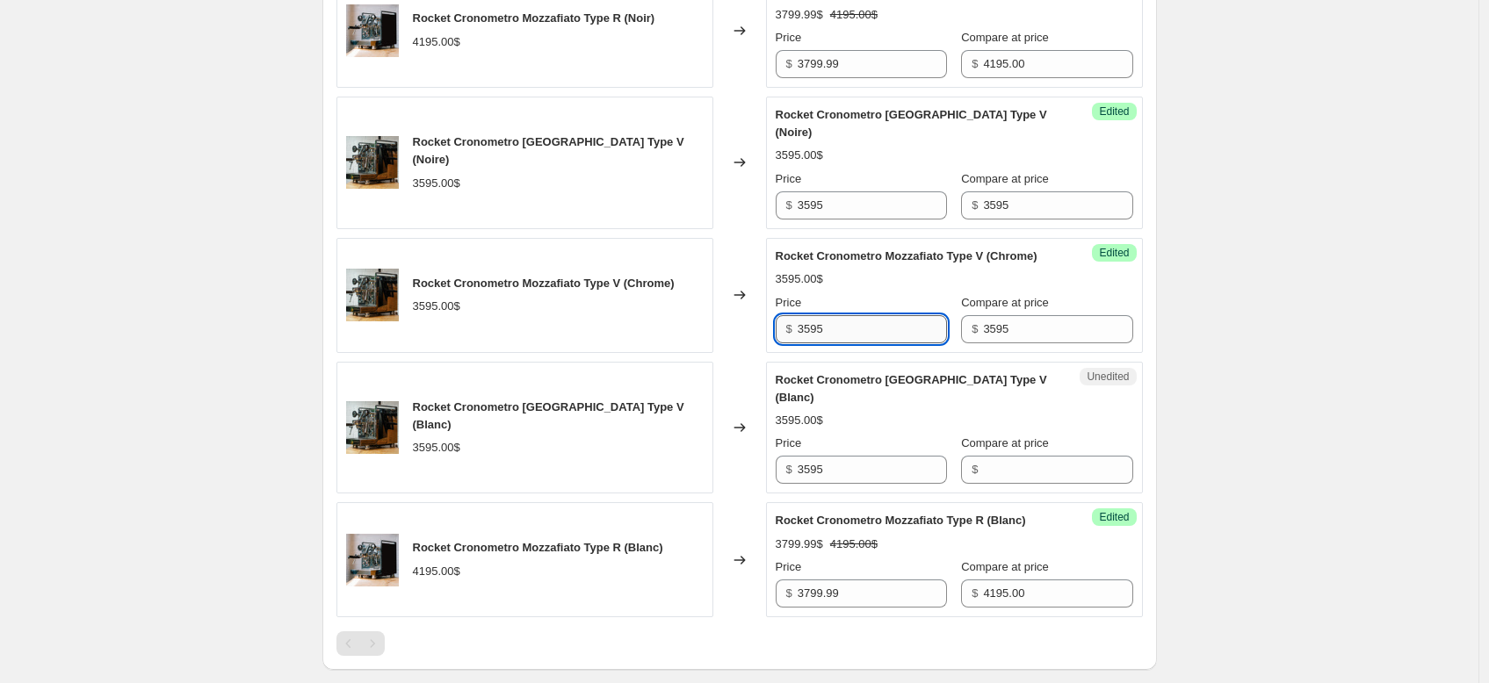
click at [888, 343] on input "3595" at bounding box center [872, 329] width 149 height 28
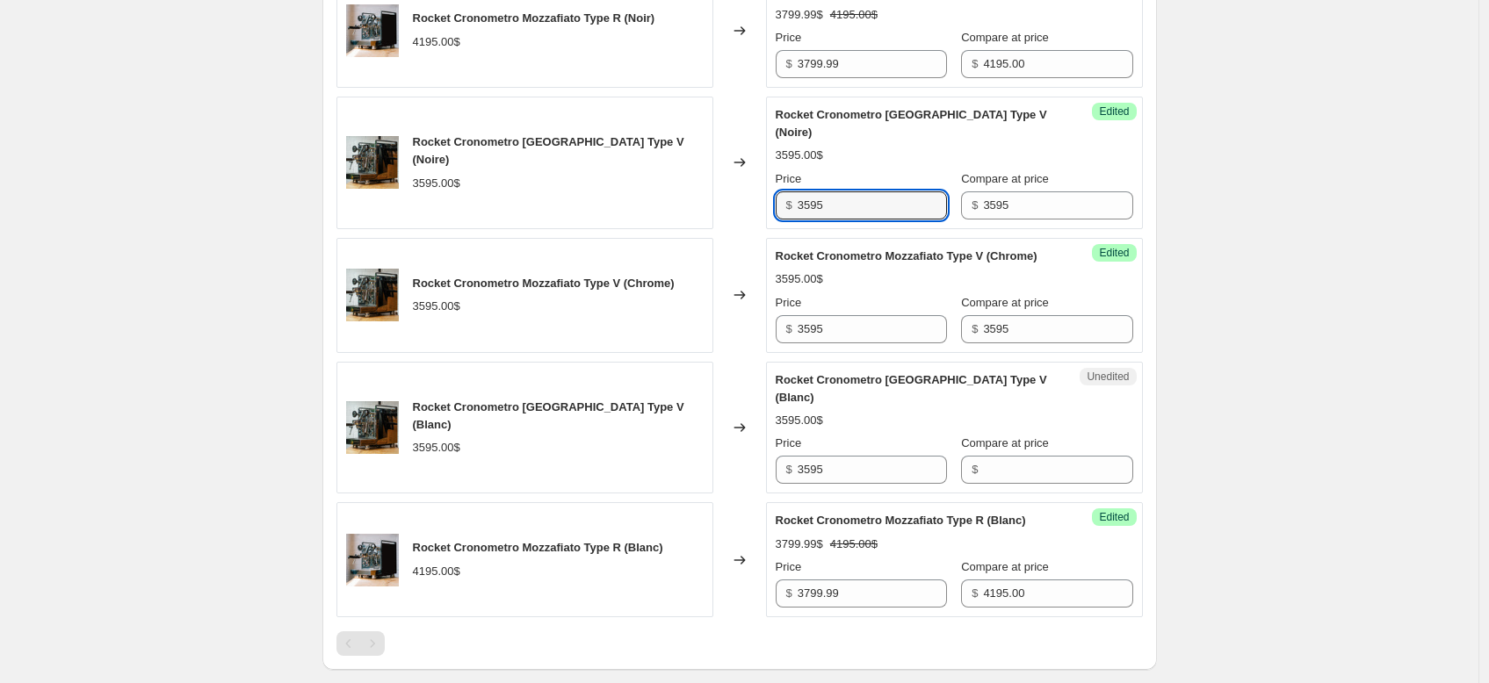
drag, startPoint x: 905, startPoint y: 225, endPoint x: 746, endPoint y: 227, distance: 159.0
click at [746, 227] on div "Rocket Cronometro Mozzafiato Type V (Noire) 3595.00$ Changed to Success Edited …" at bounding box center [739, 163] width 806 height 133
paste input "3,299.99"
type input "3595"
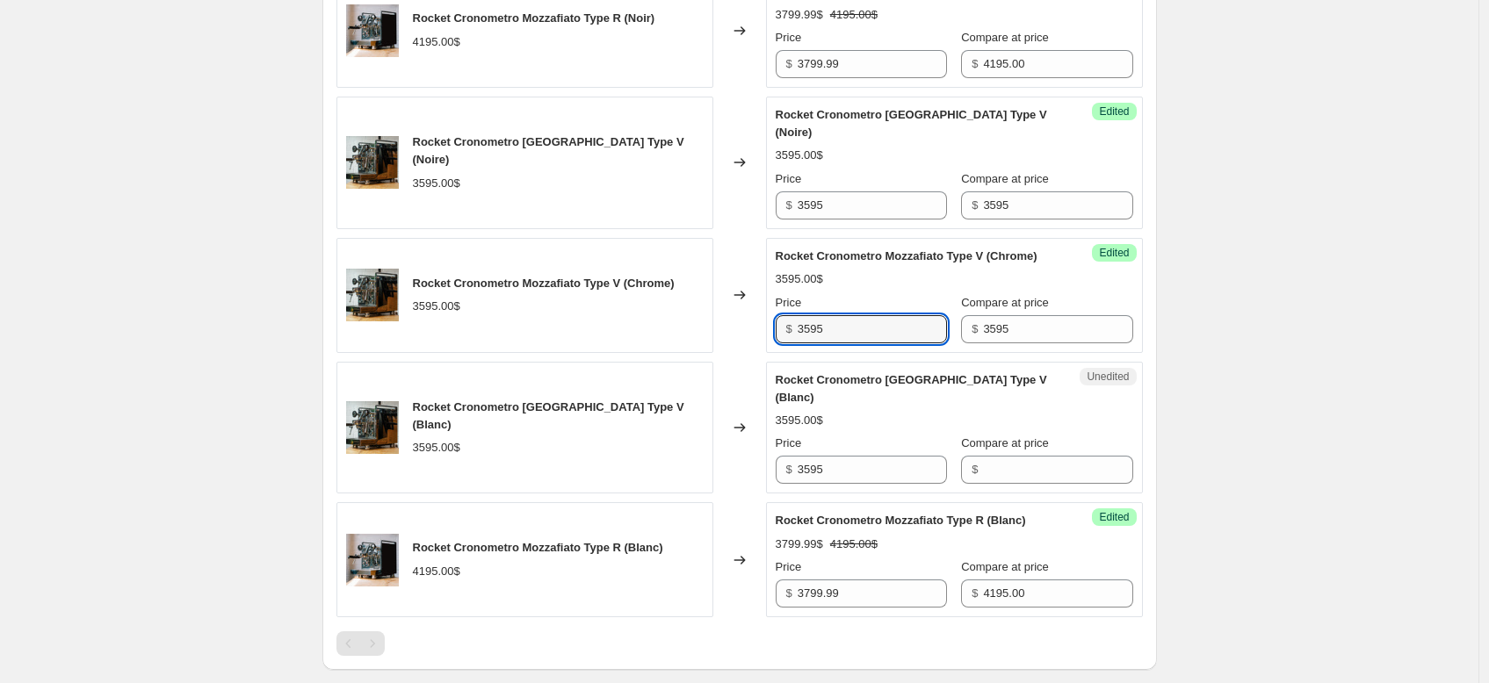
drag, startPoint x: 835, startPoint y: 358, endPoint x: 792, endPoint y: 365, distance: 43.5
click at [792, 343] on div "$ 3595" at bounding box center [861, 329] width 171 height 28
paste input "3,299.99"
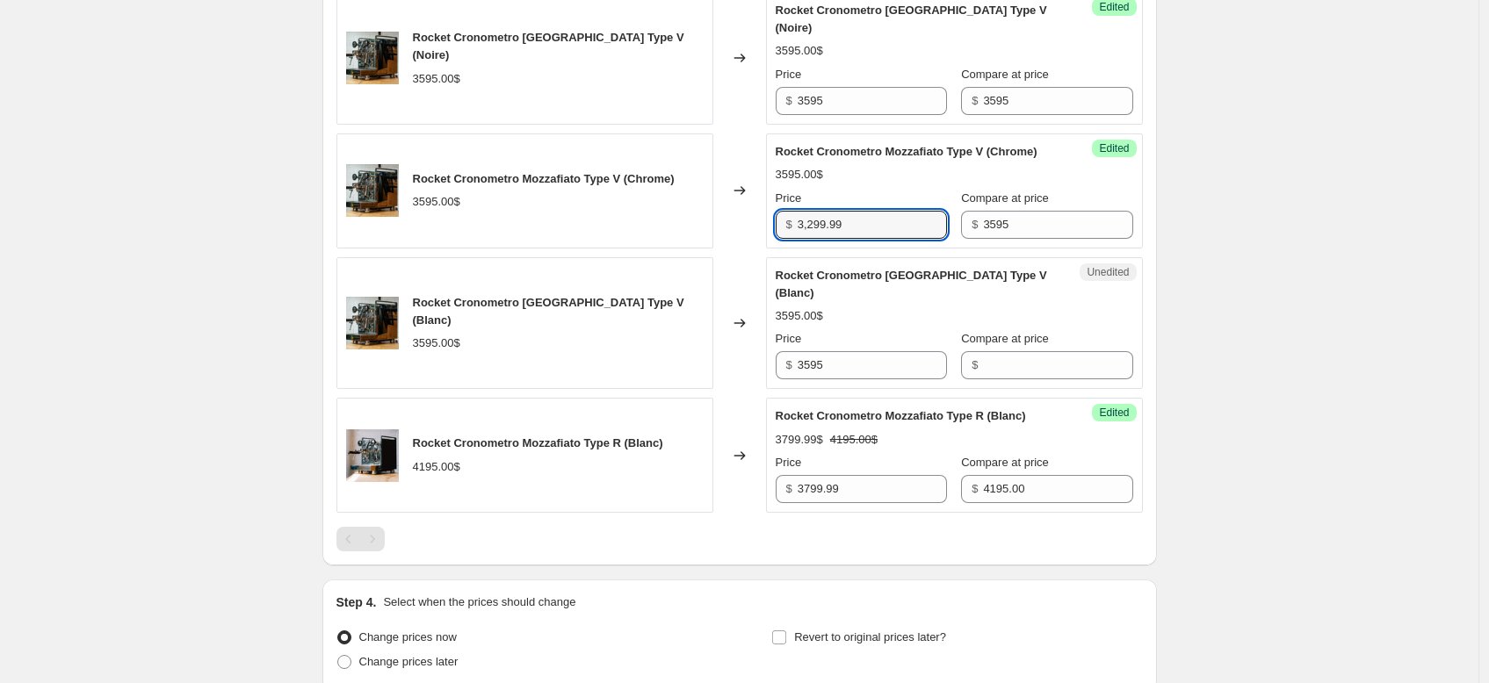
scroll to position [928, 0]
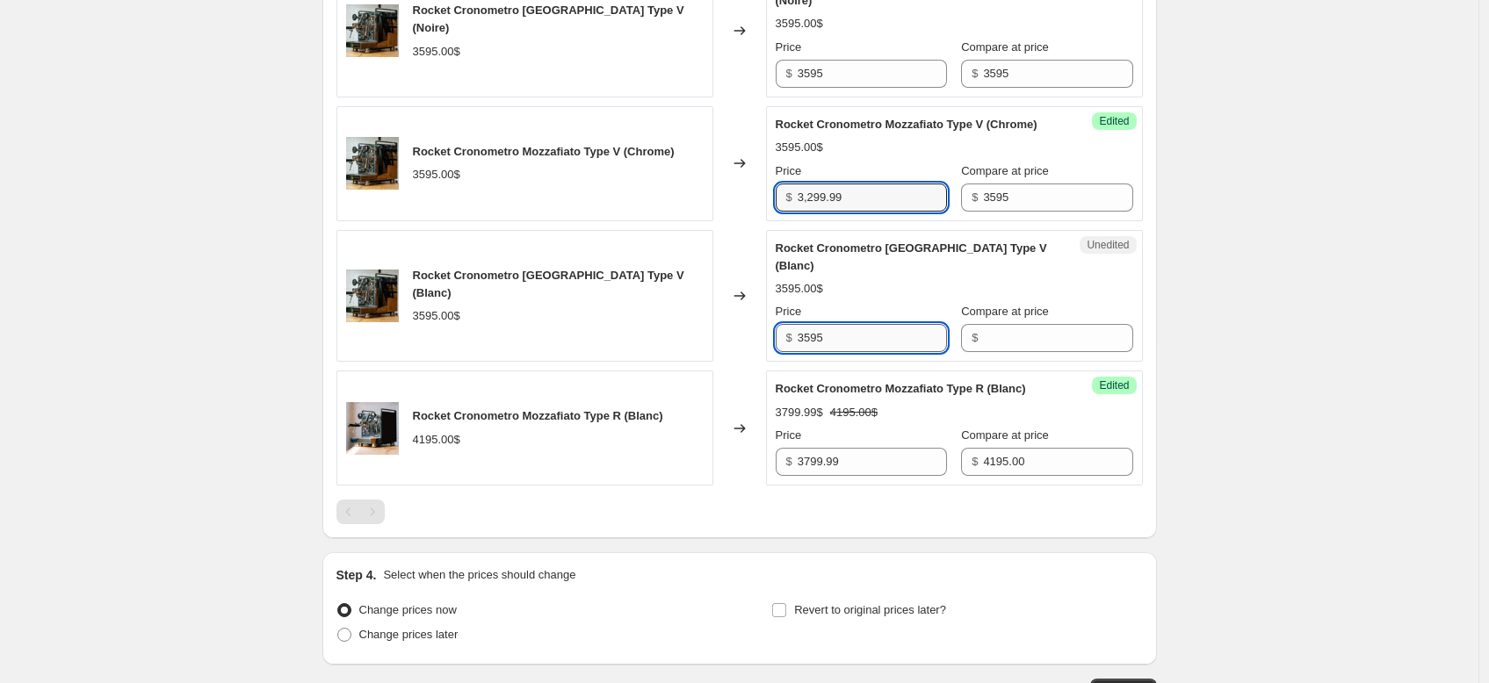
type input "3595"
click at [856, 352] on input "3595" at bounding box center [872, 338] width 149 height 28
drag, startPoint x: 855, startPoint y: 374, endPoint x: 774, endPoint y: 367, distance: 81.1
click at [774, 363] on div "Unedited Rocket Cronometro Mozzafiato Type V (Blanc) 3595.00$ Price $ 3595 Comp…" at bounding box center [954, 296] width 377 height 133
paste input "3,299.99"
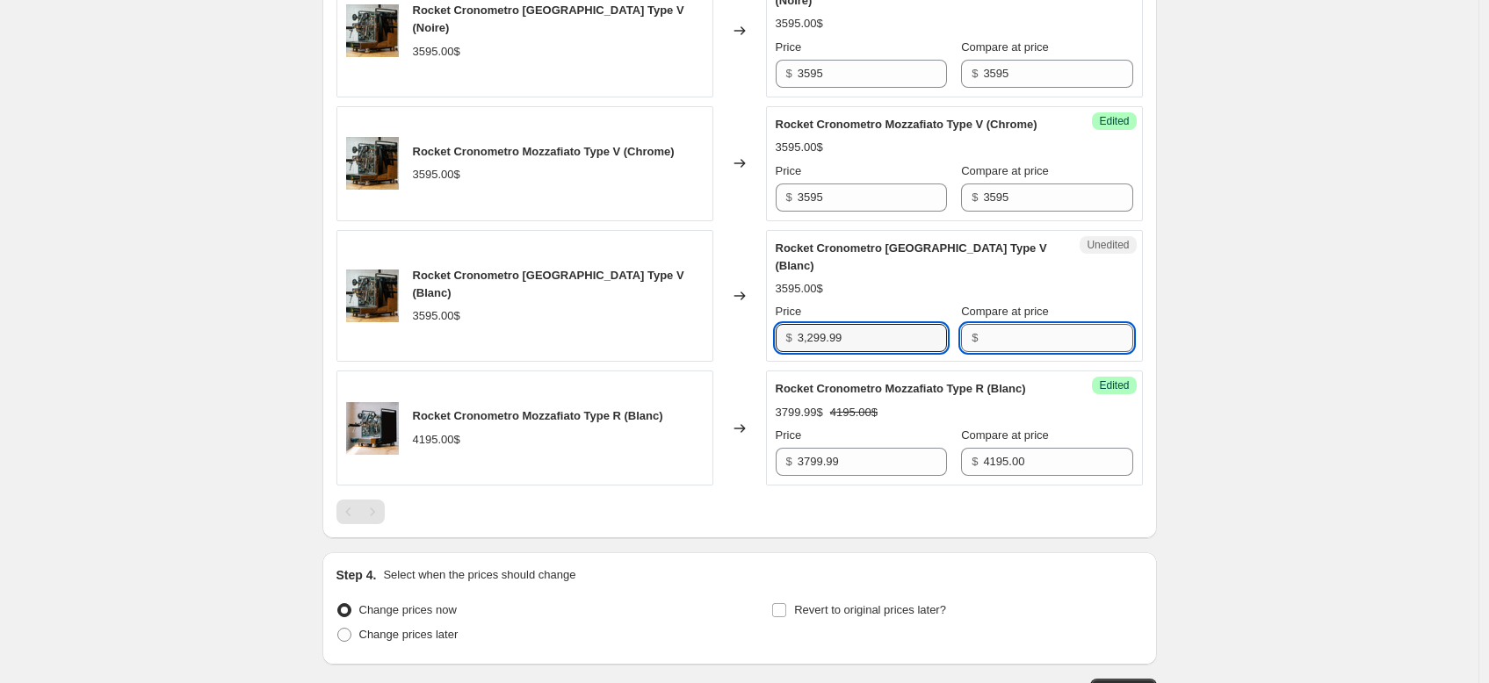
type input "3595"
click at [1000, 352] on input "Compare at price" at bounding box center [1057, 338] width 149 height 28
type input "3595"
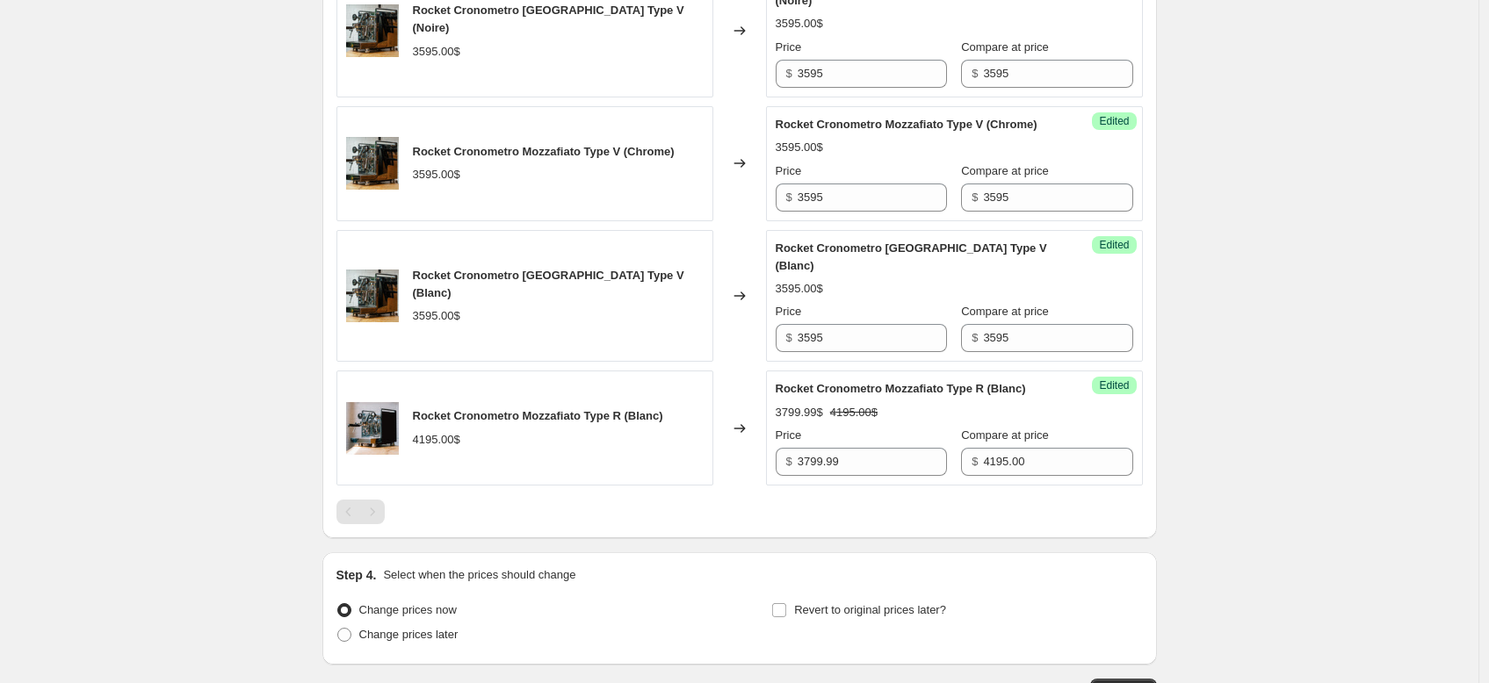
click at [1101, 298] on div "3595.00$" at bounding box center [954, 289] width 357 height 18
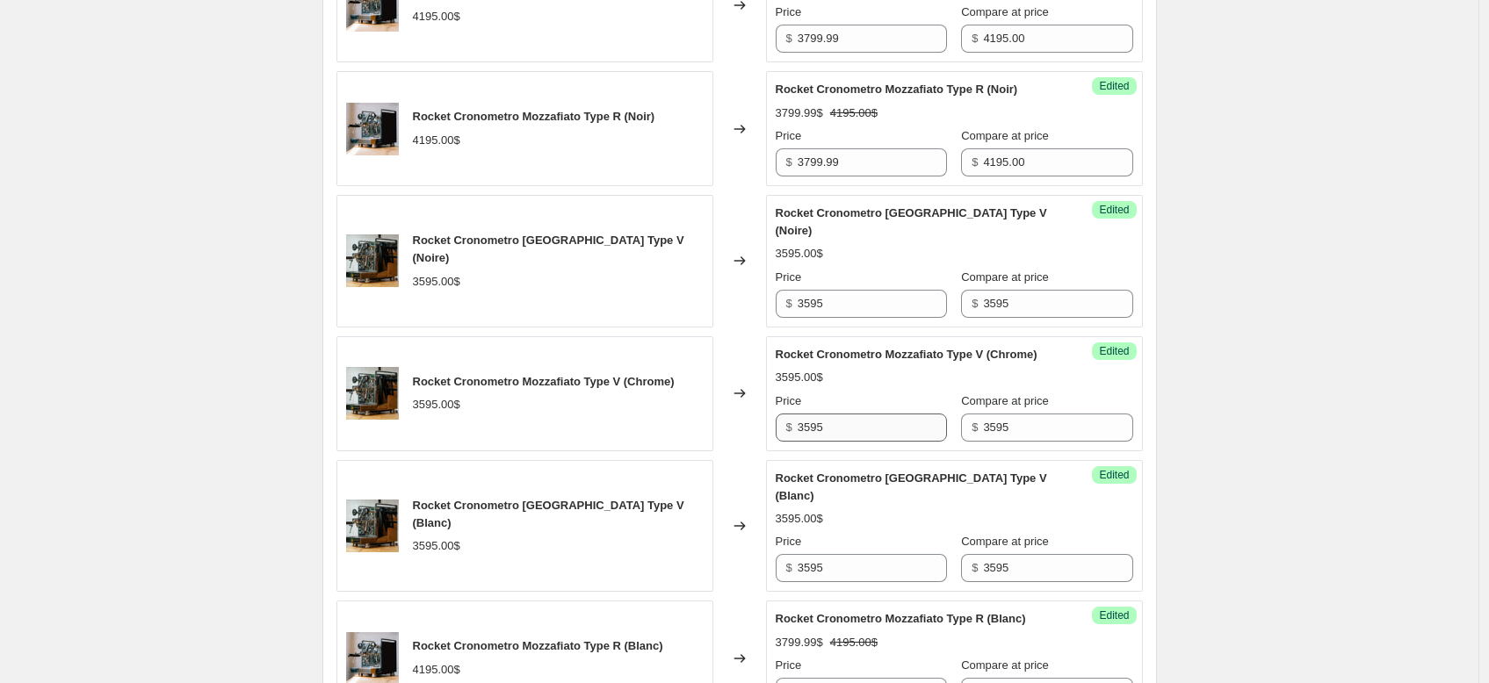
scroll to position [671, 0]
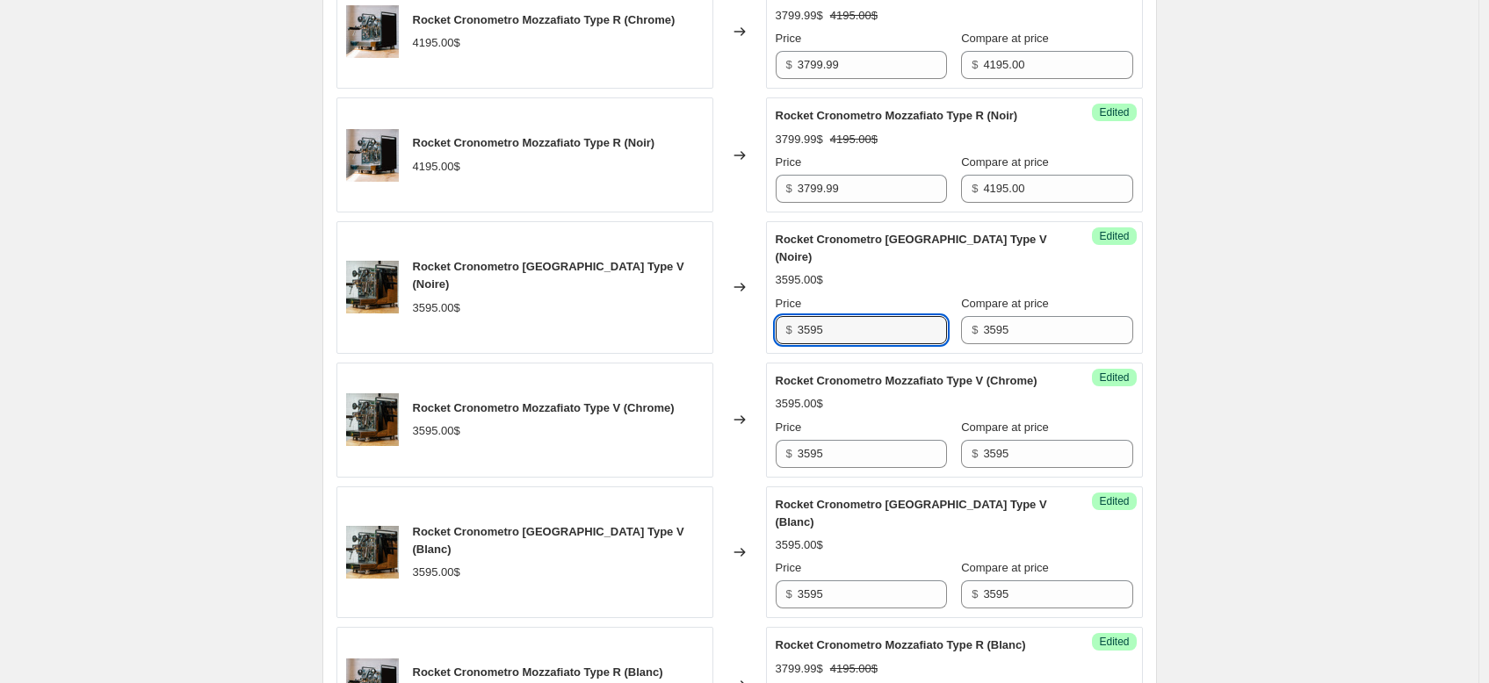
drag, startPoint x: 845, startPoint y: 343, endPoint x: 771, endPoint y: 343, distance: 73.8
click at [771, 343] on div "Success Edited Rocket Cronometro Mozzafiato Type V (Noire) 3595.00$ Price $ 359…" at bounding box center [954, 287] width 377 height 133
paste input "3,299.99"
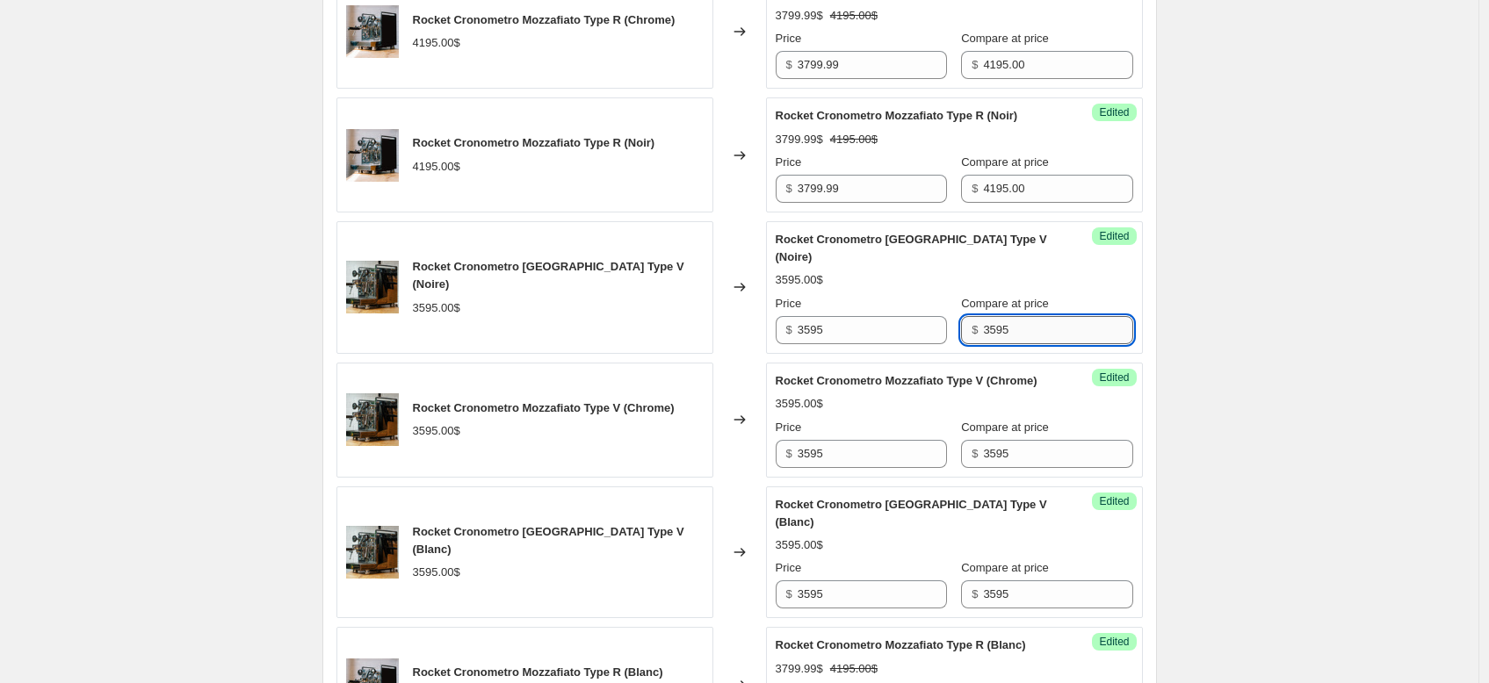
click at [1014, 344] on input "3595" at bounding box center [1057, 330] width 149 height 28
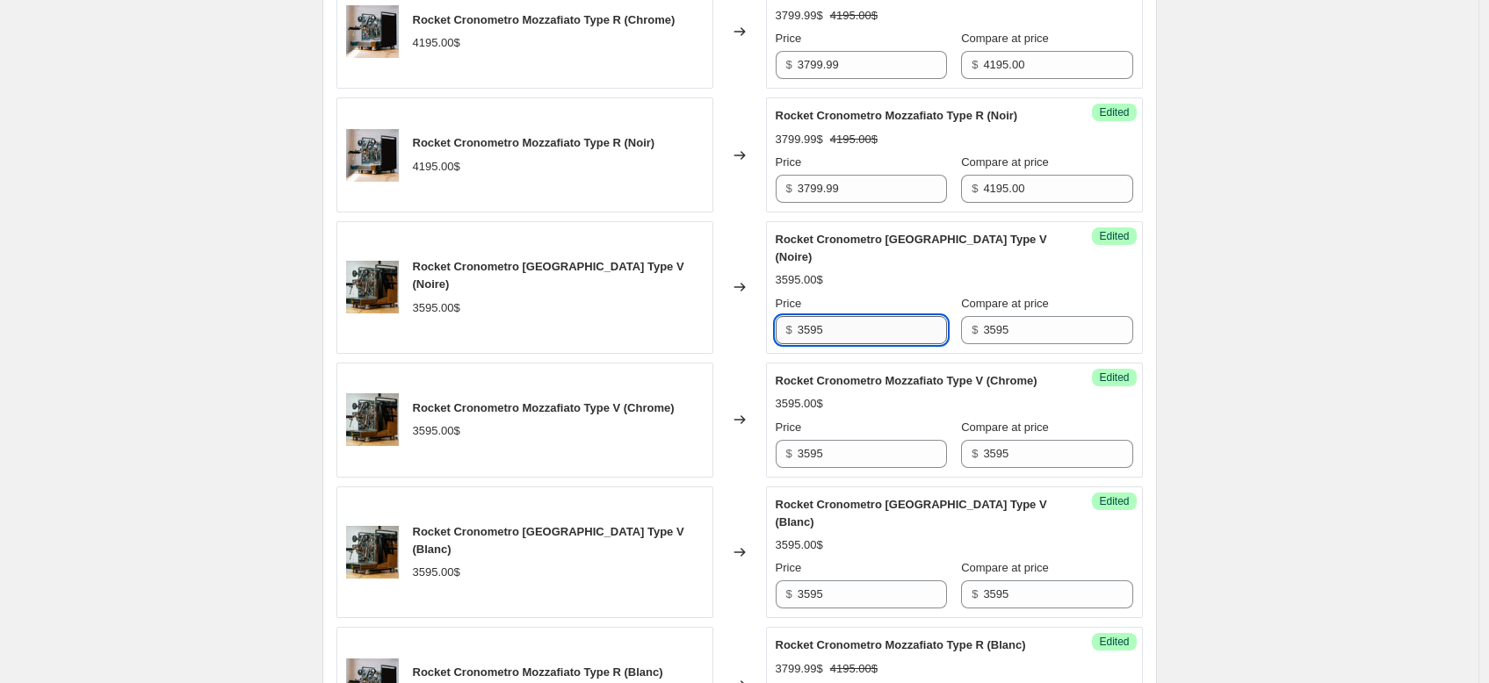
click at [897, 344] on input "3595" at bounding box center [872, 330] width 149 height 28
type input "3"
type input "3299.99"
click at [893, 468] on input "3595" at bounding box center [872, 454] width 149 height 28
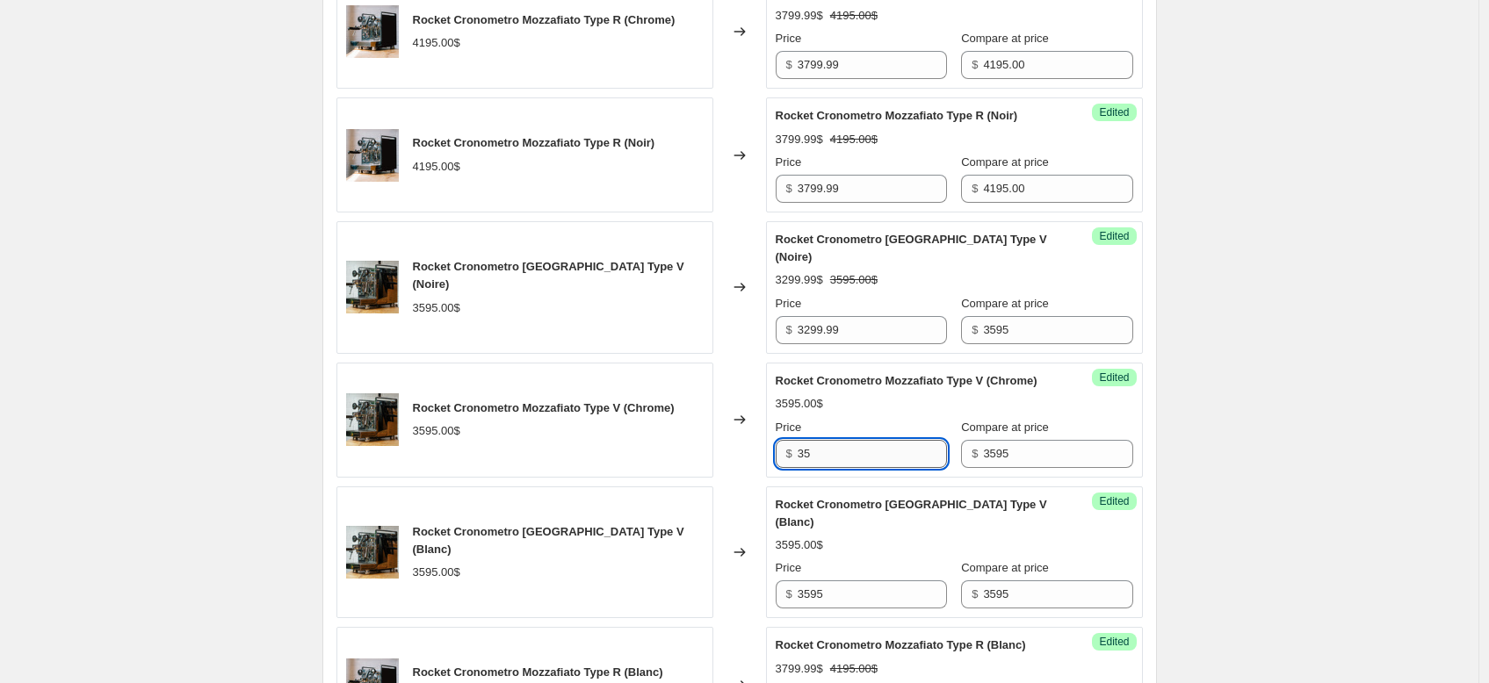
type input "3"
type input "3299.99"
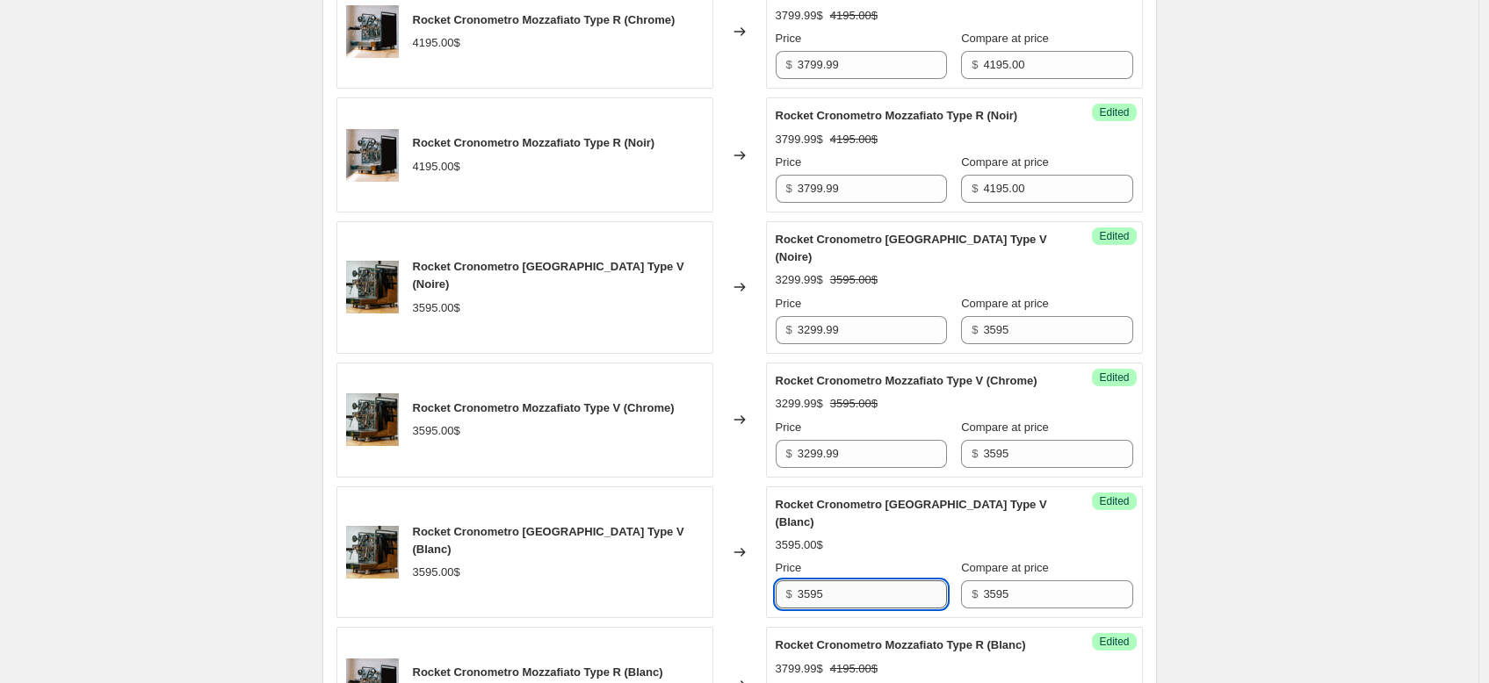
click at [905, 609] on input "3595" at bounding box center [872, 595] width 149 height 28
type input "3"
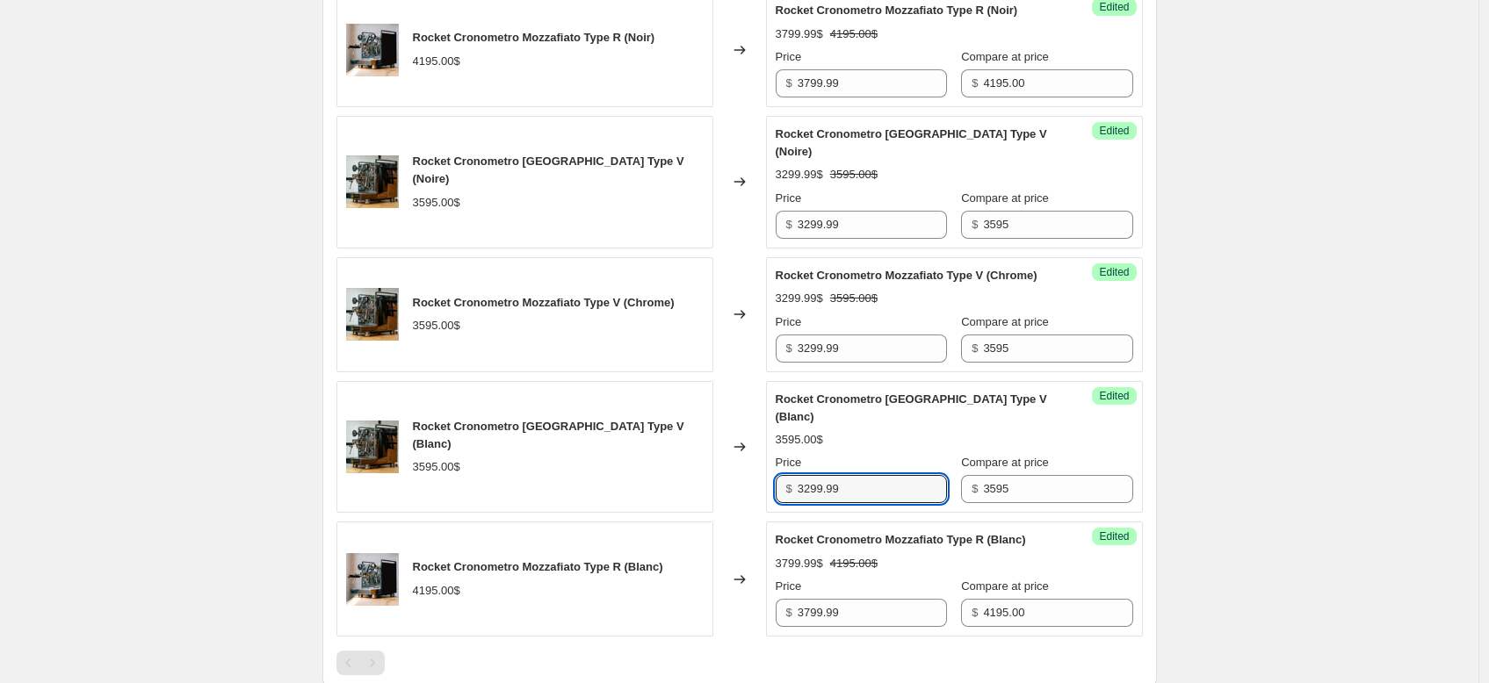
scroll to position [782, 0]
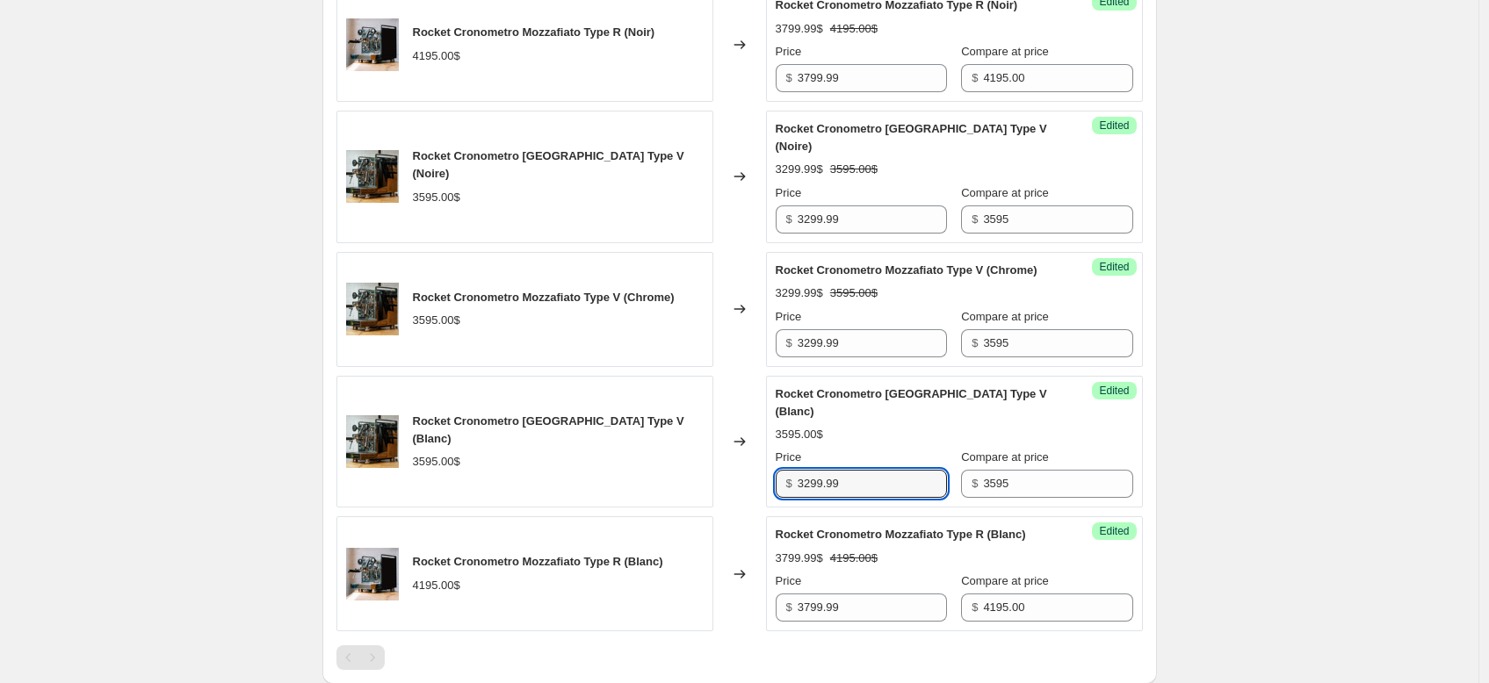
type input "3299.99"
click at [1177, 513] on div "Create new price change job. This page is ready Create new price change job Dra…" at bounding box center [739, 87] width 877 height 1738
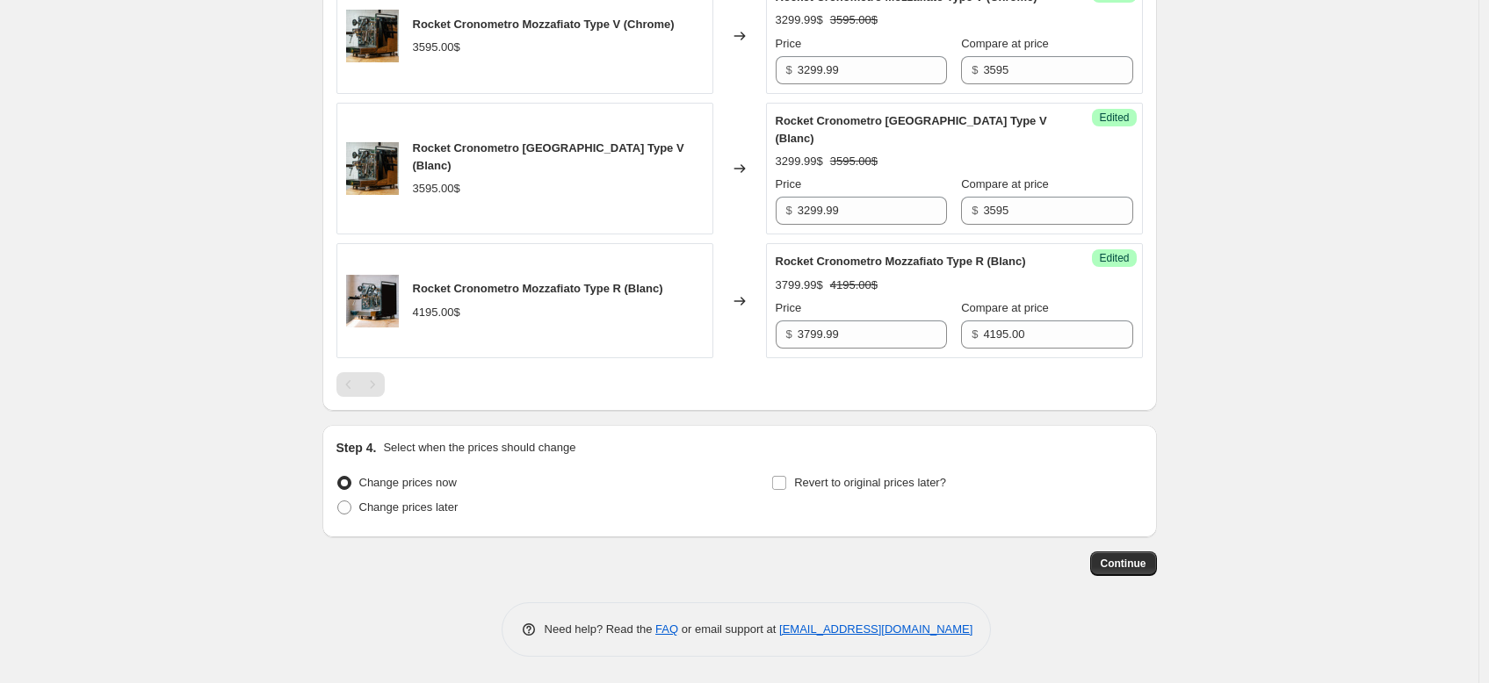
scroll to position [415, 0]
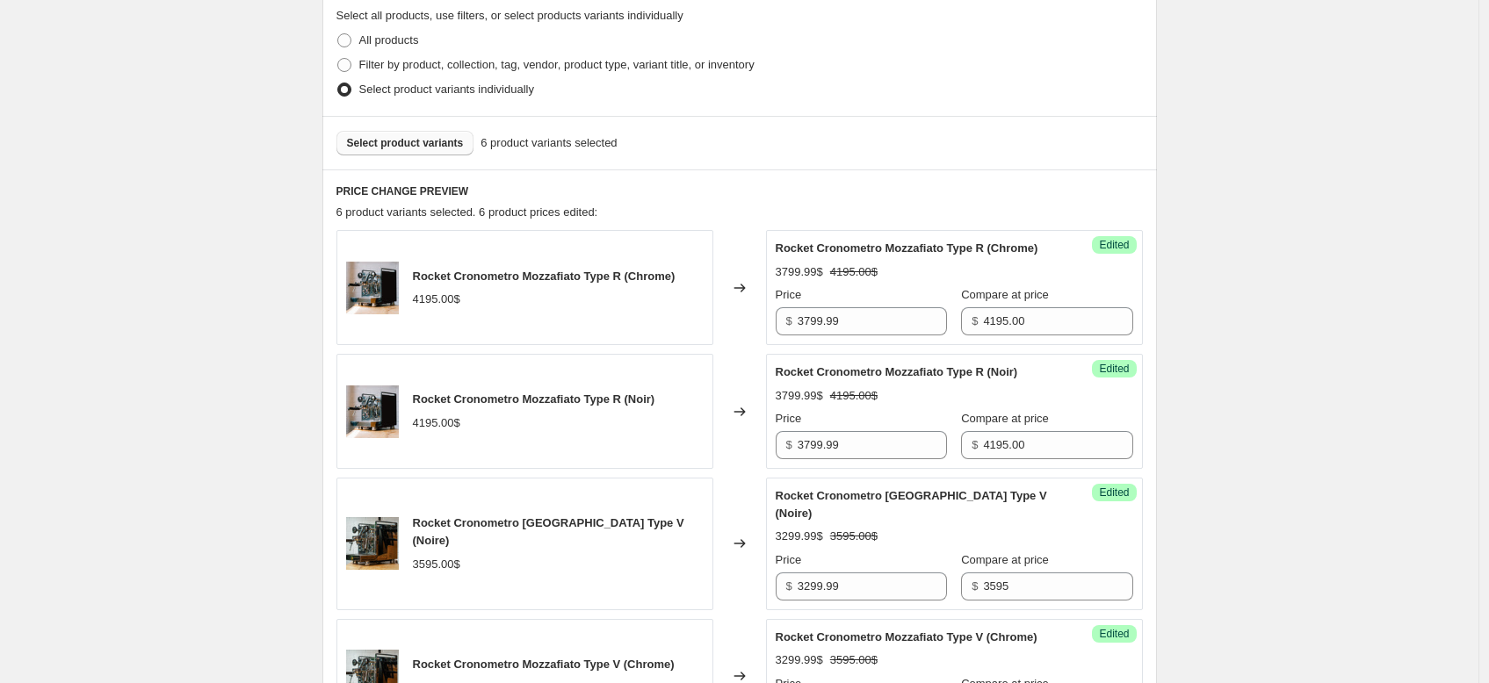
click at [422, 149] on span "Select product variants" at bounding box center [405, 143] width 117 height 14
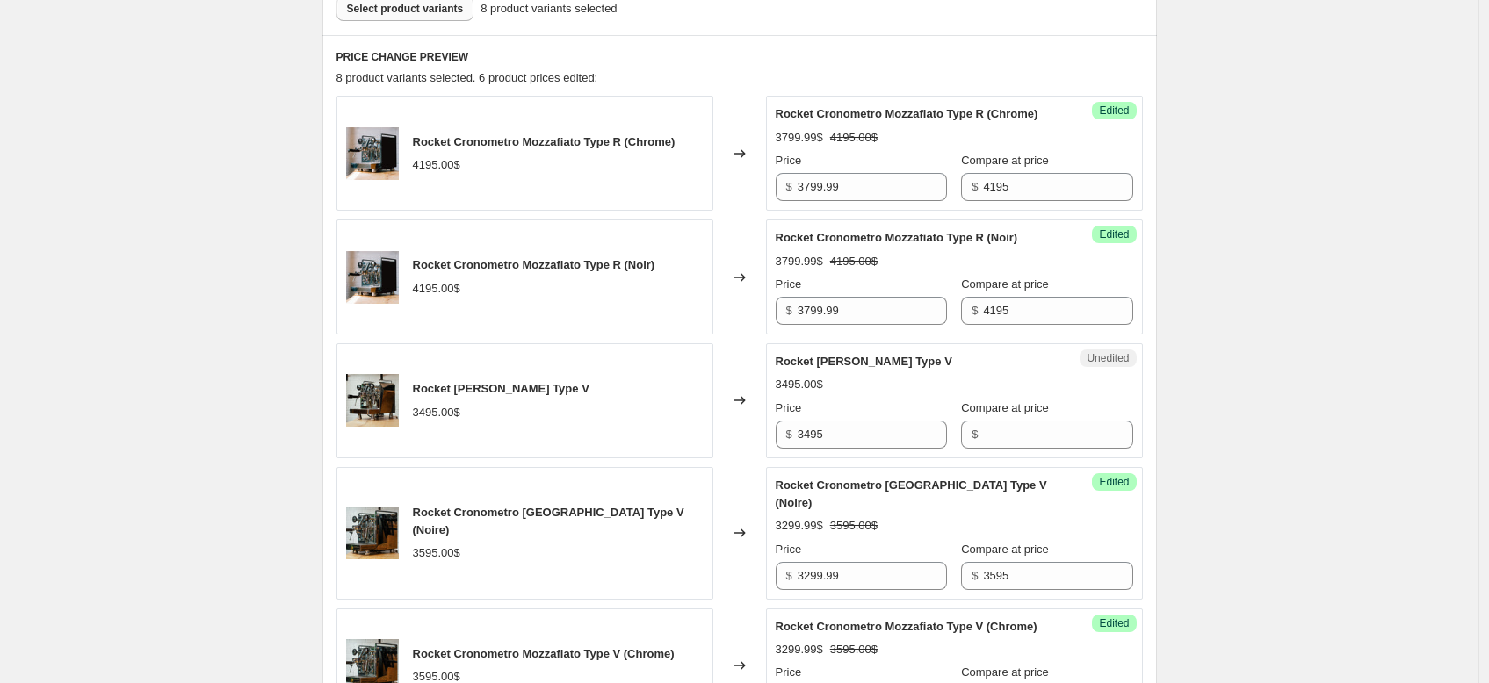
scroll to position [685, 0]
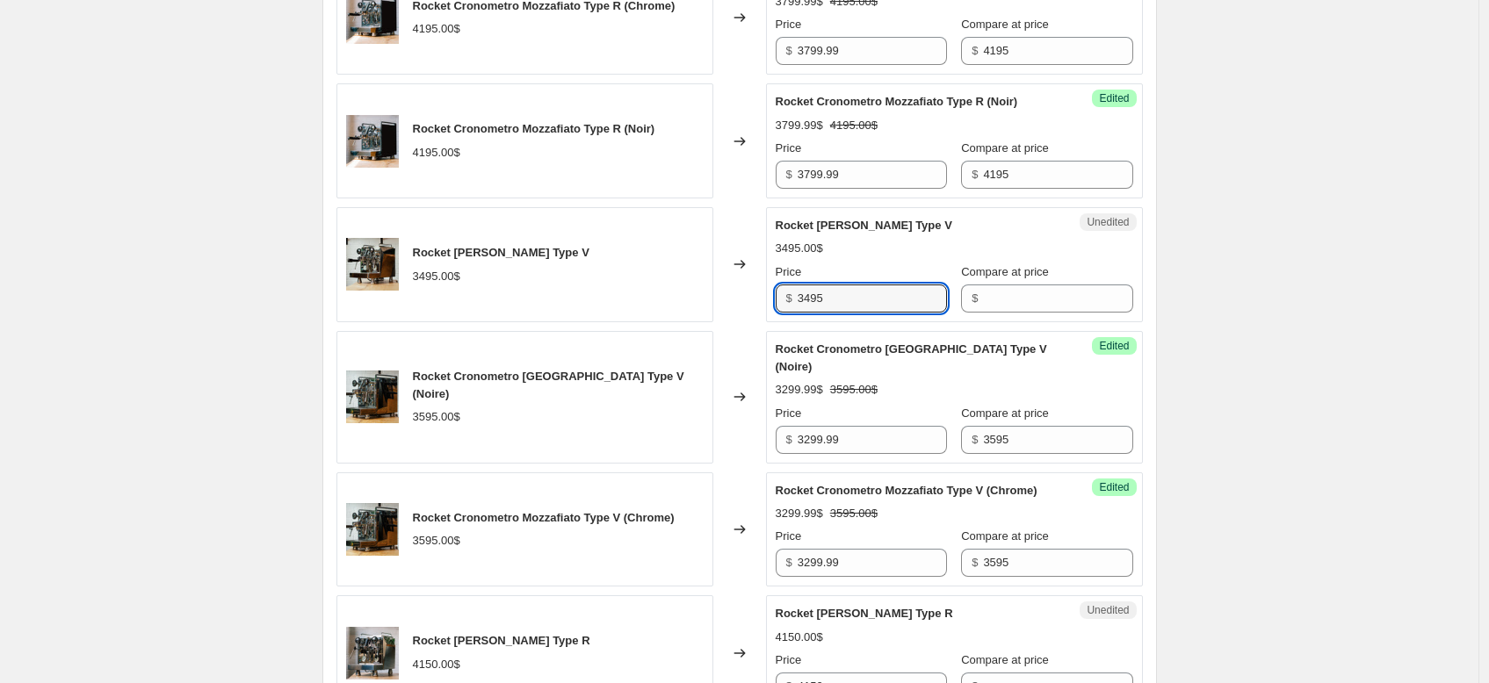
drag, startPoint x: 863, startPoint y: 314, endPoint x: 777, endPoint y: 314, distance: 85.2
click at [777, 314] on div "Unedited Rocket Giotto Type V 3495.00$ Price $ 3495 Compare at price $" at bounding box center [954, 264] width 377 height 115
click at [994, 313] on input "Compare at price" at bounding box center [1057, 299] width 149 height 28
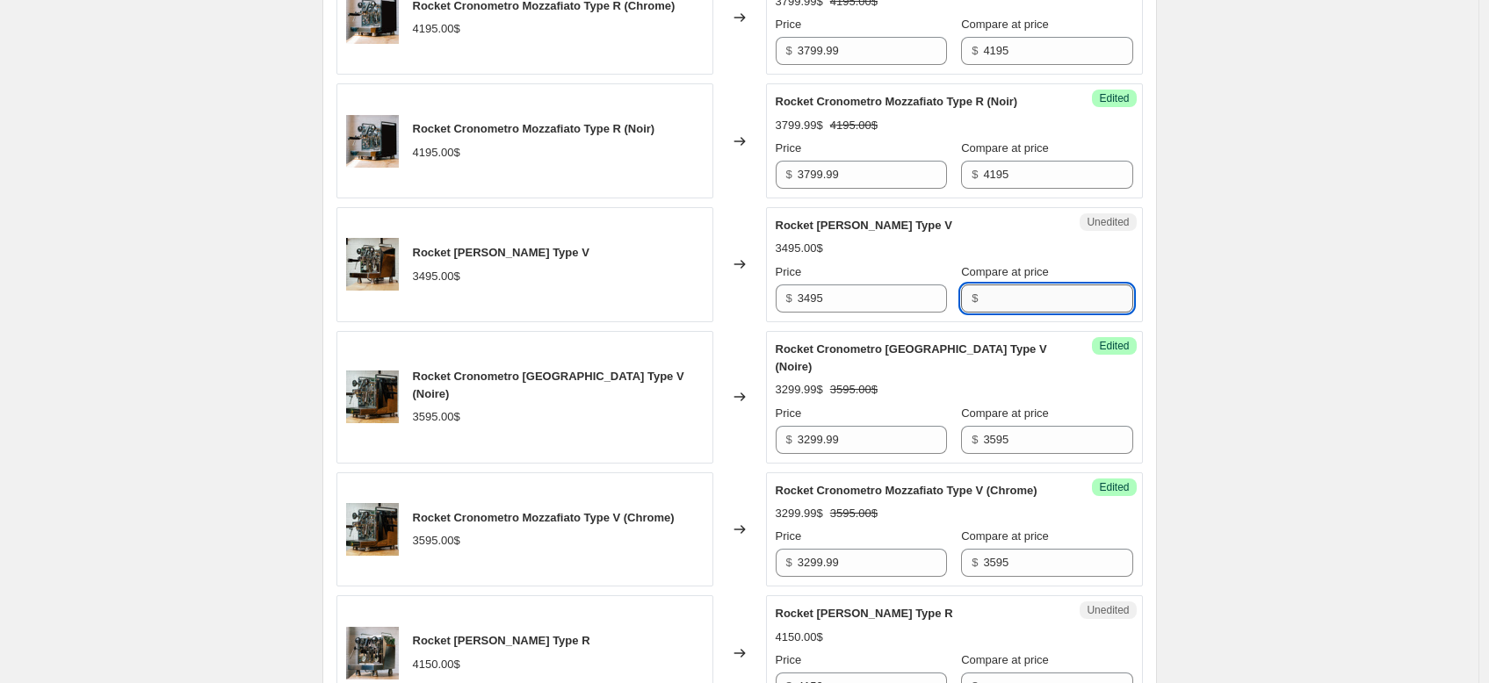
paste input "3495"
type input "3495"
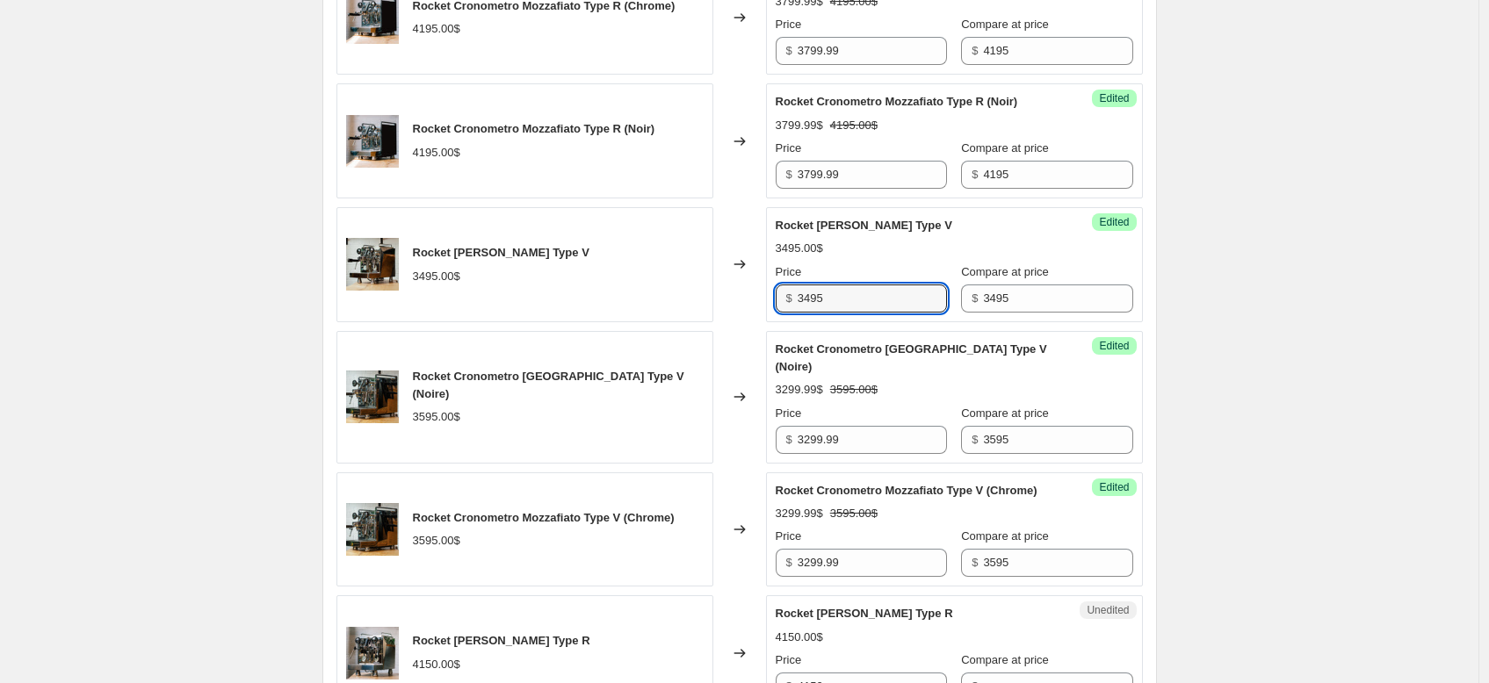
drag, startPoint x: 869, startPoint y: 324, endPoint x: 764, endPoint y: 324, distance: 104.5
click at [764, 322] on div "Rocket Giotto Type V 3495.00$ Changed to Success Edited Rocket Giotto Type V 34…" at bounding box center [739, 264] width 806 height 115
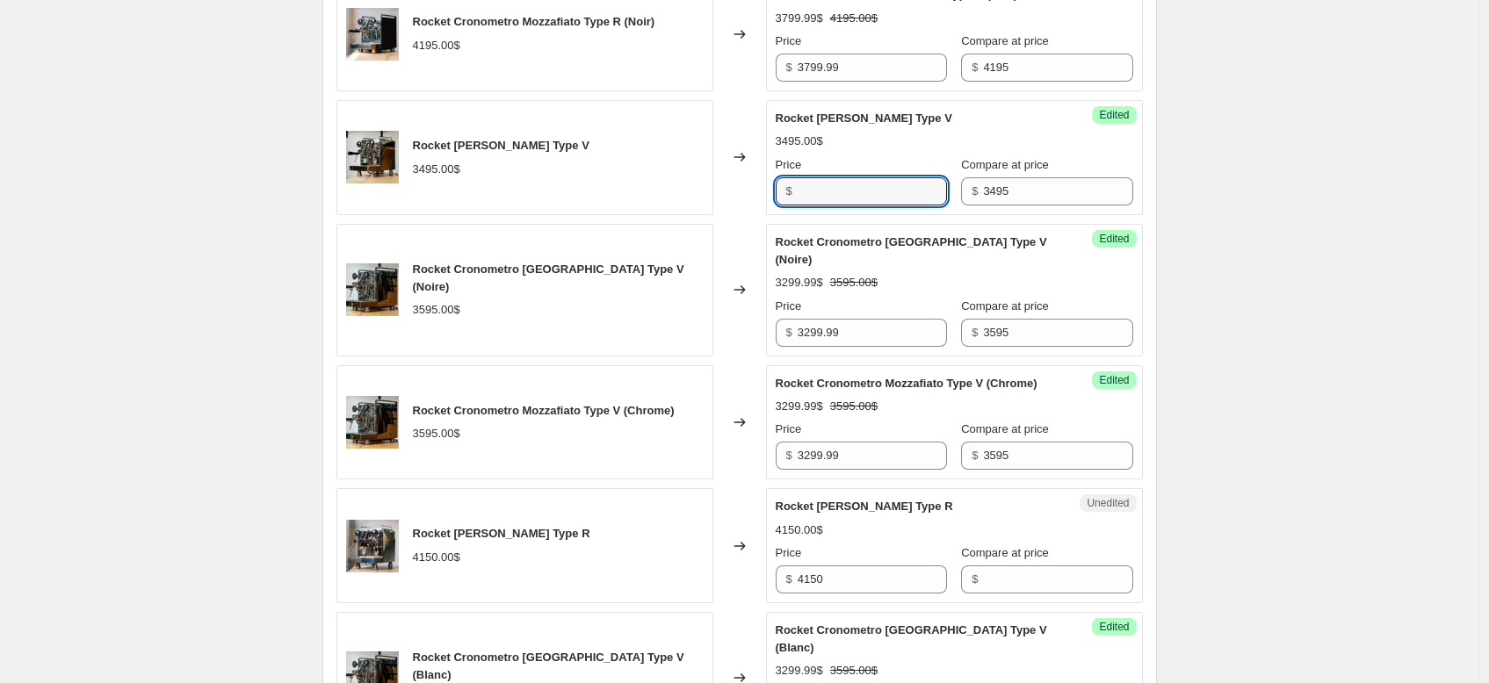
scroll to position [832, 0]
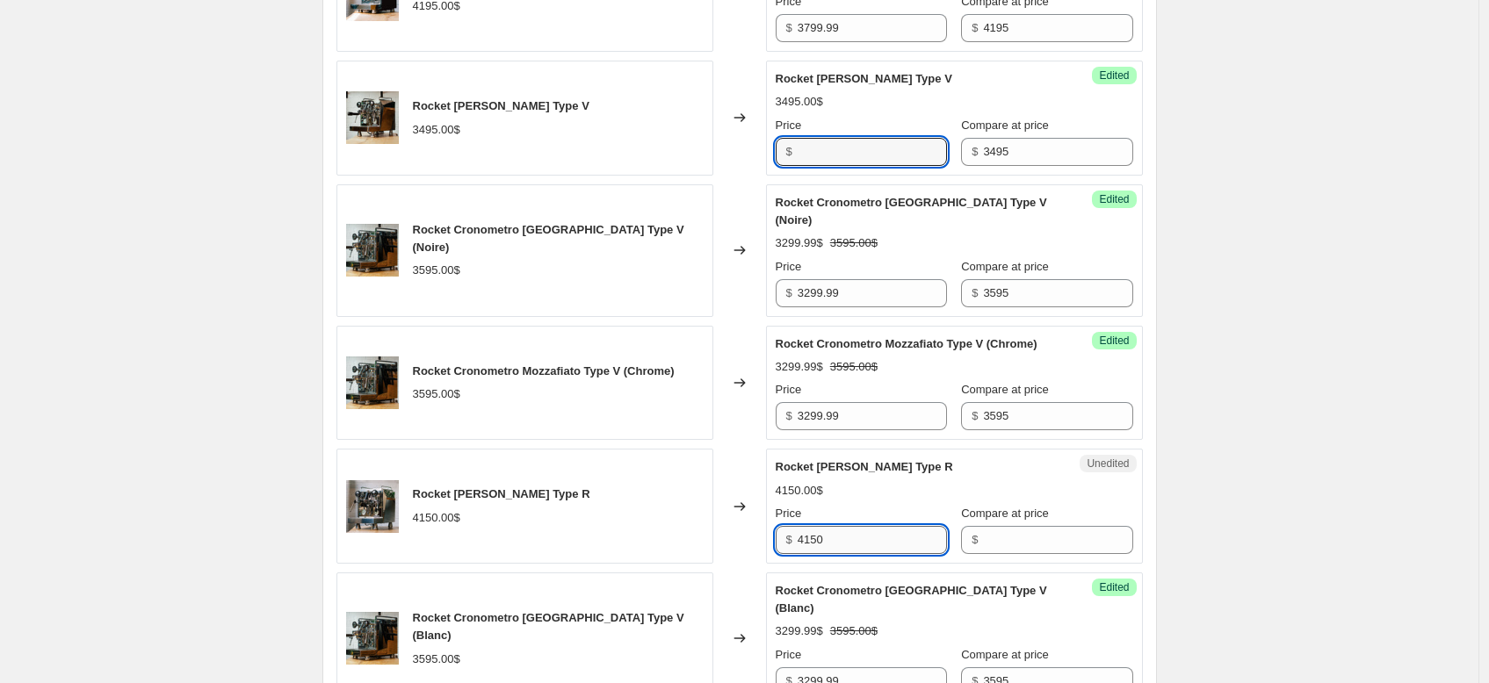
type input "3495"
drag, startPoint x: 835, startPoint y: 572, endPoint x: 711, endPoint y: 554, distance: 126.0
click at [712, 554] on div "Rocket Giotto Type R 4150.00$ Changed to Unedited Rocket Giotto Type R 4150.00$…" at bounding box center [739, 506] width 806 height 115
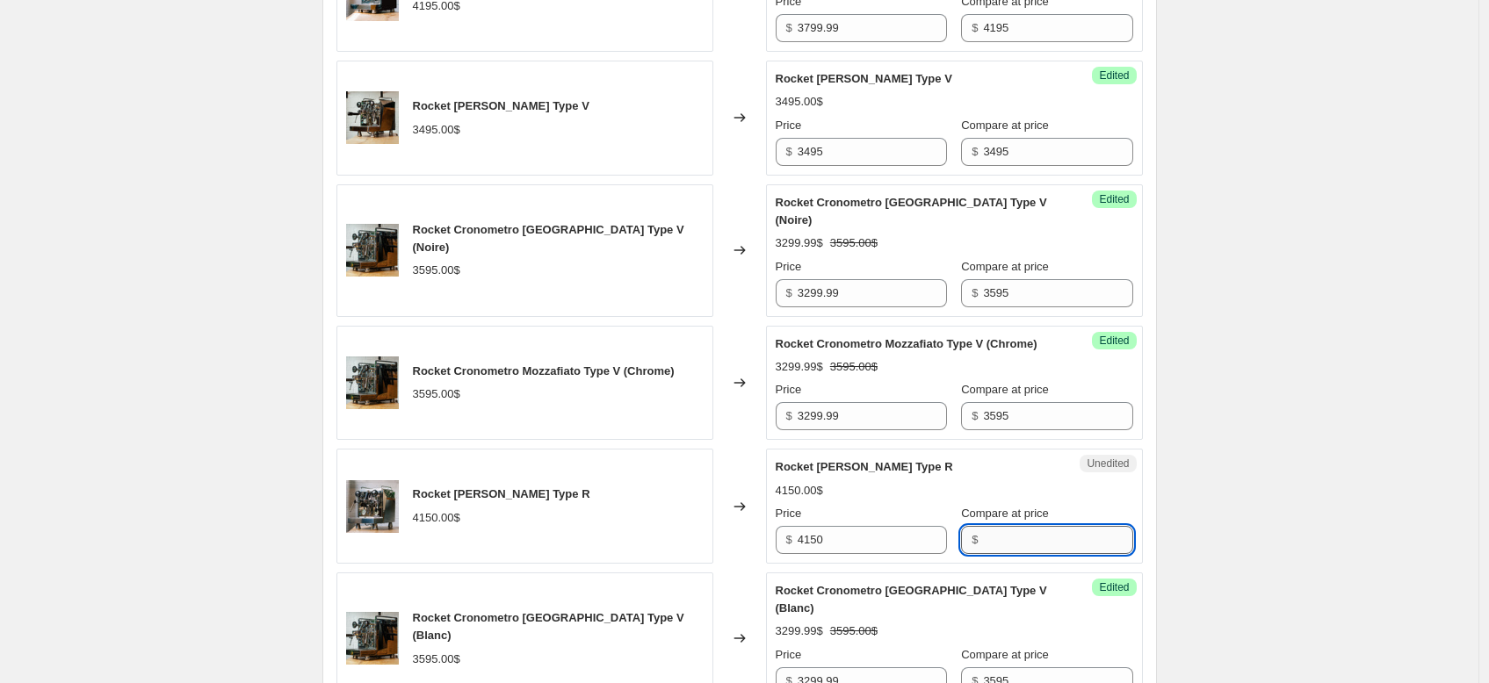
click at [990, 554] on input "Compare at price" at bounding box center [1057, 540] width 149 height 28
paste input "4150"
type input "4150"
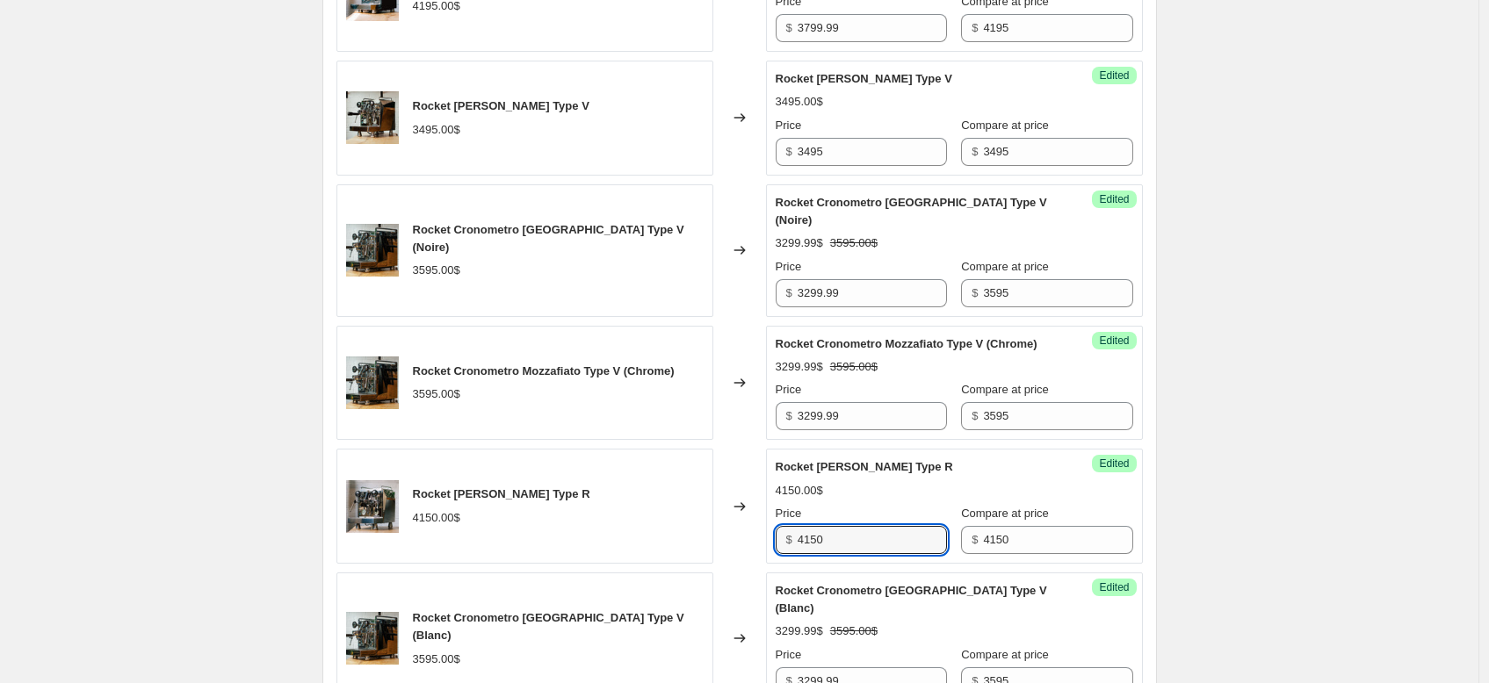
drag, startPoint x: 851, startPoint y: 579, endPoint x: 742, endPoint y: 582, distance: 109.0
click at [742, 564] on div "Rocket Giotto Type R 4150.00$ Changed to Success Edited Rocket Giotto Type R 41…" at bounding box center [739, 506] width 806 height 115
type input "4150"
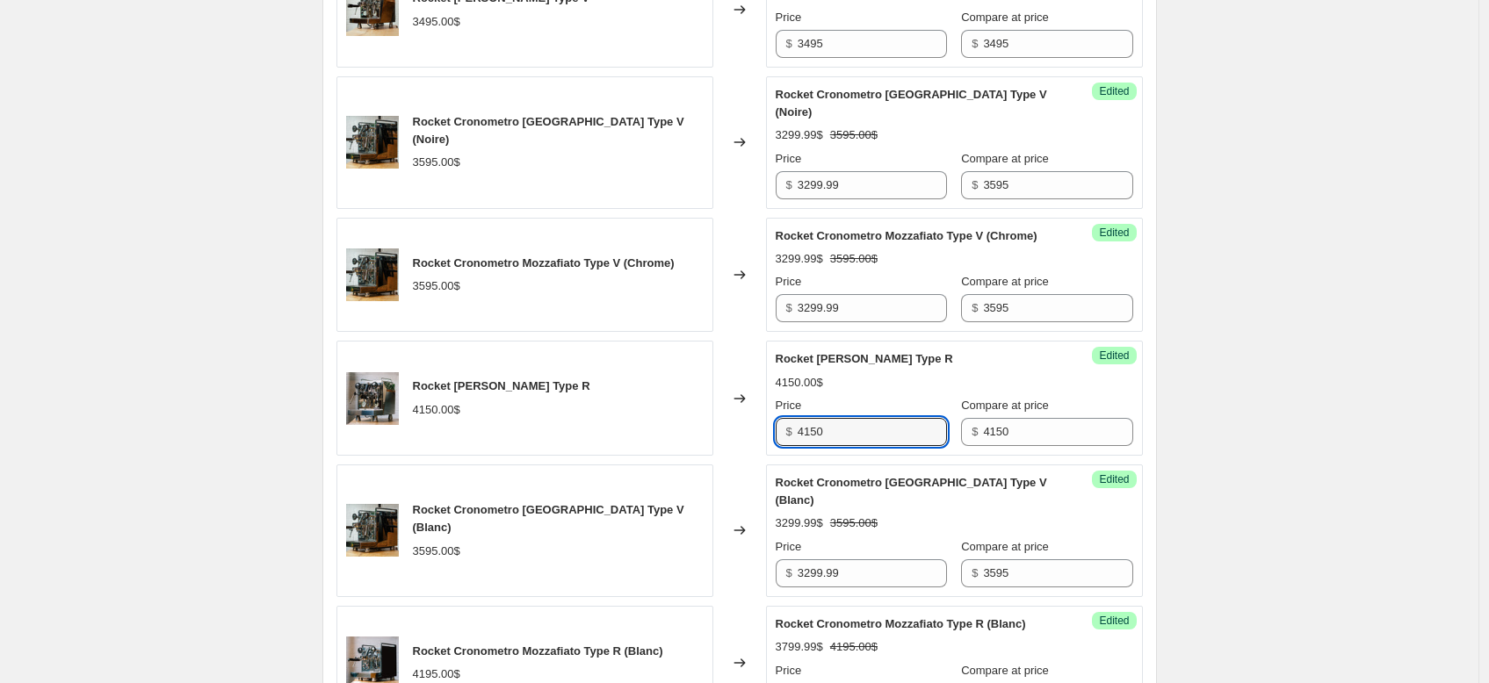
scroll to position [939, 0]
drag, startPoint x: 852, startPoint y: 471, endPoint x: 728, endPoint y: 466, distance: 123.9
click at [728, 457] on div "Rocket Giotto Type R 4150.00$ Changed to Success Edited Rocket Giotto Type R 41…" at bounding box center [739, 399] width 806 height 115
type input "4150"
drag, startPoint x: 818, startPoint y: 472, endPoint x: 780, endPoint y: 467, distance: 38.0
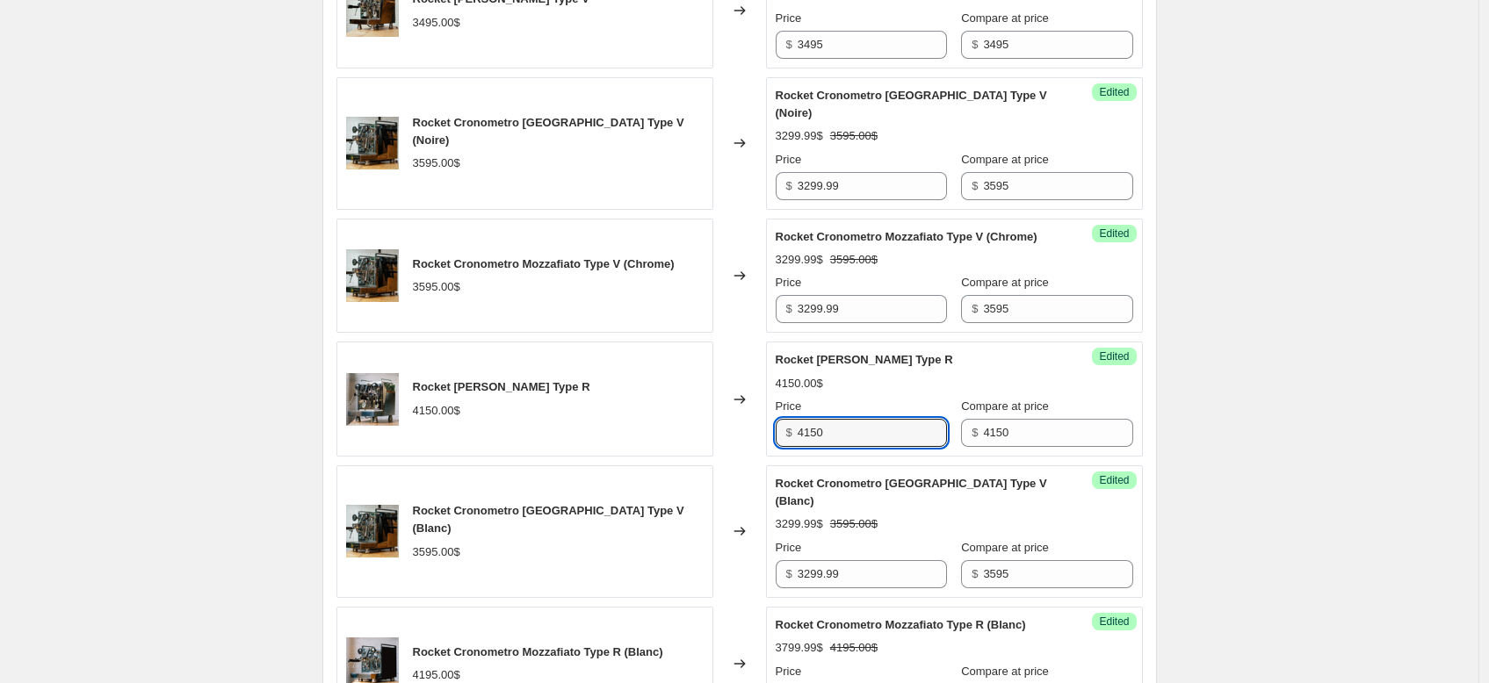
click at [780, 447] on div "$ 4150" at bounding box center [861, 433] width 171 height 28
type input "3799.99"
click at [893, 393] on div "4150.00$" at bounding box center [954, 384] width 357 height 18
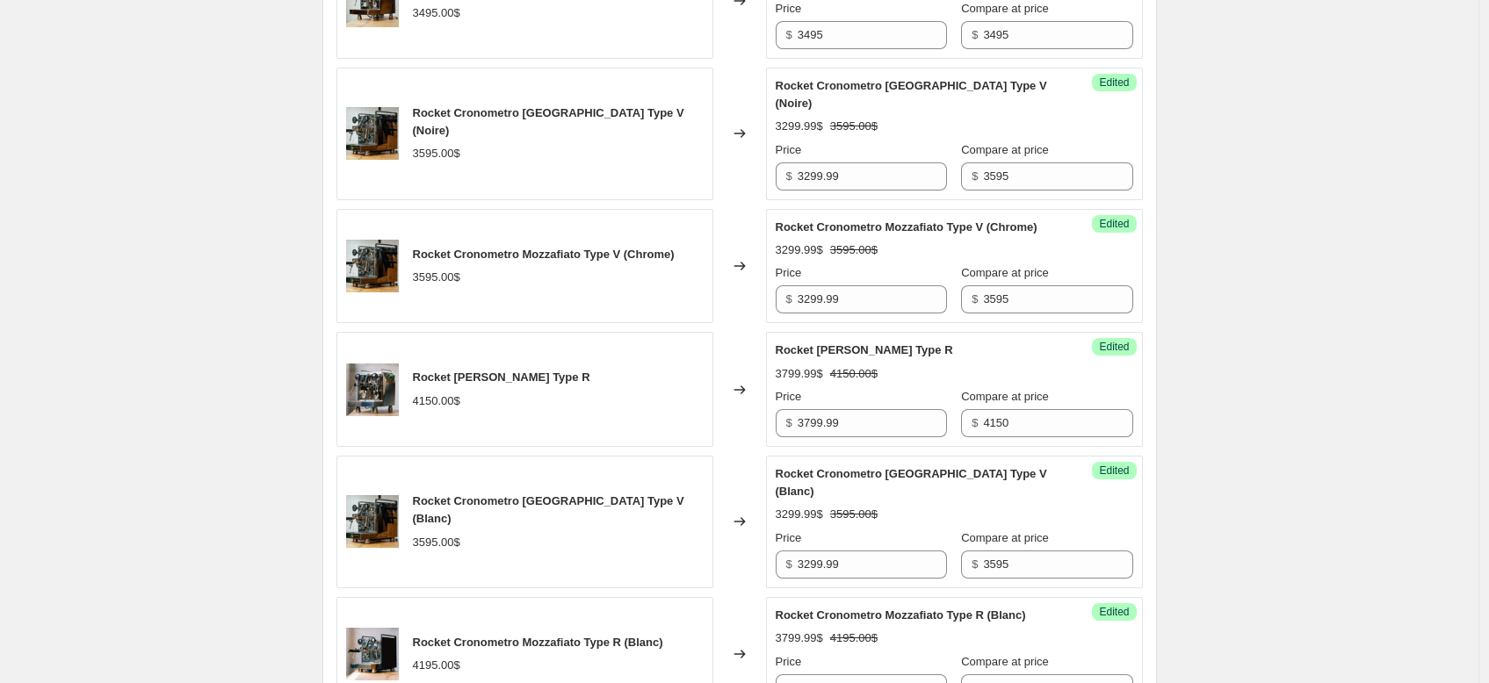
scroll to position [868, 0]
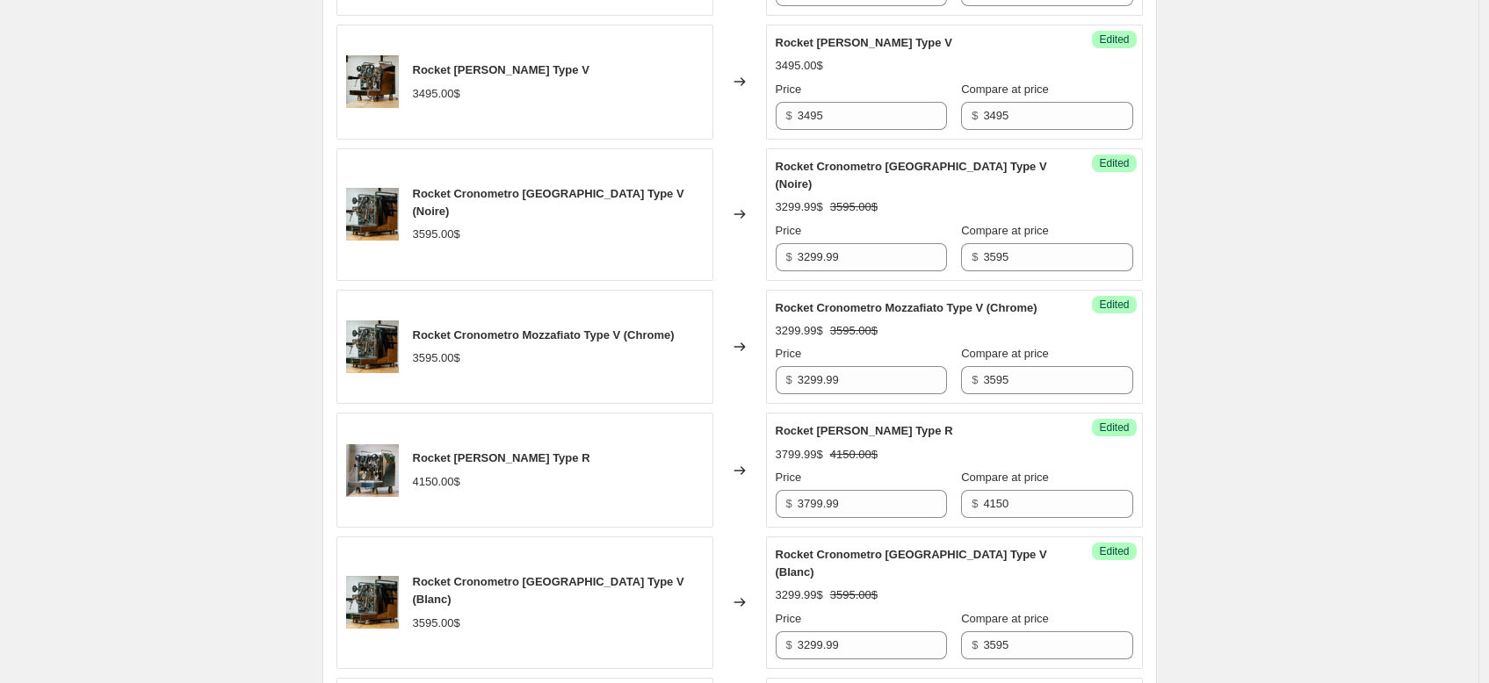
click at [893, 75] on div "3495.00$" at bounding box center [954, 66] width 357 height 18
drag, startPoint x: 864, startPoint y: 124, endPoint x: 790, endPoint y: 135, distance: 75.5
click at [790, 130] on div "$ 3495" at bounding box center [861, 116] width 171 height 28
type input "3495"
drag, startPoint x: 877, startPoint y: 135, endPoint x: 796, endPoint y: 136, distance: 81.7
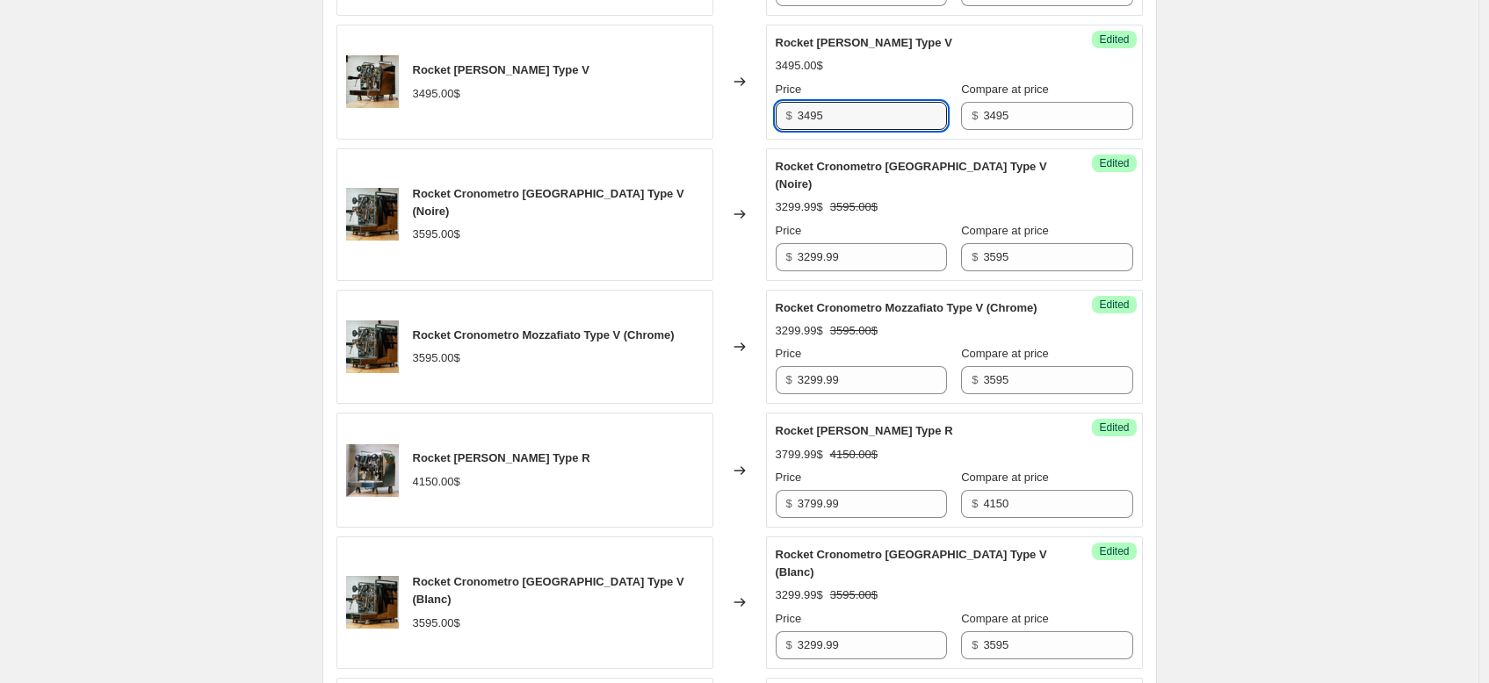
click at [797, 130] on div "$ 3495" at bounding box center [861, 116] width 171 height 28
type input "2"
type input "3299.99"
click at [918, 75] on div "3299.99$ 3495.00$" at bounding box center [954, 66] width 357 height 18
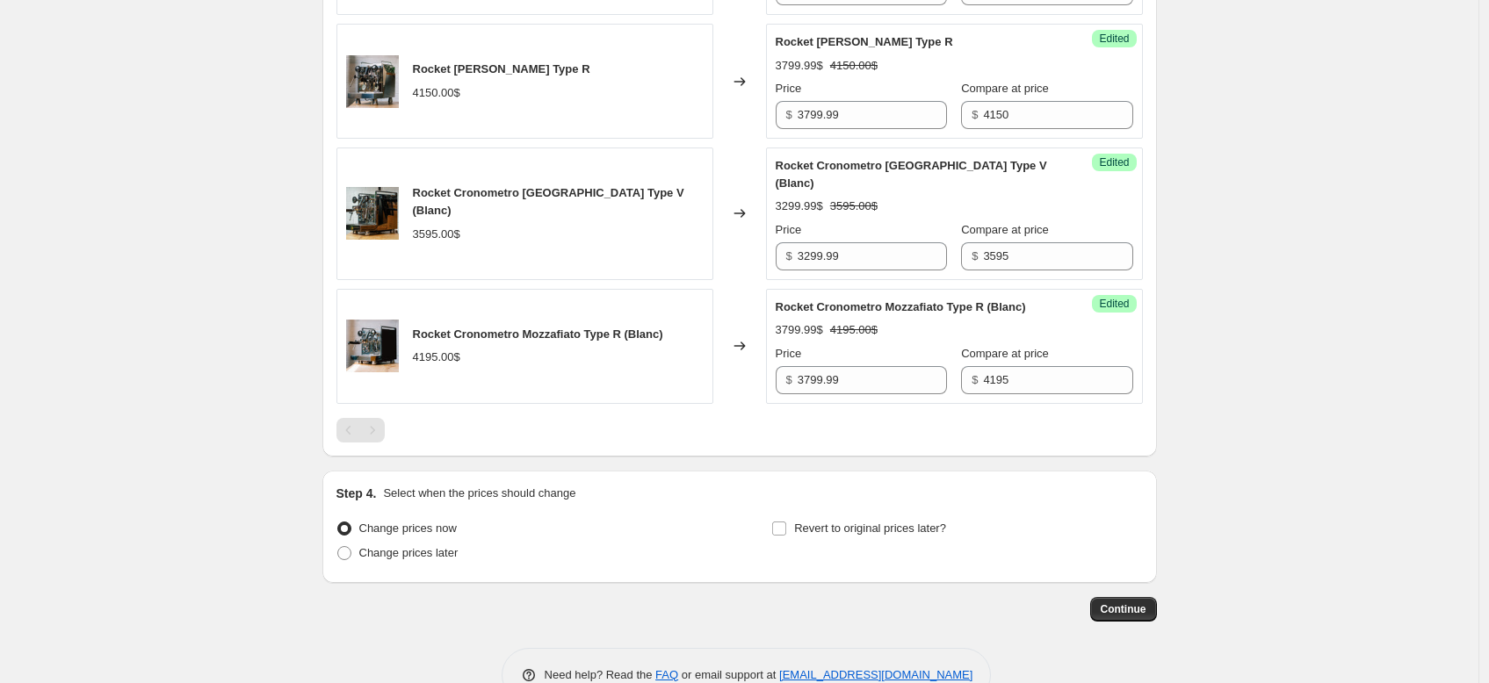
scroll to position [1355, 0]
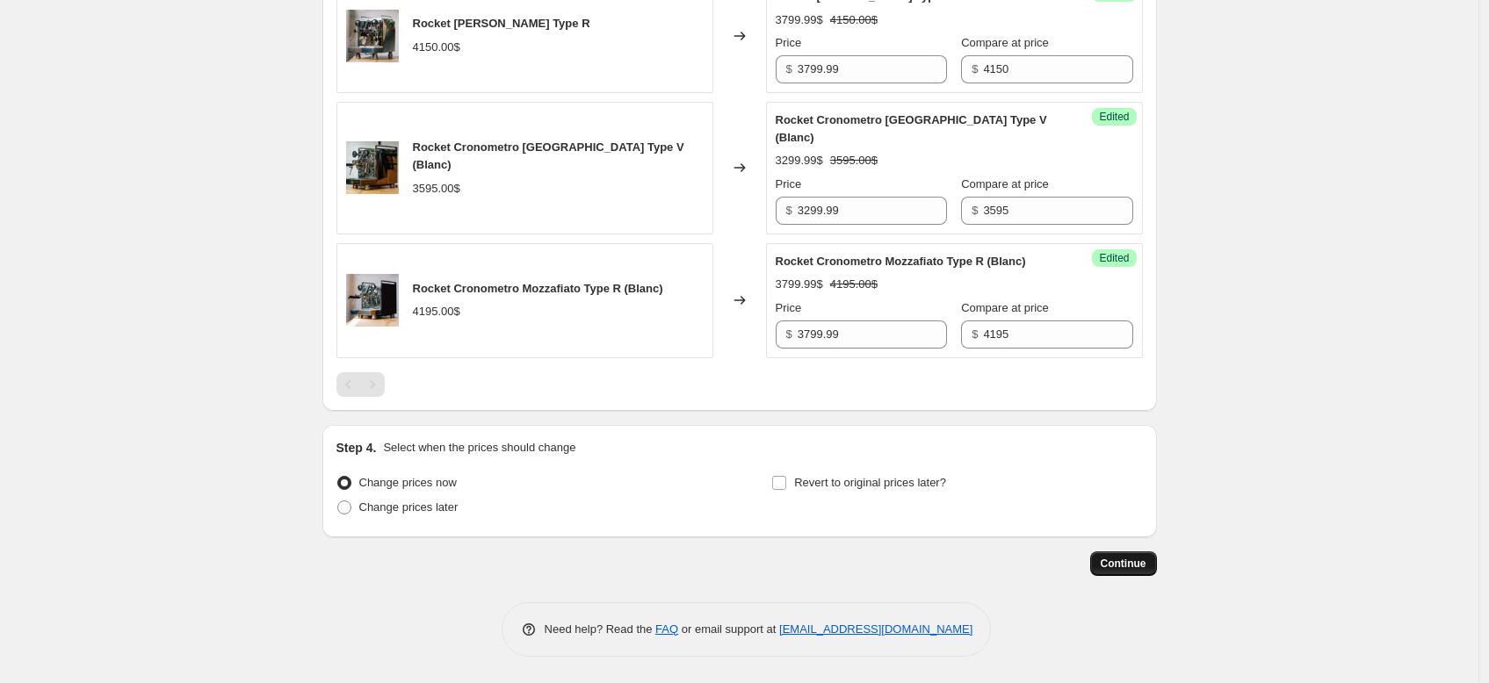
click at [1105, 567] on span "Continue" at bounding box center [1124, 564] width 46 height 14
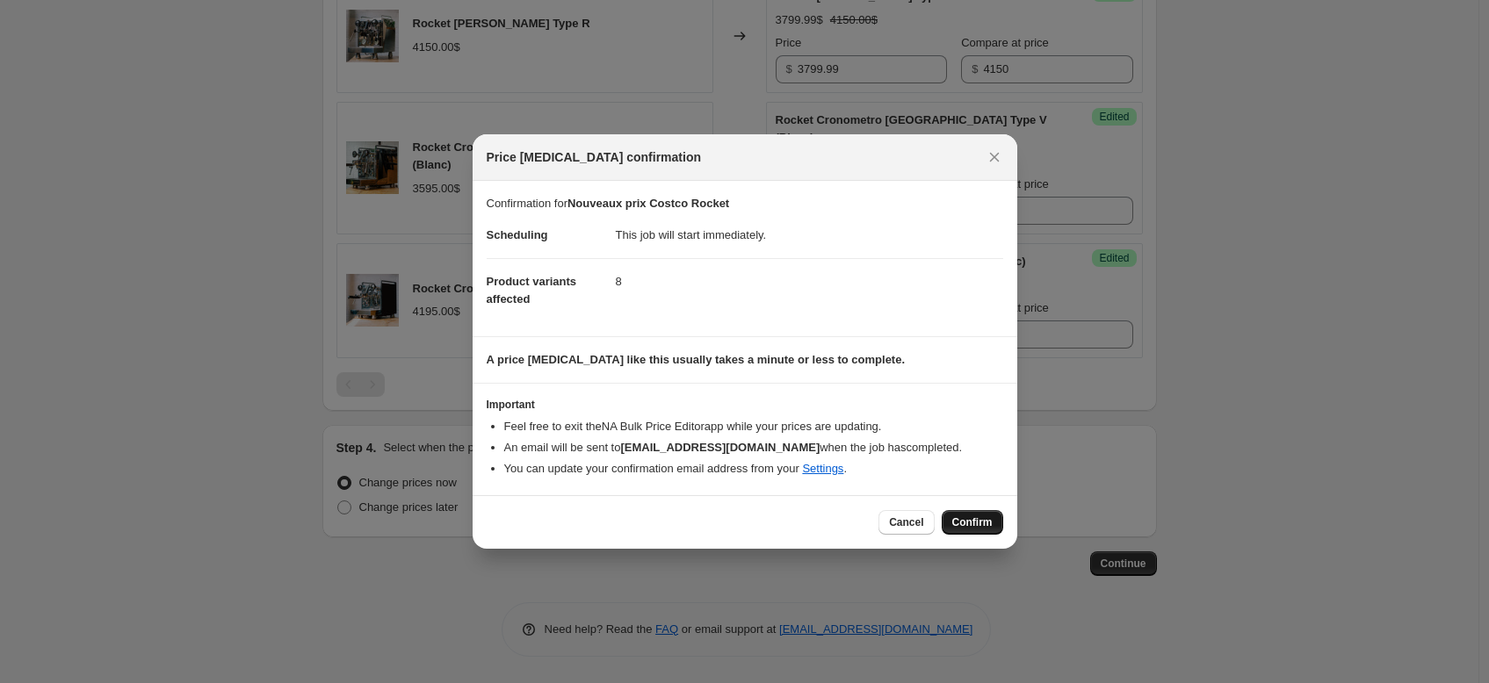
click at [957, 530] on button "Confirm" at bounding box center [972, 522] width 61 height 25
type input "Nouveaux prix Costco Rocket"
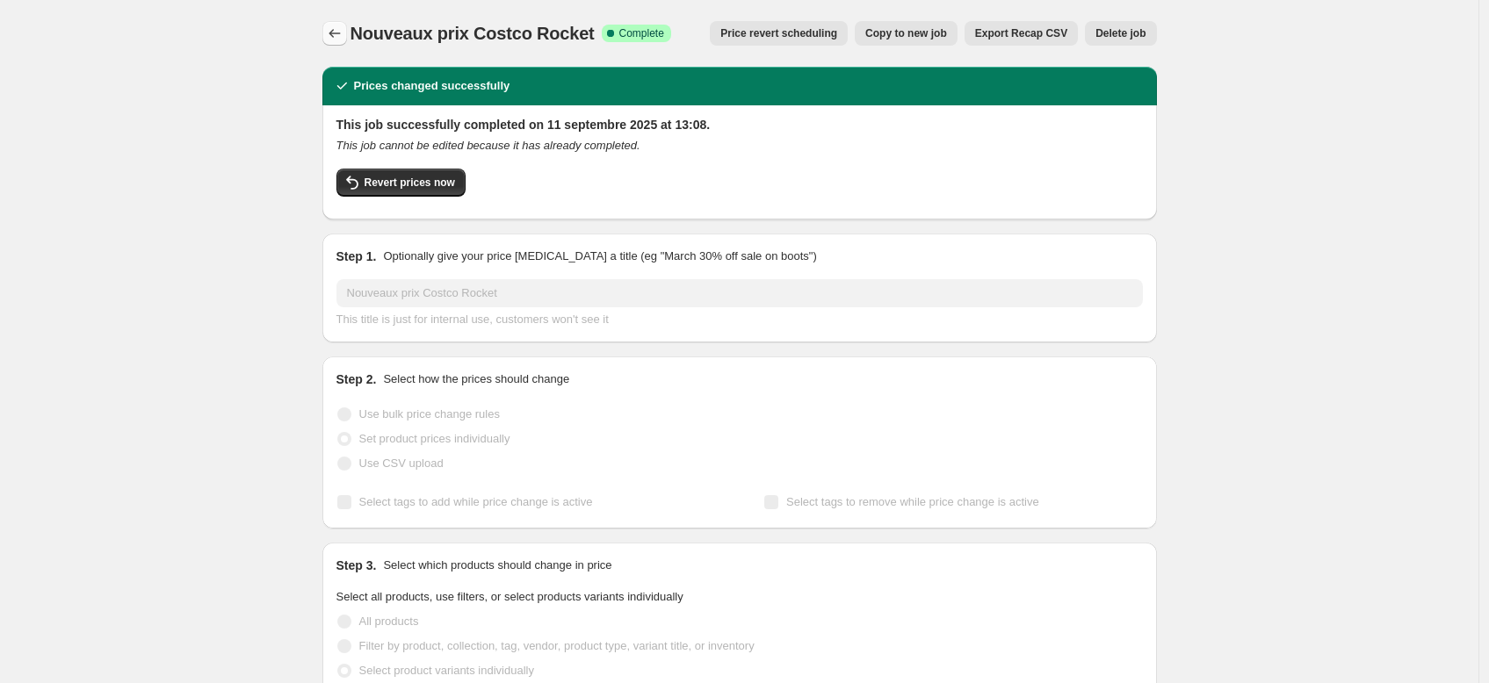
click at [337, 40] on icon "Price change jobs" at bounding box center [335, 34] width 18 height 18
